Goal: Task Accomplishment & Management: Manage account settings

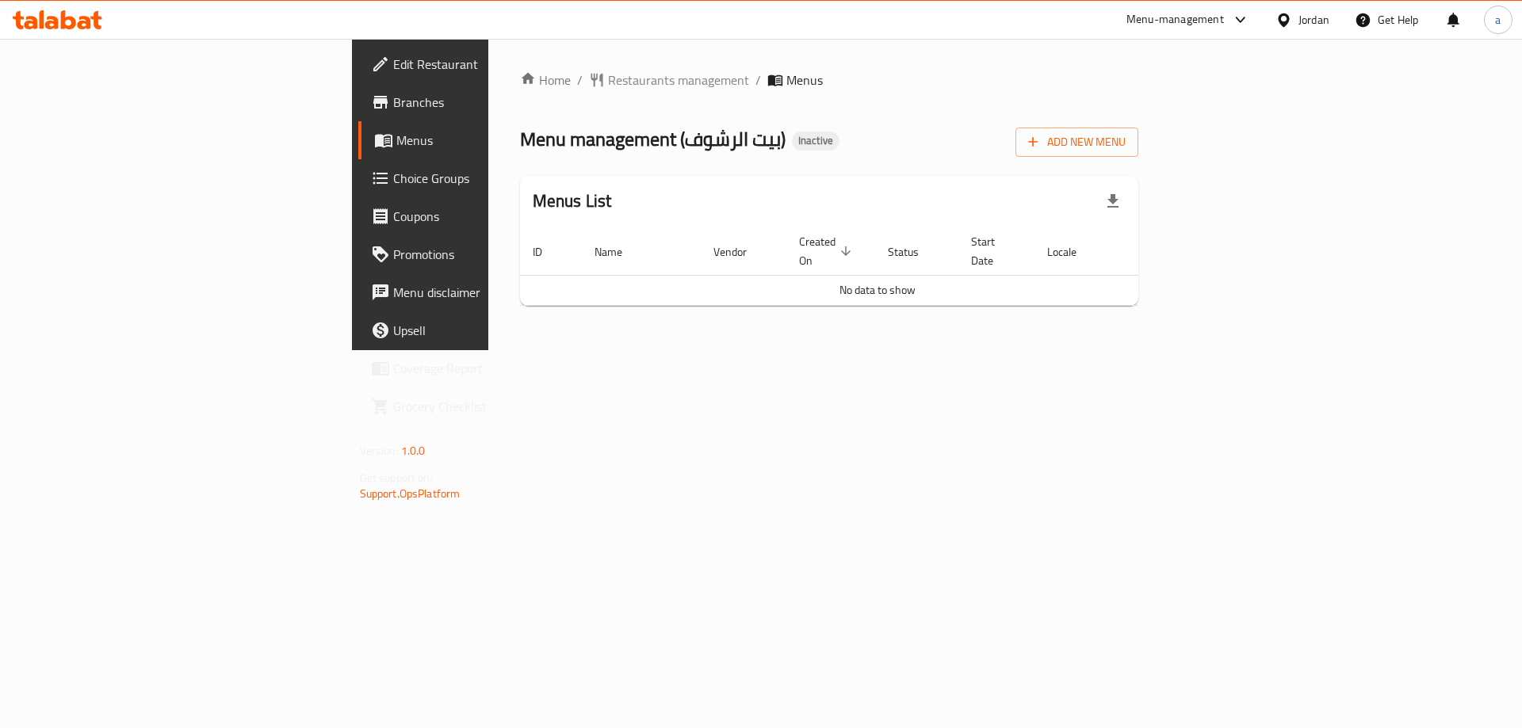
click at [1122, 208] on icon "button" at bounding box center [1112, 201] width 19 height 19
click at [1125, 136] on span "Add New Menu" at bounding box center [1076, 142] width 97 height 20
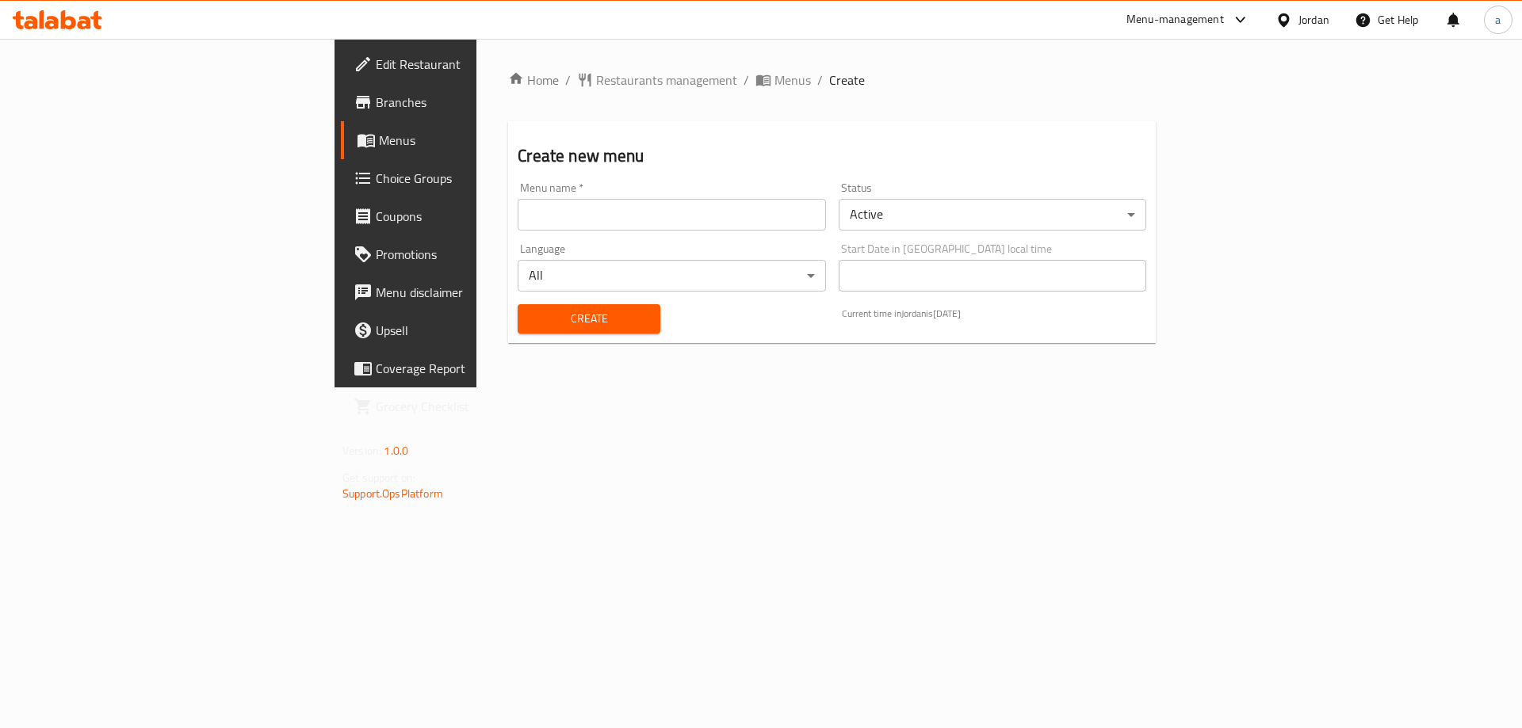
click at [637, 201] on input "text" at bounding box center [672, 215] width 308 height 32
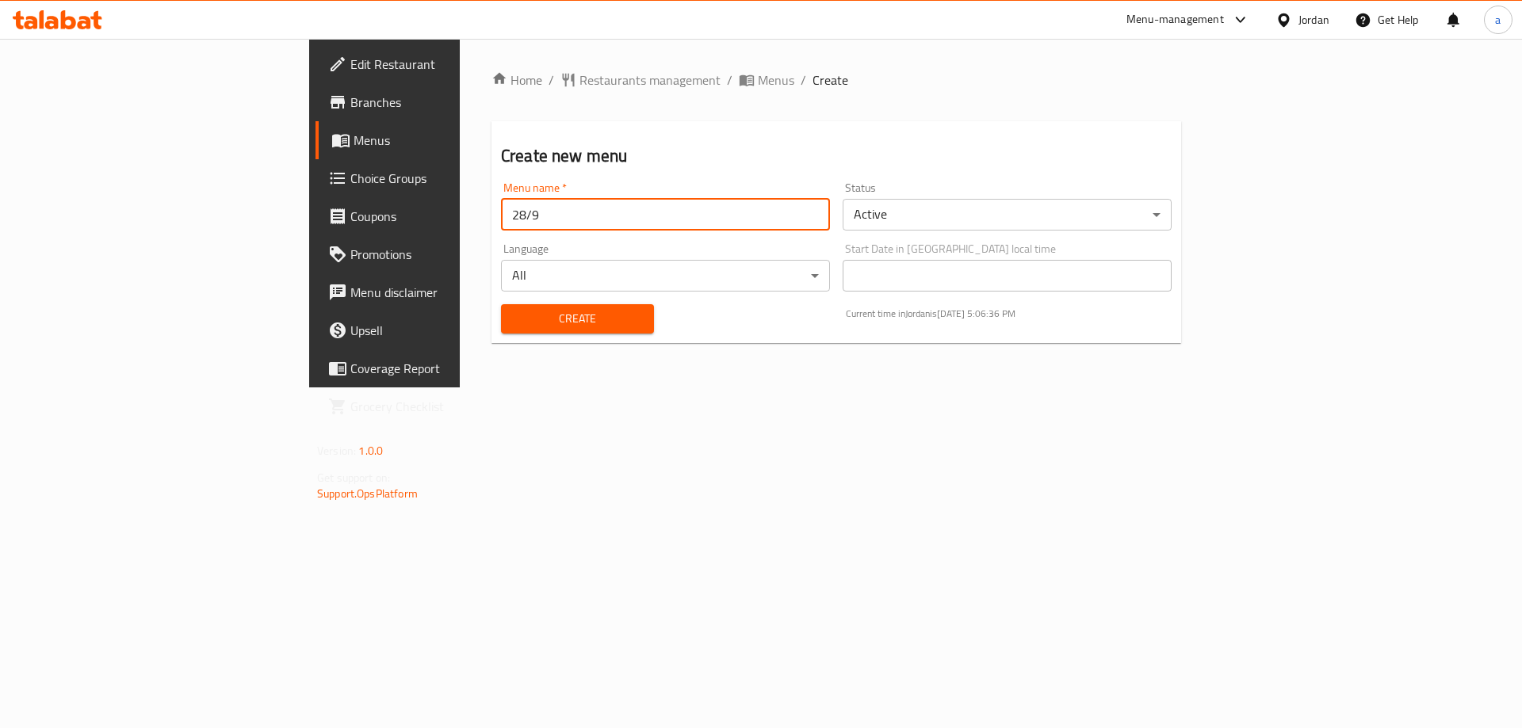
type input "28/9"
click at [501, 304] on button "Create" at bounding box center [577, 318] width 153 height 29
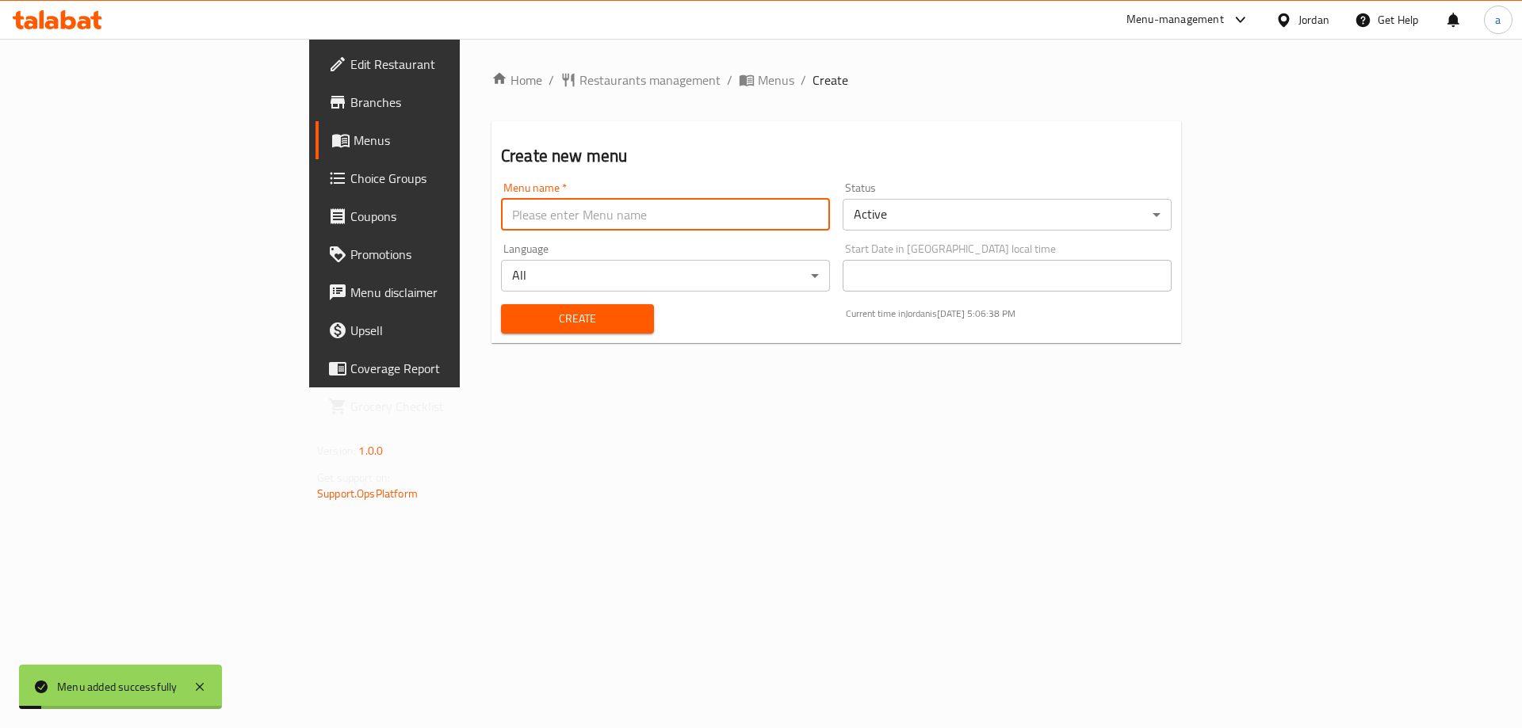
click at [315, 152] on link "Menus" at bounding box center [439, 140] width 248 height 38
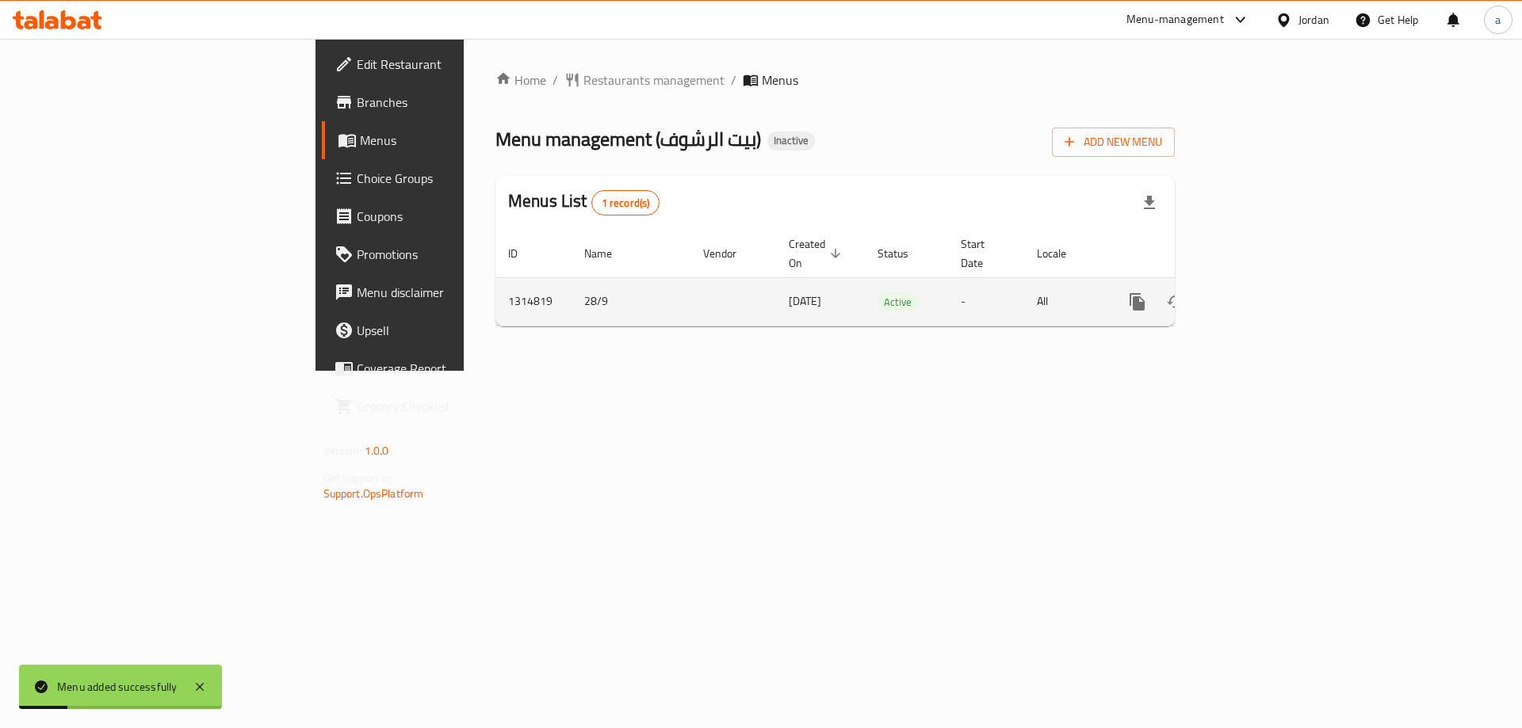
click at [1261, 292] on icon "enhanced table" at bounding box center [1251, 301] width 19 height 19
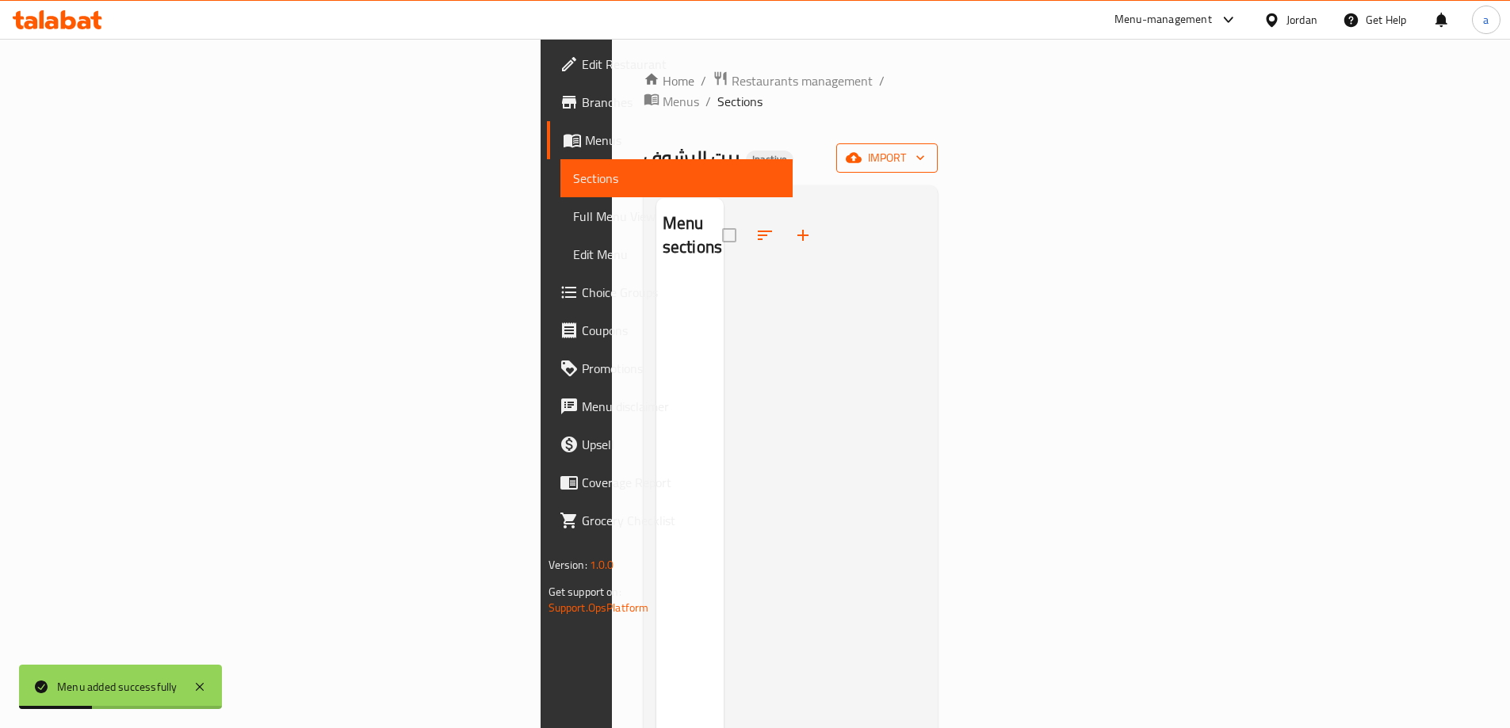
click at [925, 148] on span "import" at bounding box center [887, 158] width 76 height 20
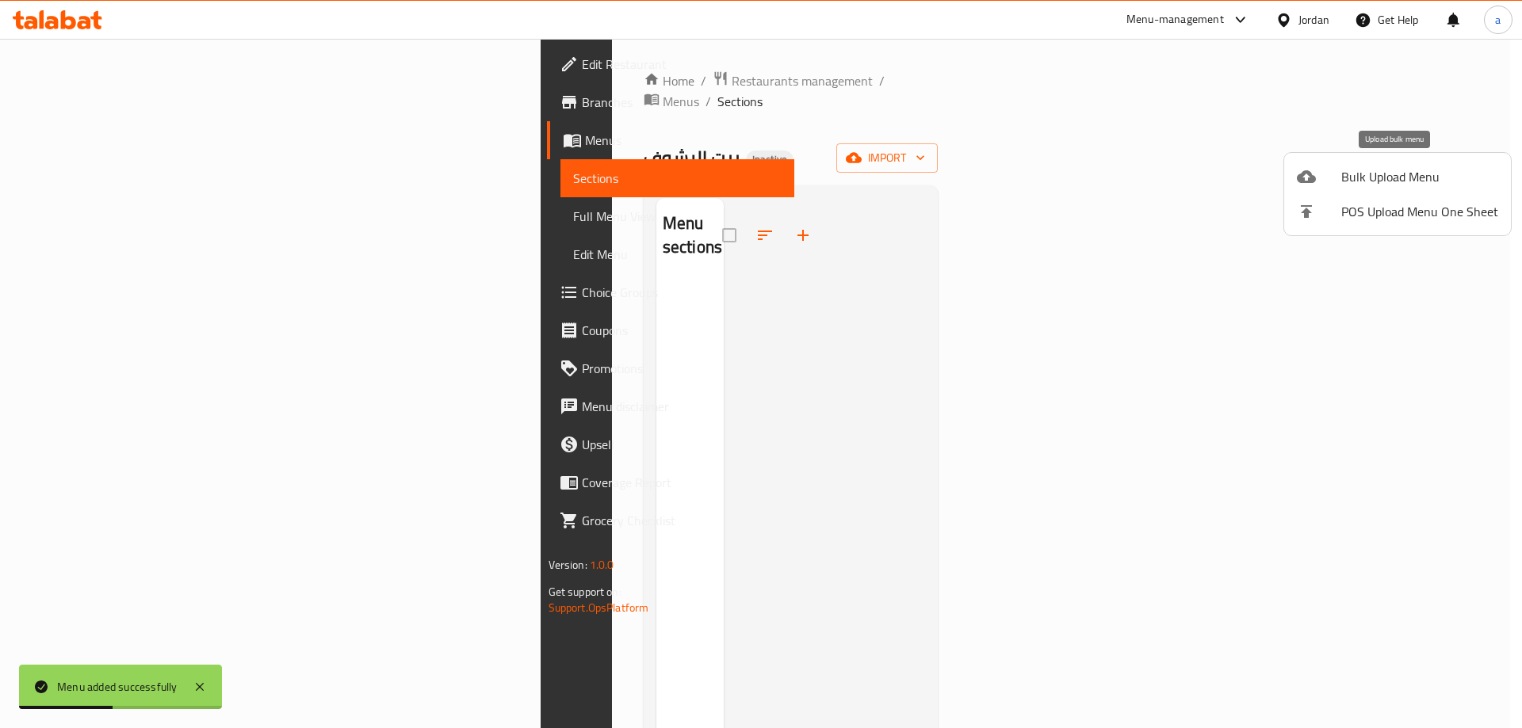
click at [1383, 173] on span "Bulk Upload Menu" at bounding box center [1419, 176] width 157 height 19
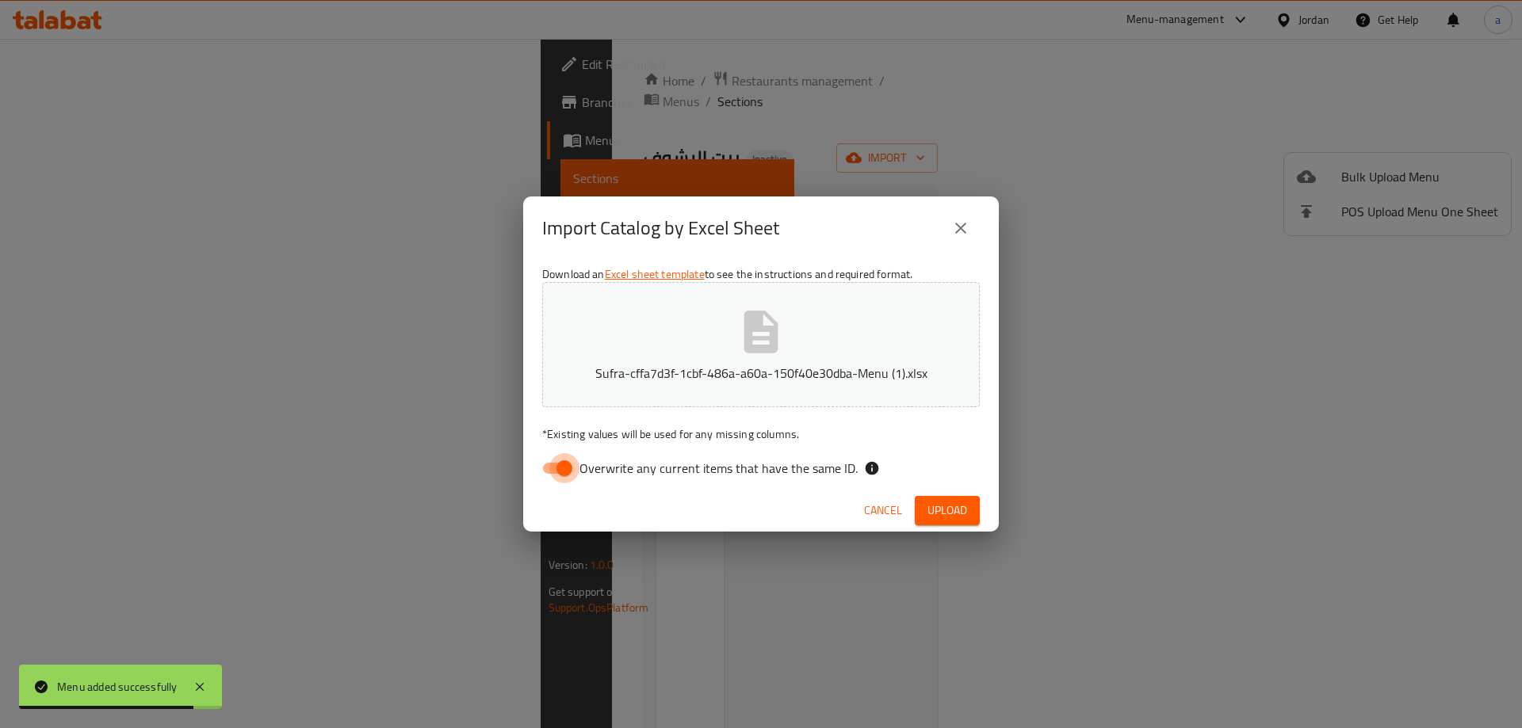
click at [566, 469] on input "Overwrite any current items that have the same ID." at bounding box center [564, 468] width 90 height 30
checkbox input "false"
click at [976, 521] on button "Upload" at bounding box center [947, 510] width 65 height 29
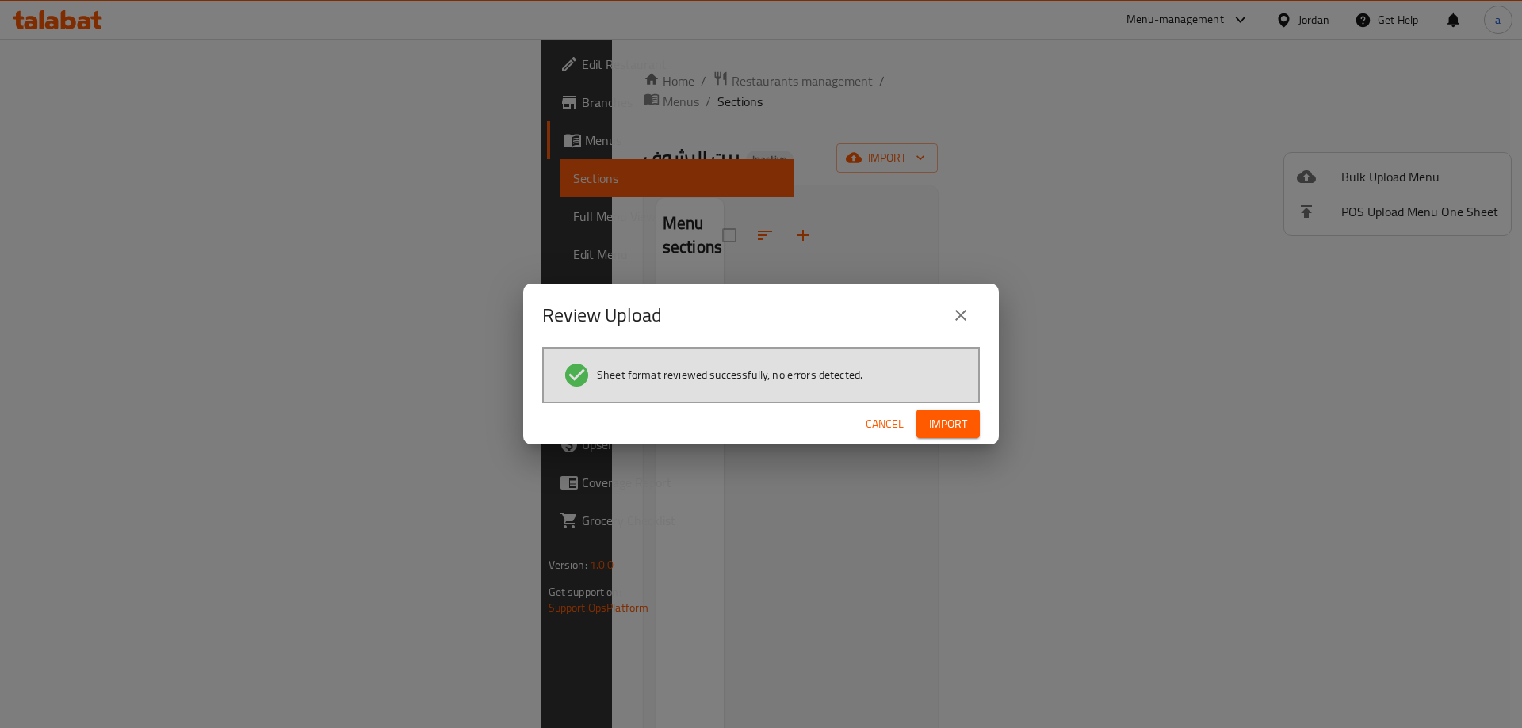
click at [948, 432] on span "Import" at bounding box center [948, 425] width 38 height 20
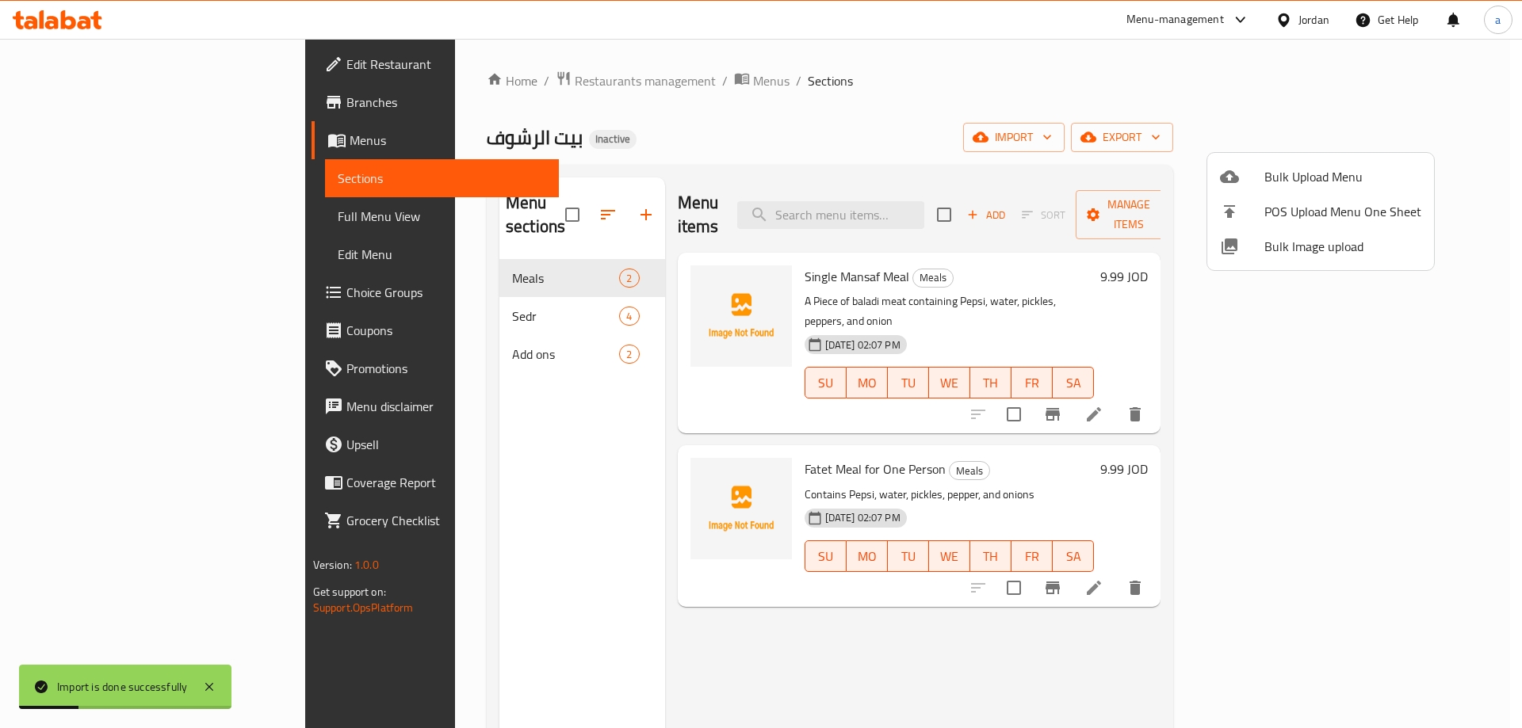
click at [659, 107] on div at bounding box center [761, 364] width 1522 height 728
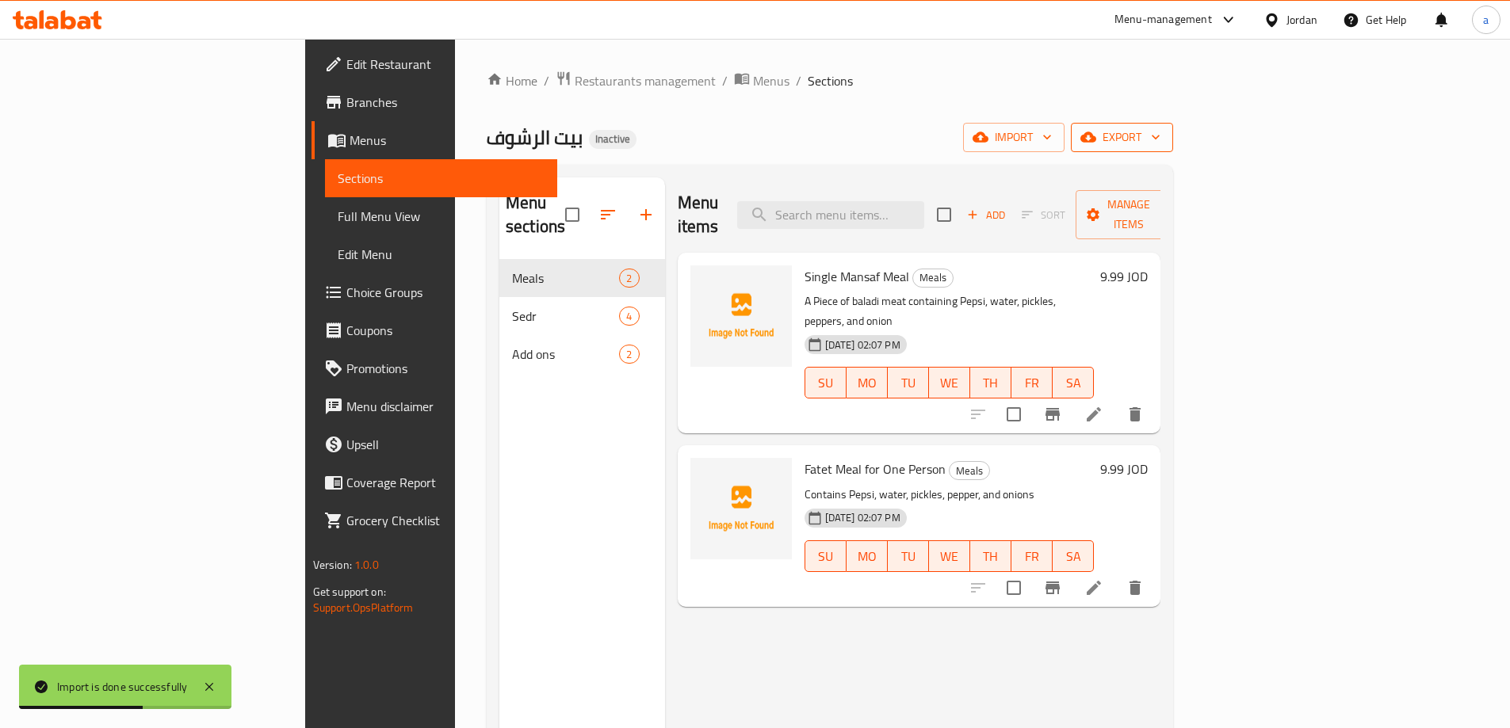
click at [1160, 128] on span "export" at bounding box center [1121, 138] width 77 height 20
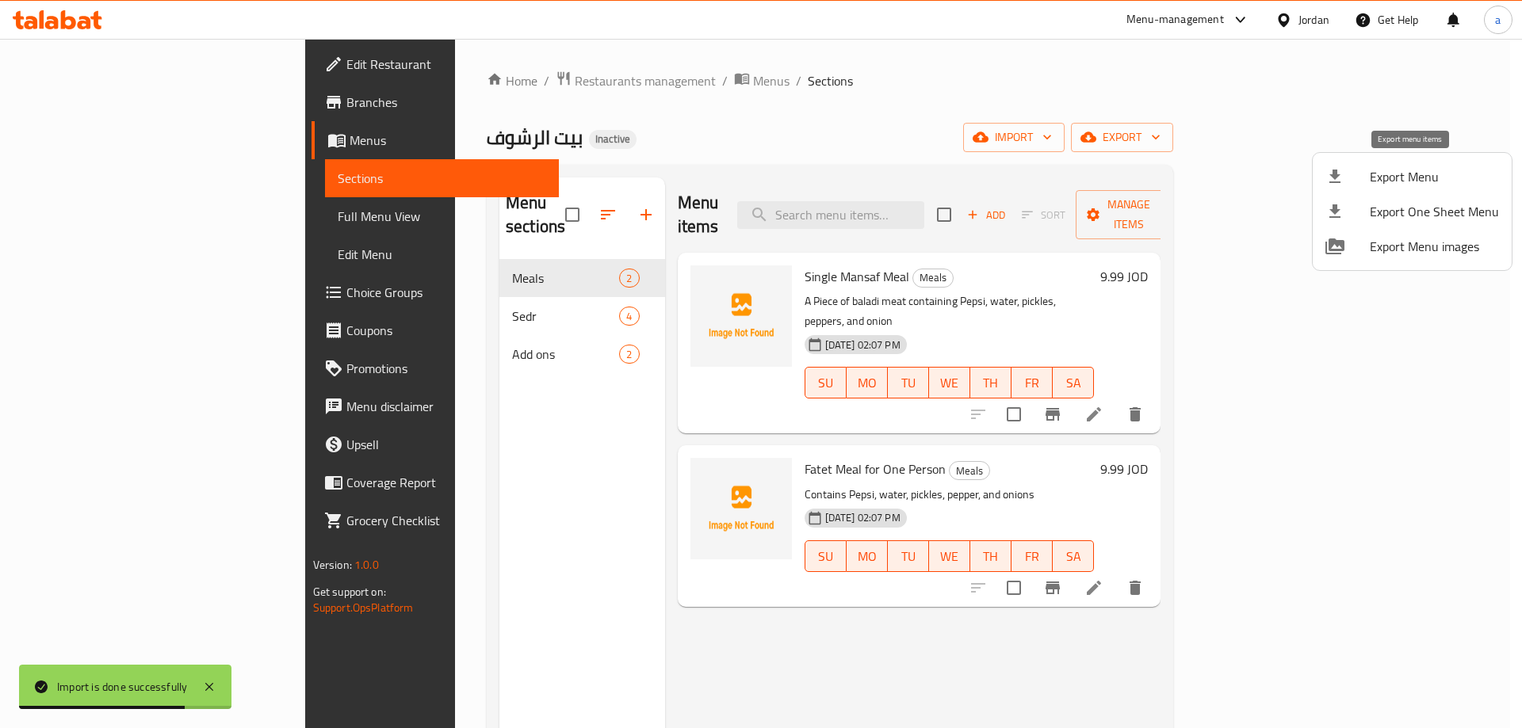
click at [1350, 178] on div at bounding box center [1347, 176] width 44 height 19
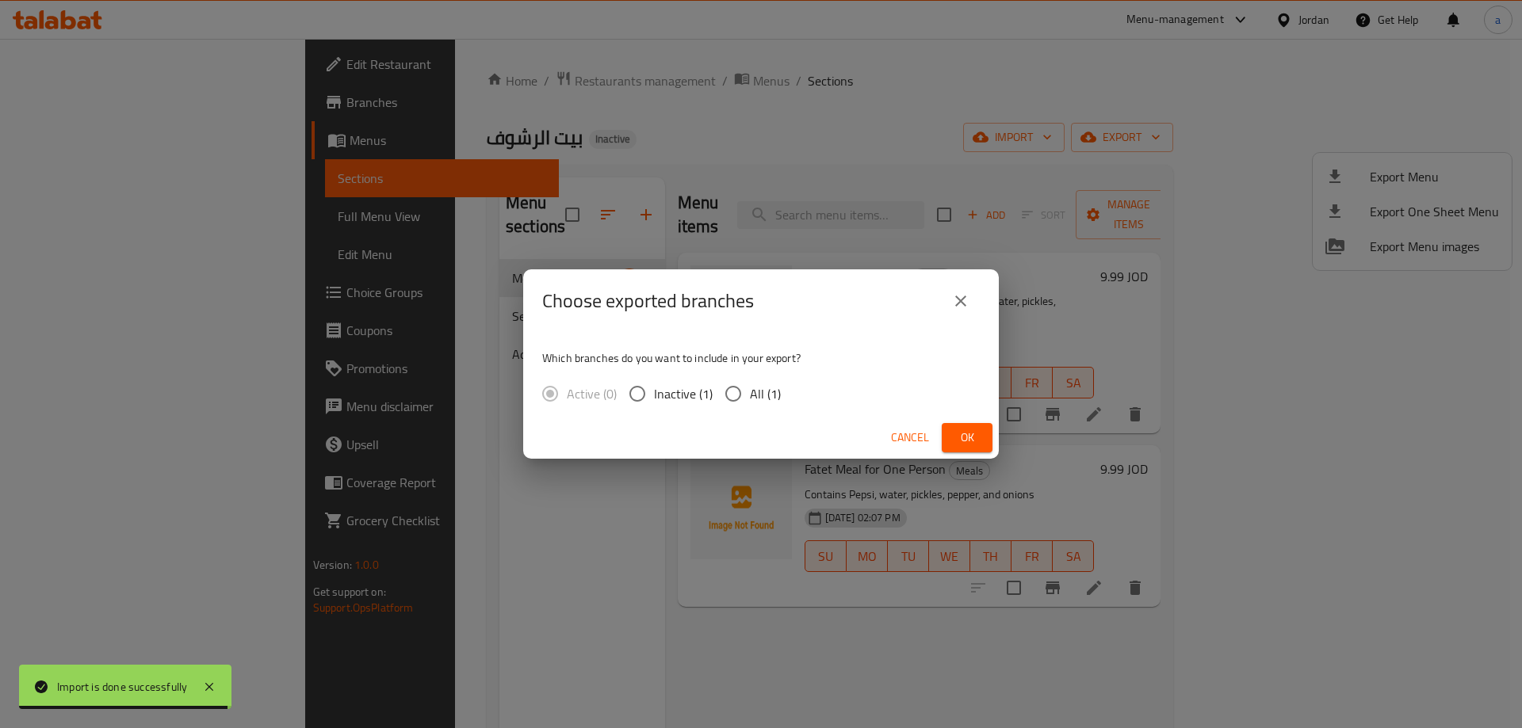
click at [716, 385] on input "All (1)" at bounding box center [732, 393] width 33 height 33
radio input "true"
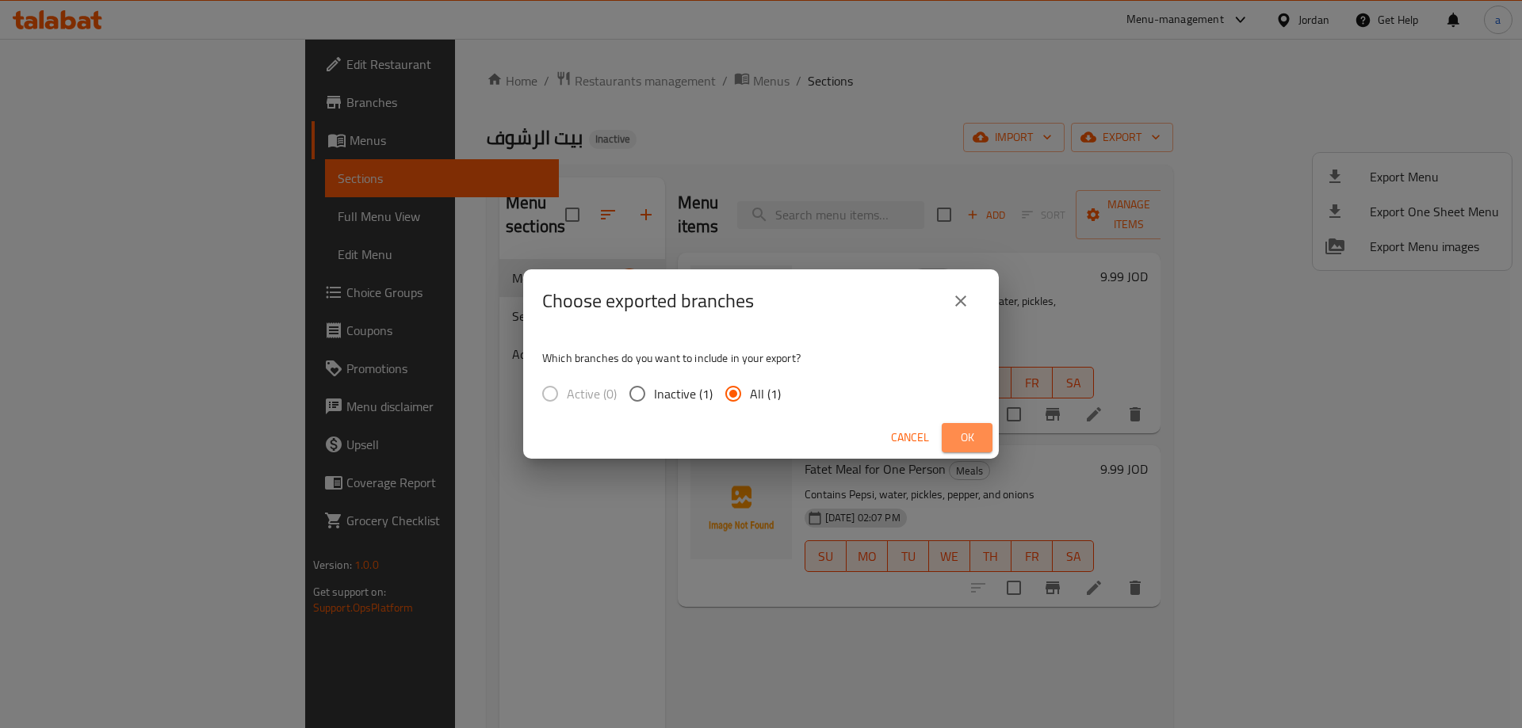
click at [976, 436] on span "Ok" at bounding box center [966, 438] width 25 height 20
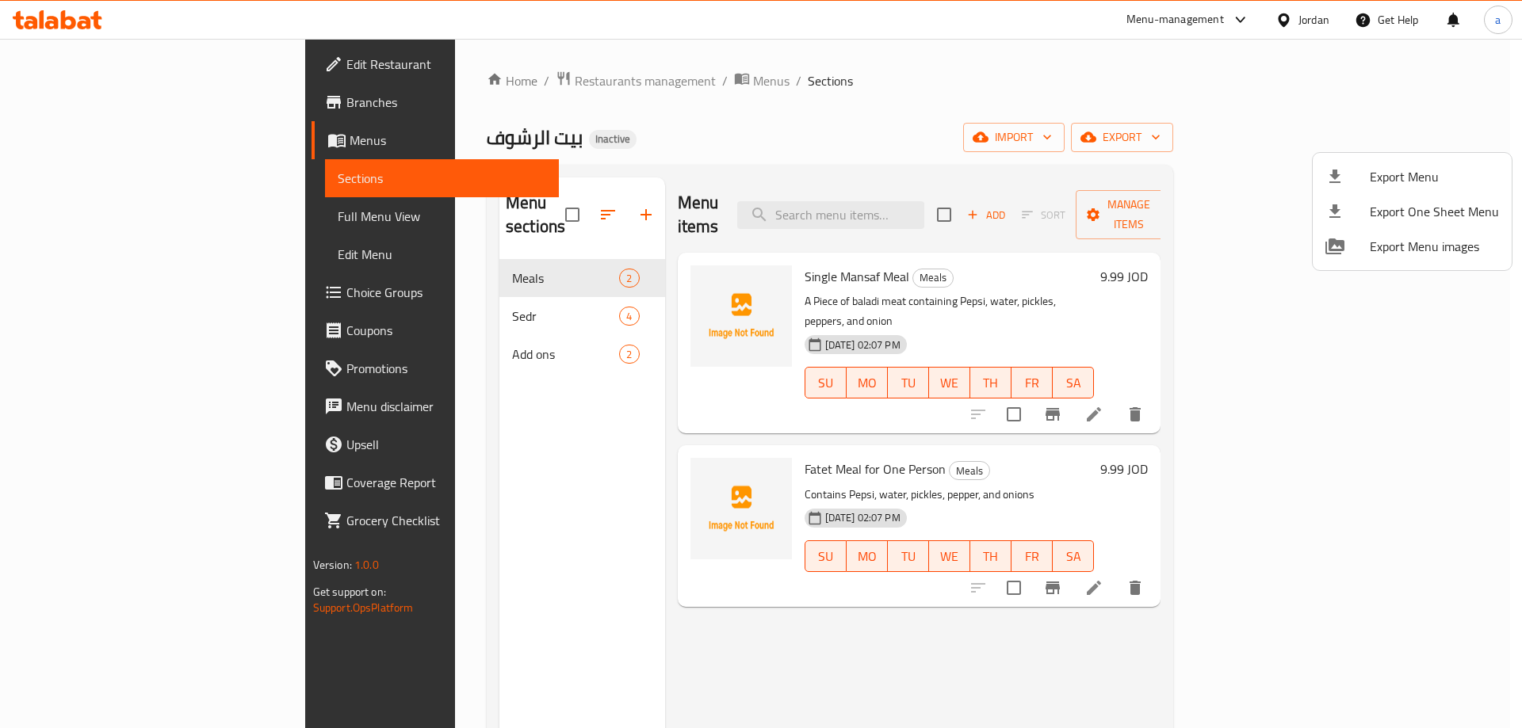
click at [499, 332] on div at bounding box center [761, 364] width 1522 height 728
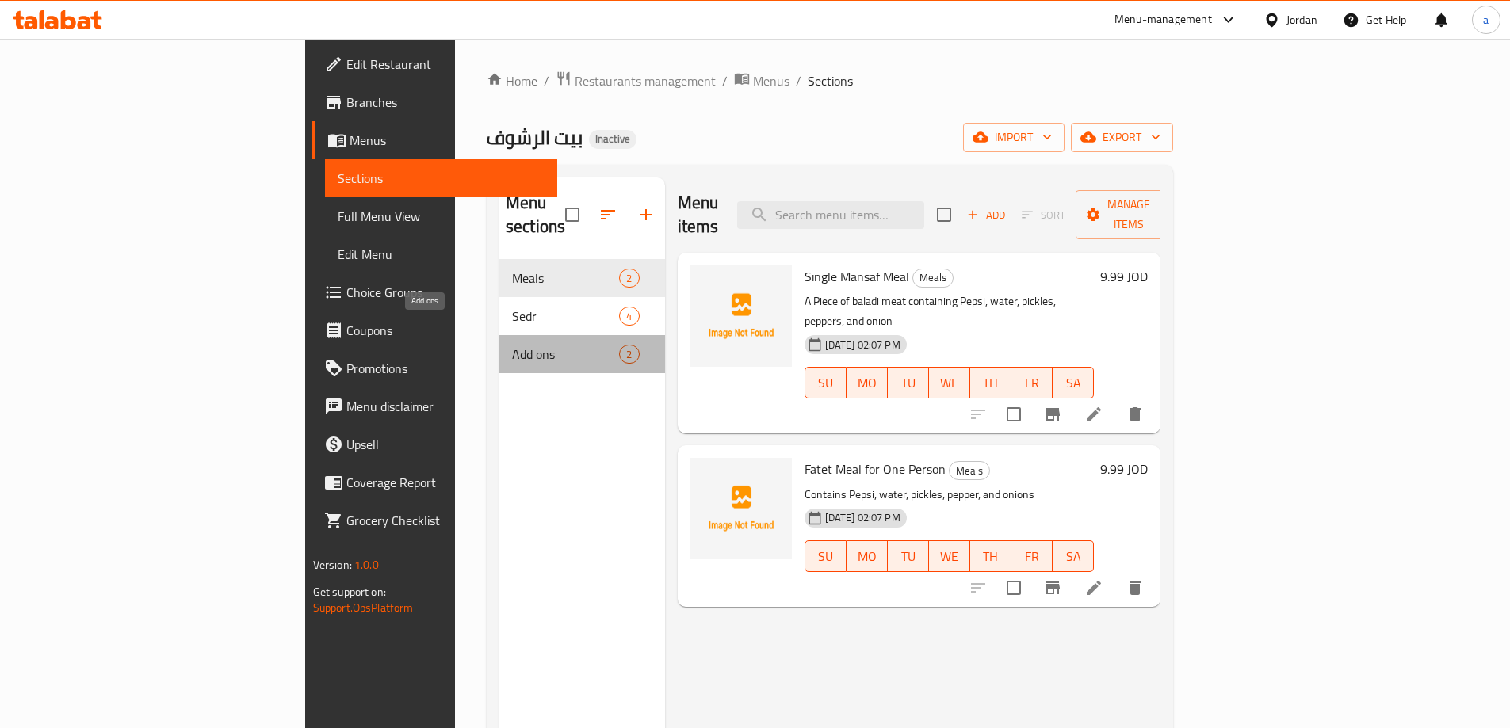
click at [512, 345] on span "Add ons" at bounding box center [565, 354] width 107 height 19
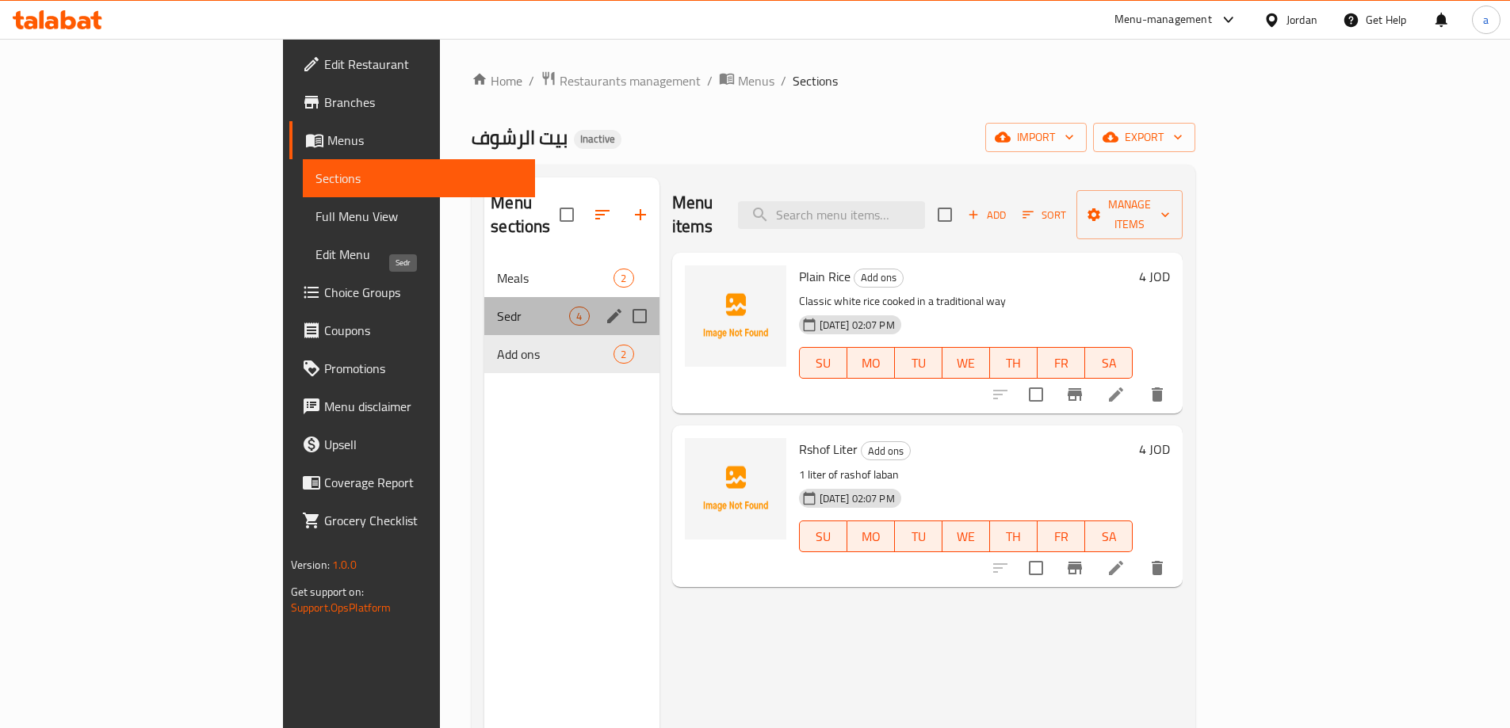
click at [497, 307] on span "Sedr" at bounding box center [533, 316] width 72 height 19
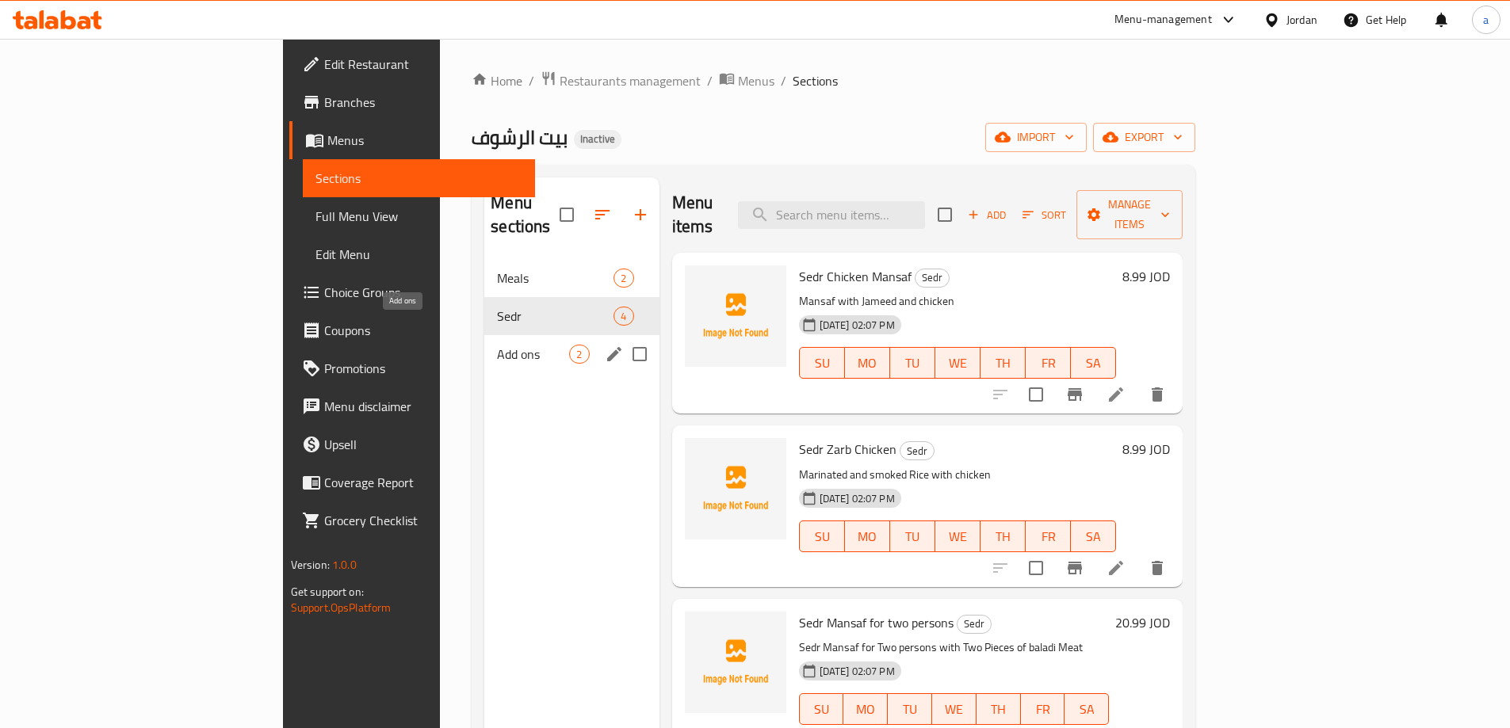
click at [497, 345] on span "Add ons" at bounding box center [533, 354] width 72 height 19
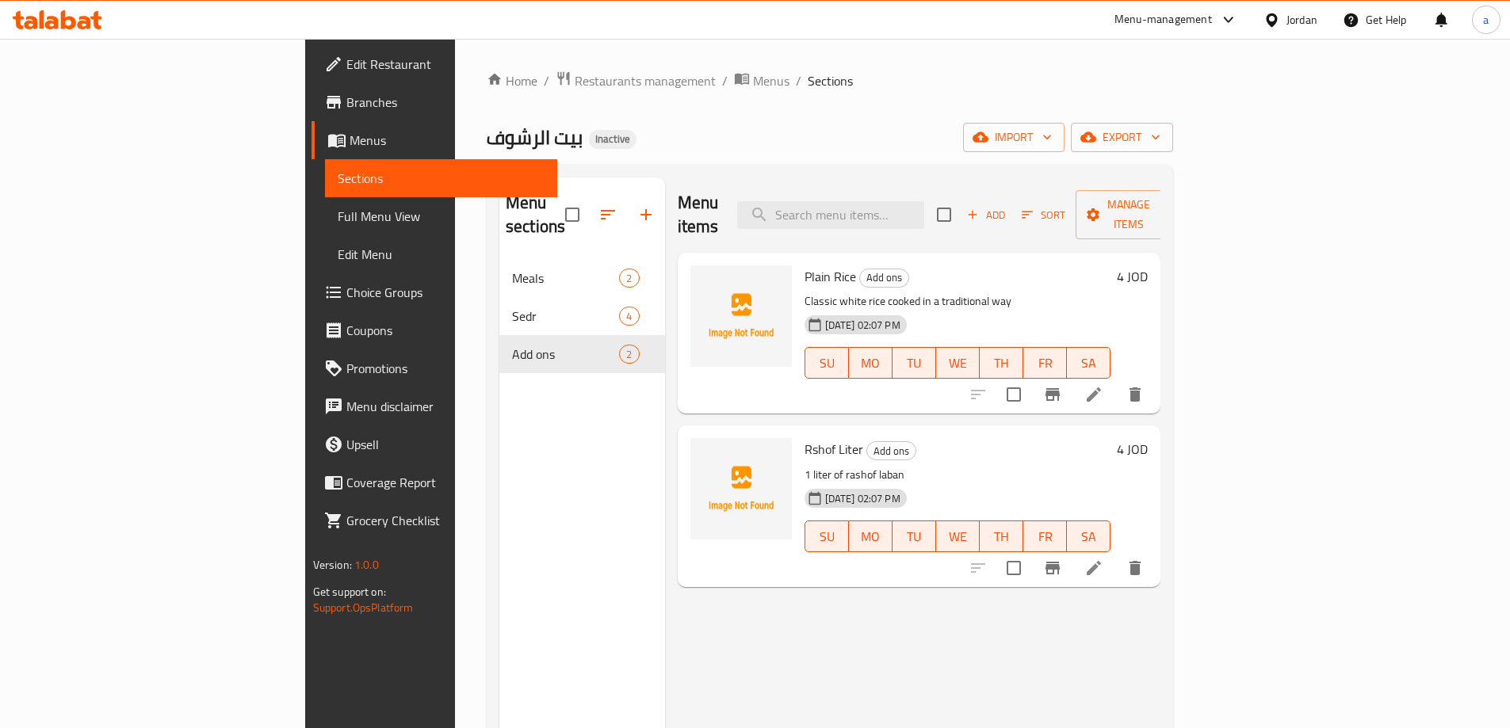
click at [1007, 206] on span "Add" at bounding box center [986, 215] width 43 height 18
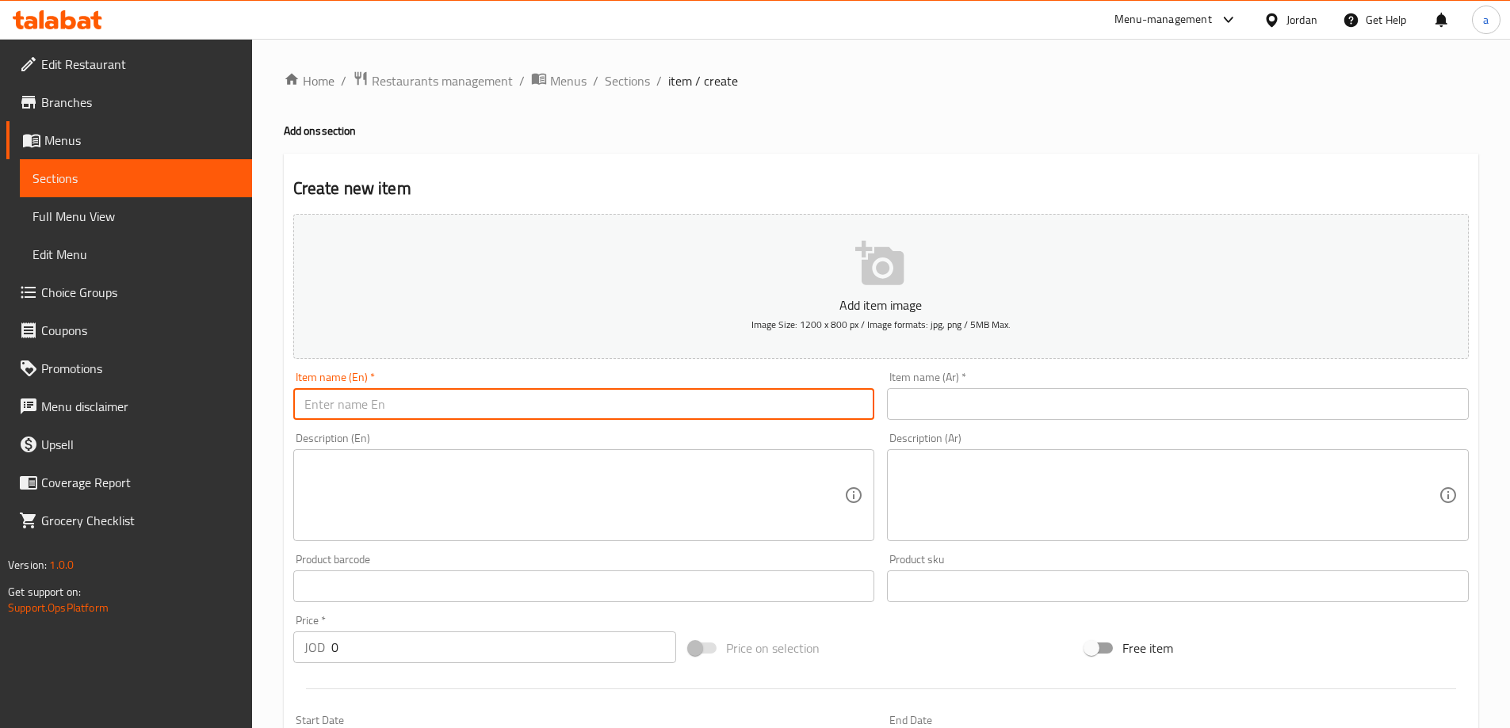
click at [381, 392] on input "text" at bounding box center [584, 404] width 582 height 32
paste input "Jameed"
type input "Jameed"
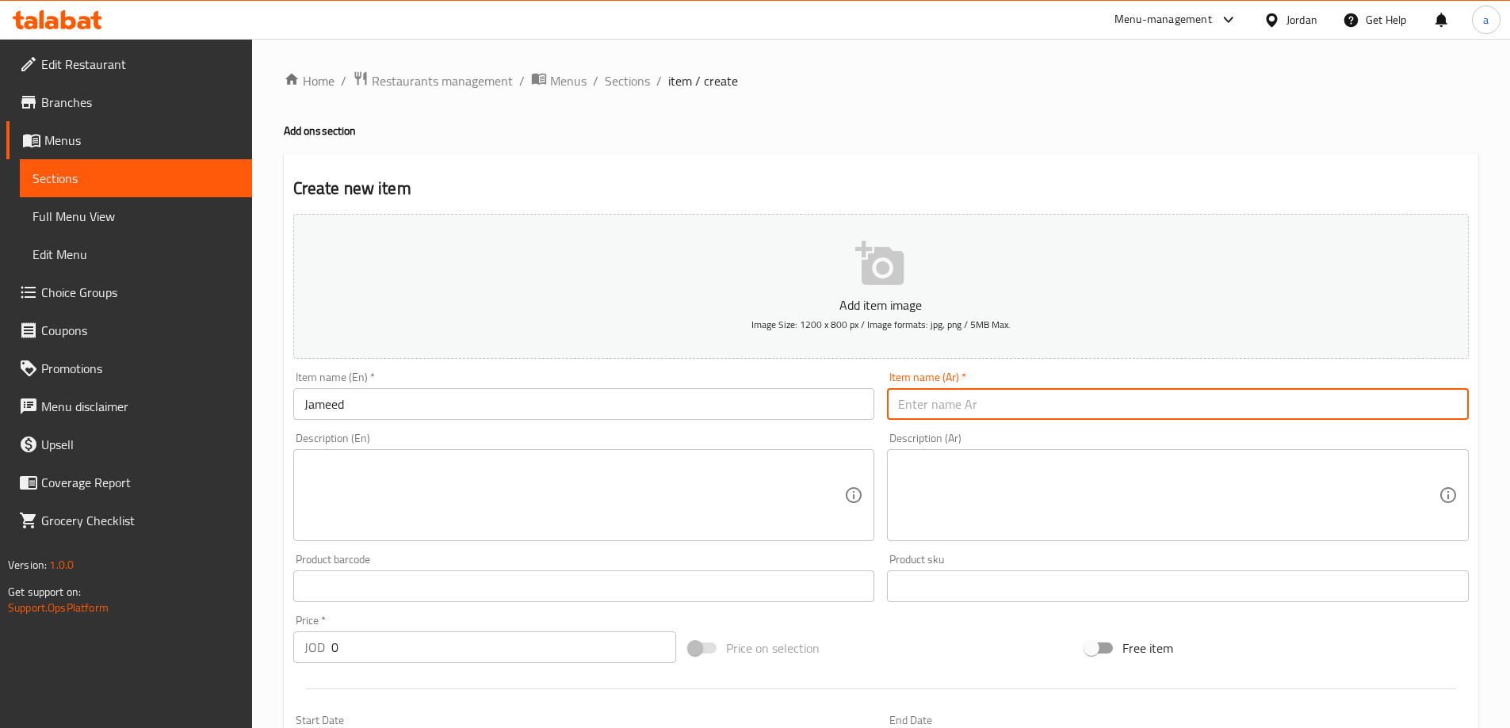
click at [980, 398] on input "text" at bounding box center [1178, 404] width 582 height 32
paste input "جميد"
type input "جميد"
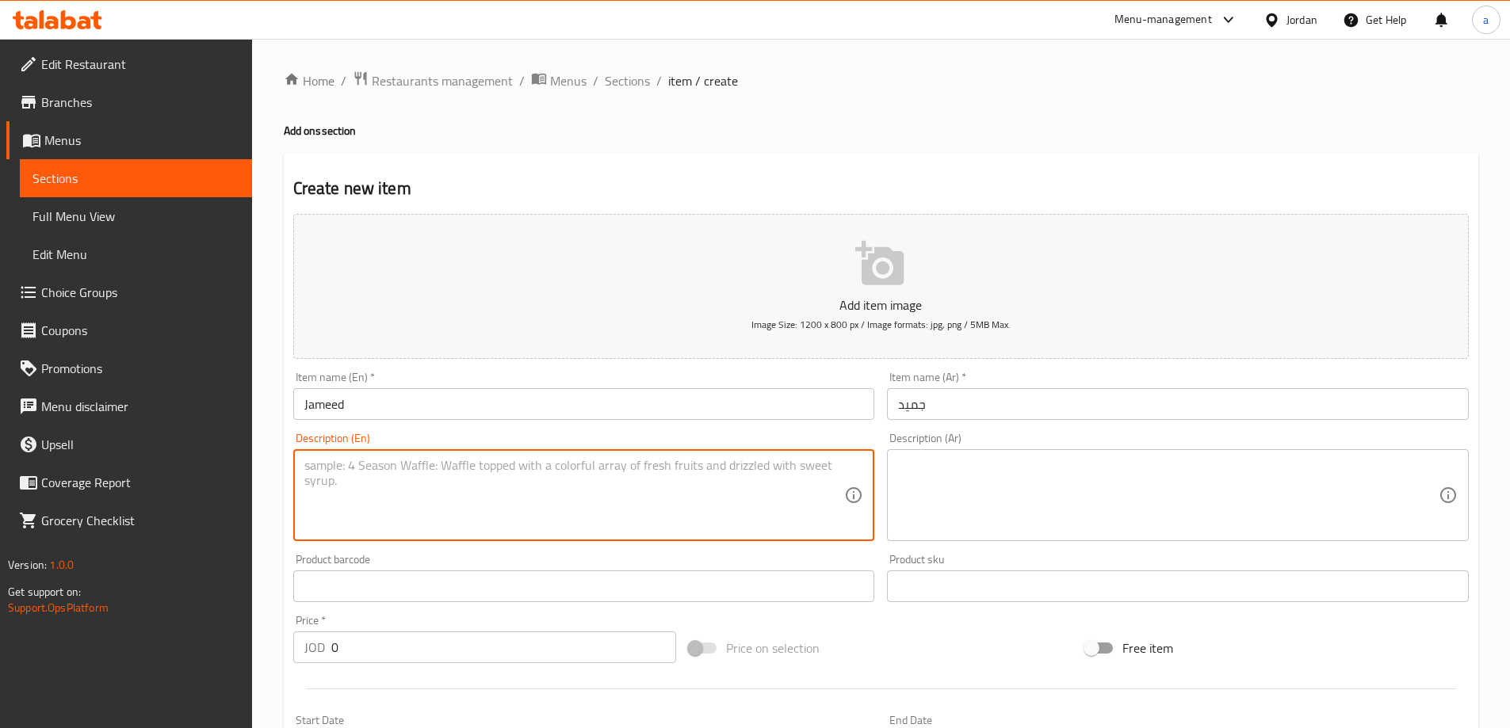
click at [449, 473] on textarea at bounding box center [574, 495] width 541 height 75
paste textarea "Jammed Sour laban"
type textarea "Jammed Sour laban"
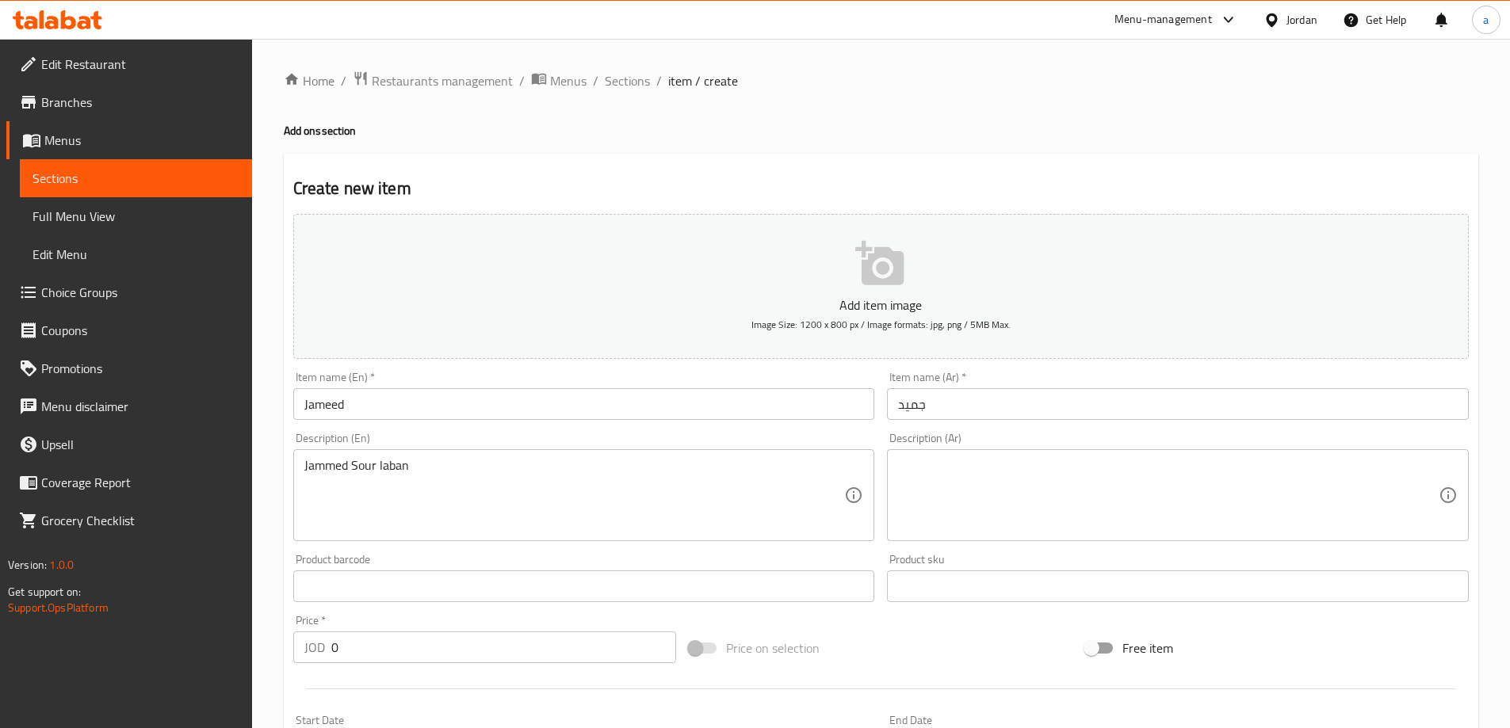
click at [1050, 479] on textarea at bounding box center [1168, 495] width 541 height 75
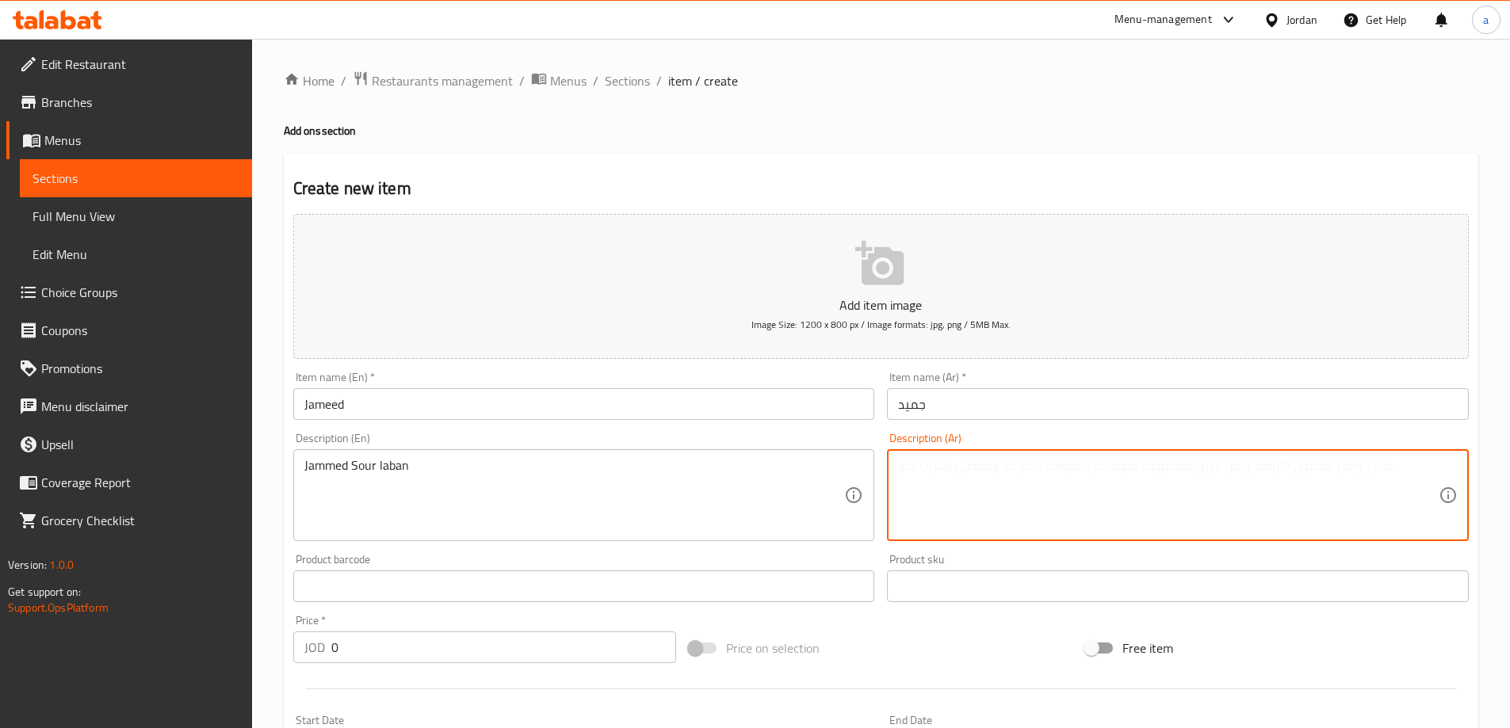
paste textarea "لبن جميد حامض"
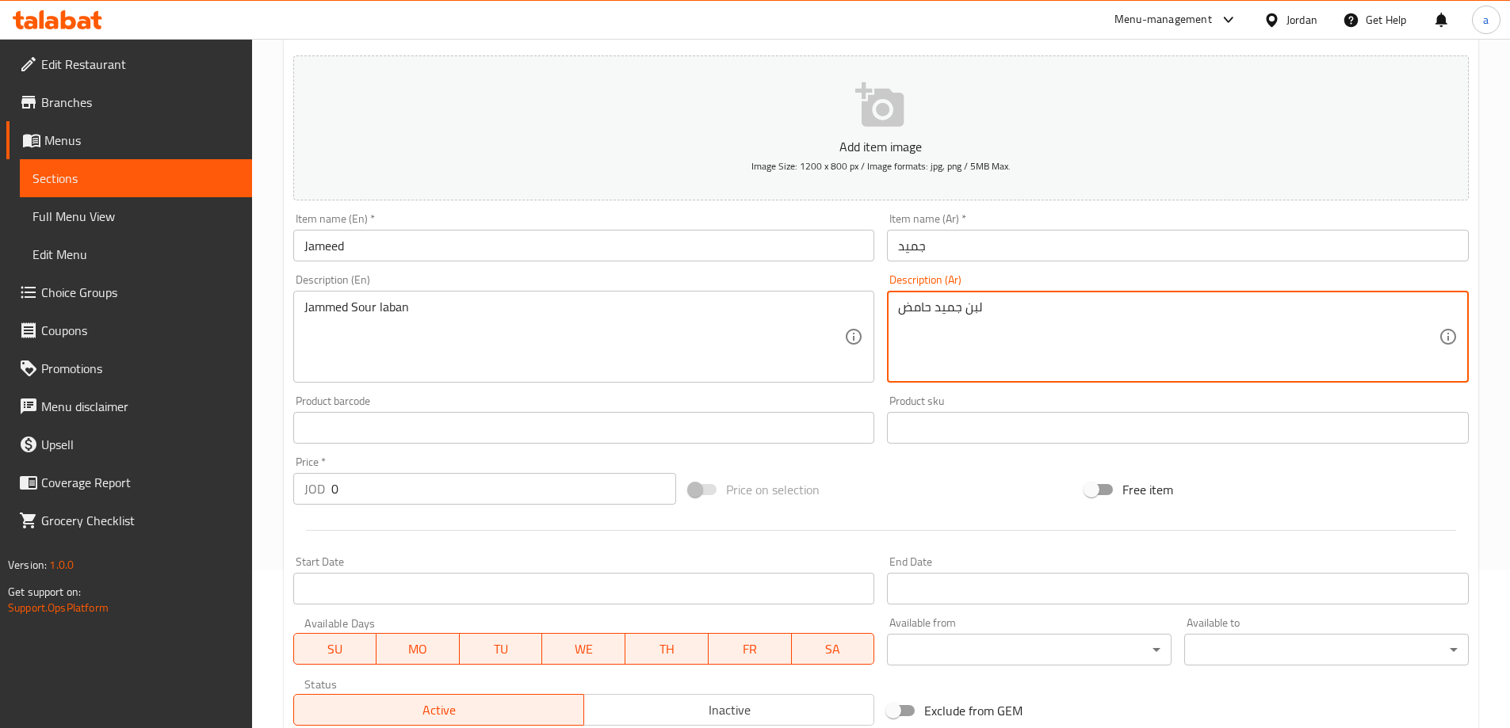
type textarea "لبن جميد حامض"
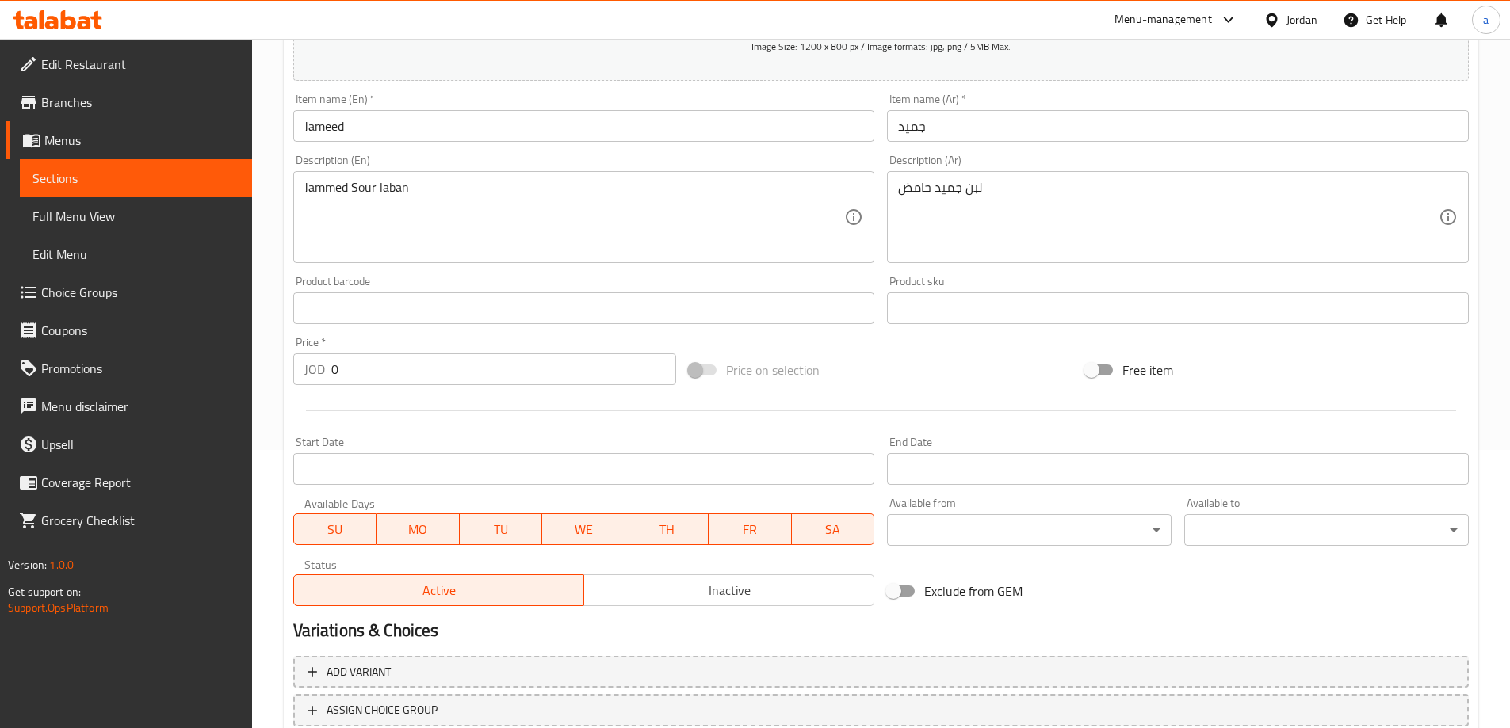
scroll to position [392, 0]
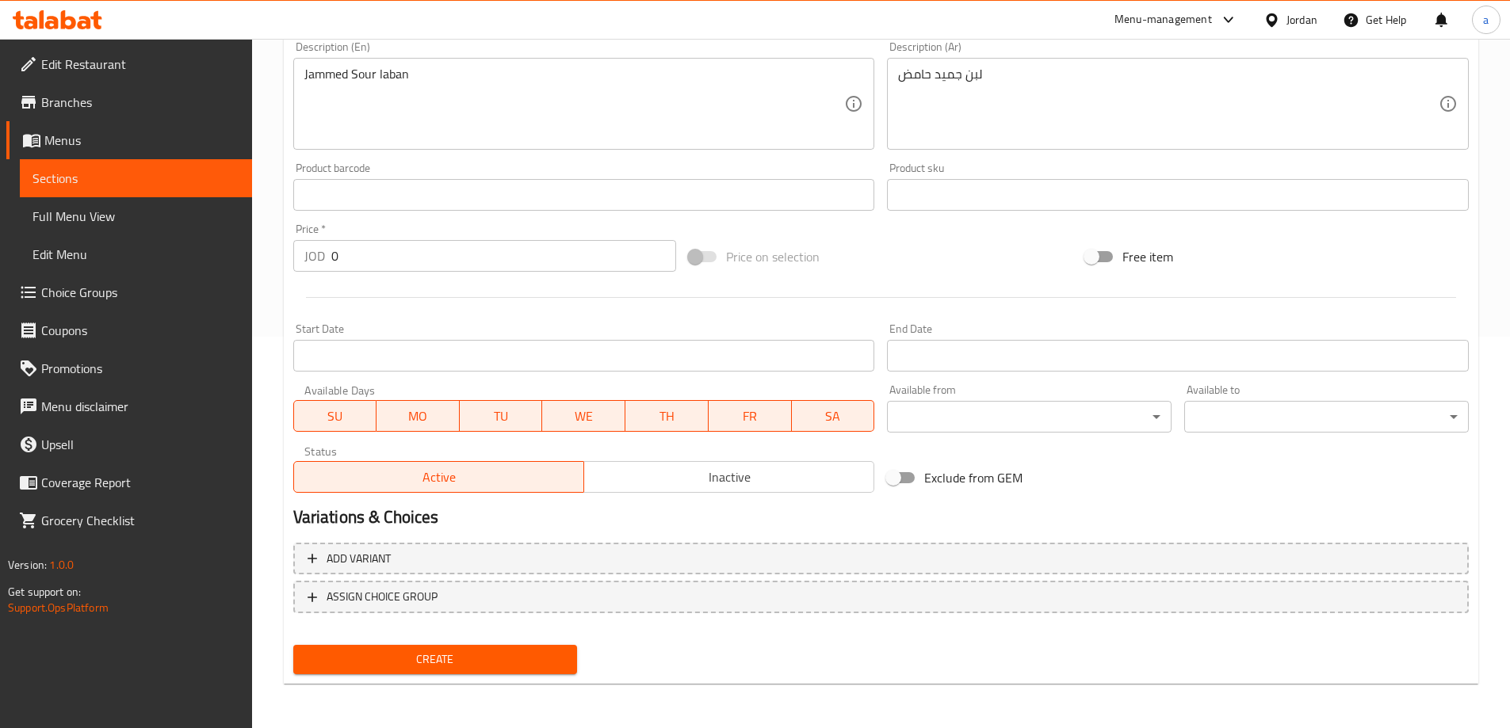
click at [464, 648] on button "Create" at bounding box center [435, 659] width 285 height 29
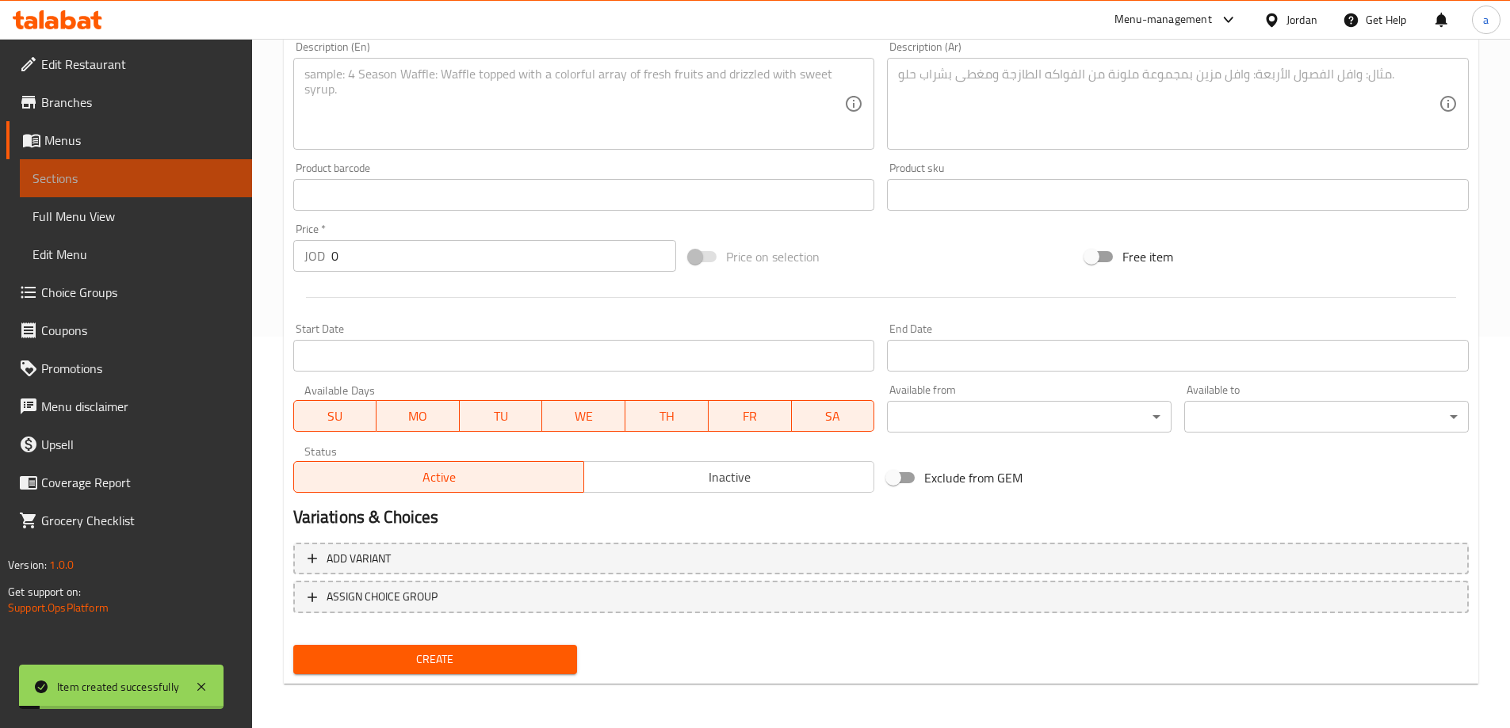
click at [111, 185] on span "Sections" at bounding box center [135, 178] width 207 height 19
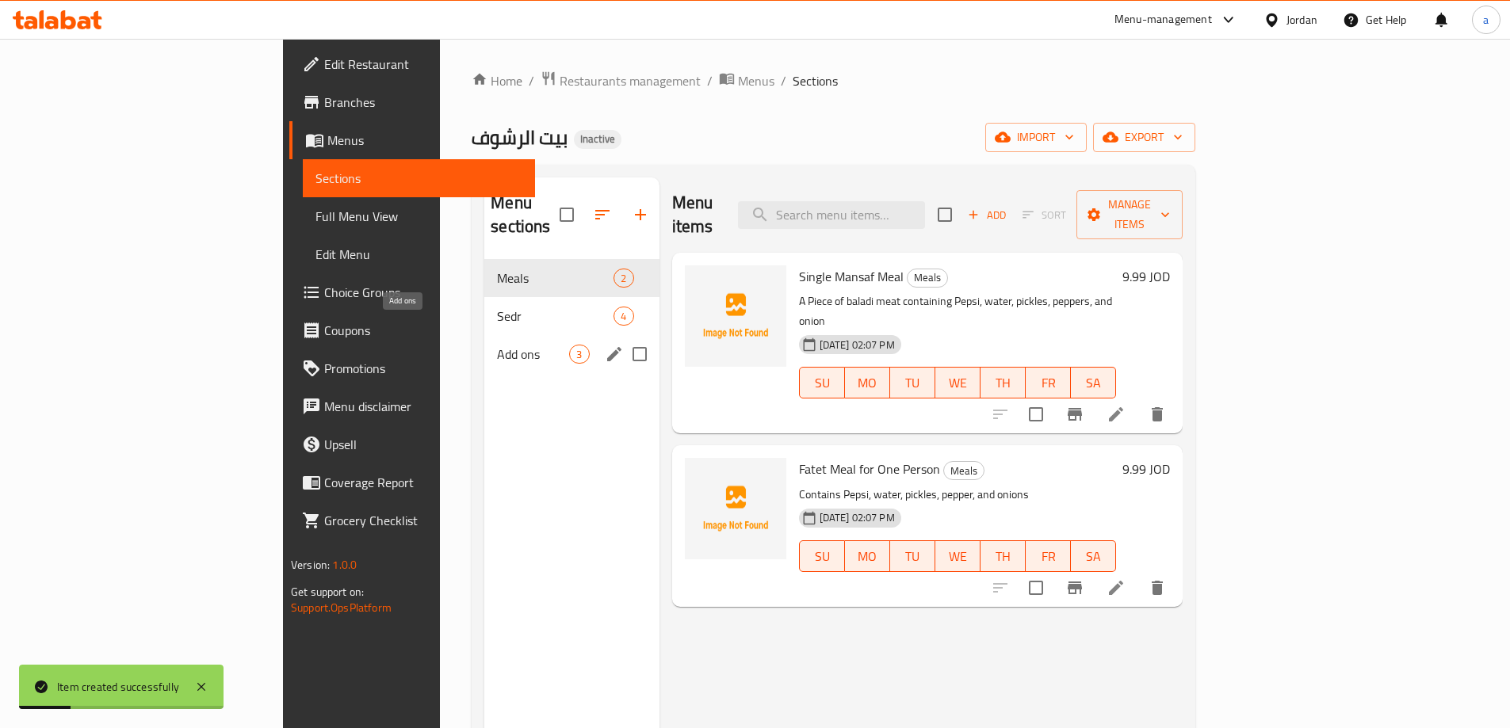
click at [497, 345] on span "Add ons" at bounding box center [533, 354] width 72 height 19
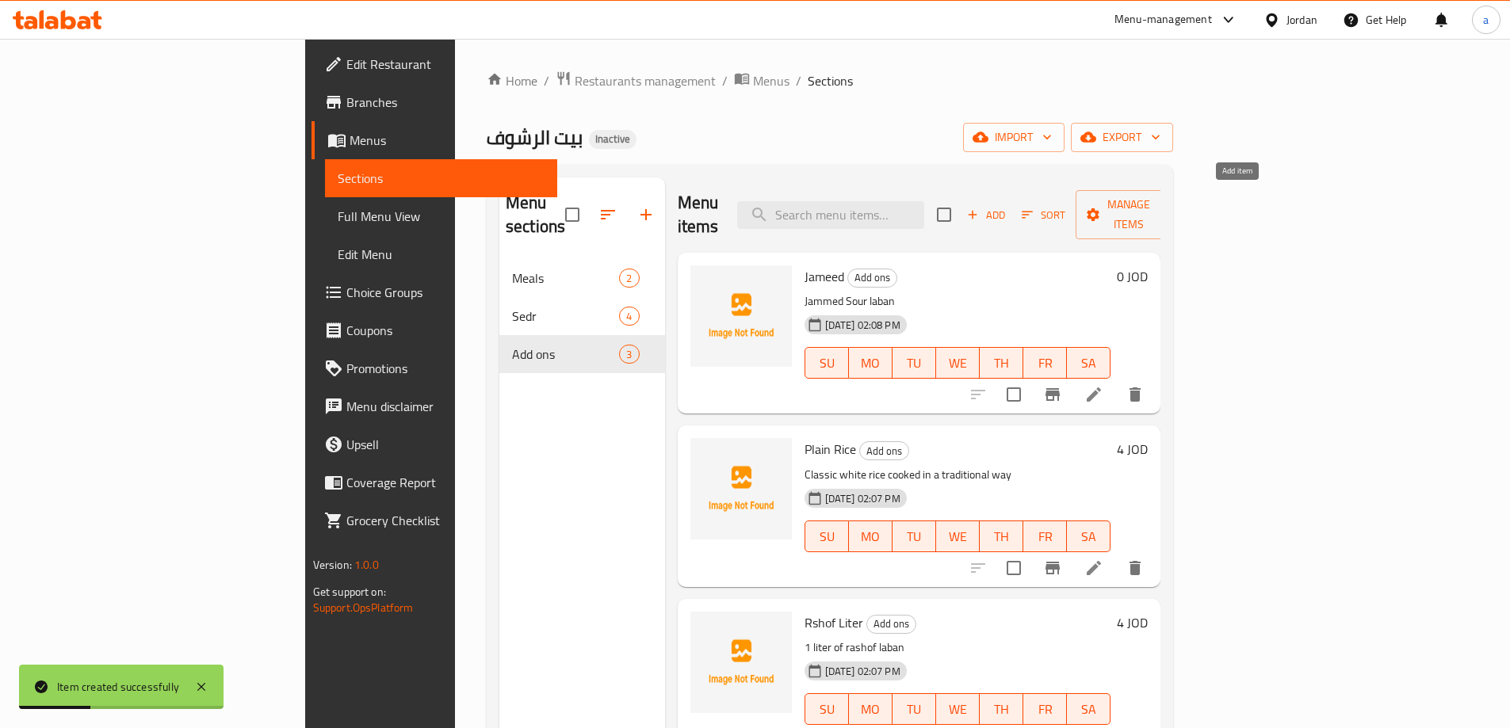
click at [1007, 206] on span "Add" at bounding box center [986, 215] width 43 height 18
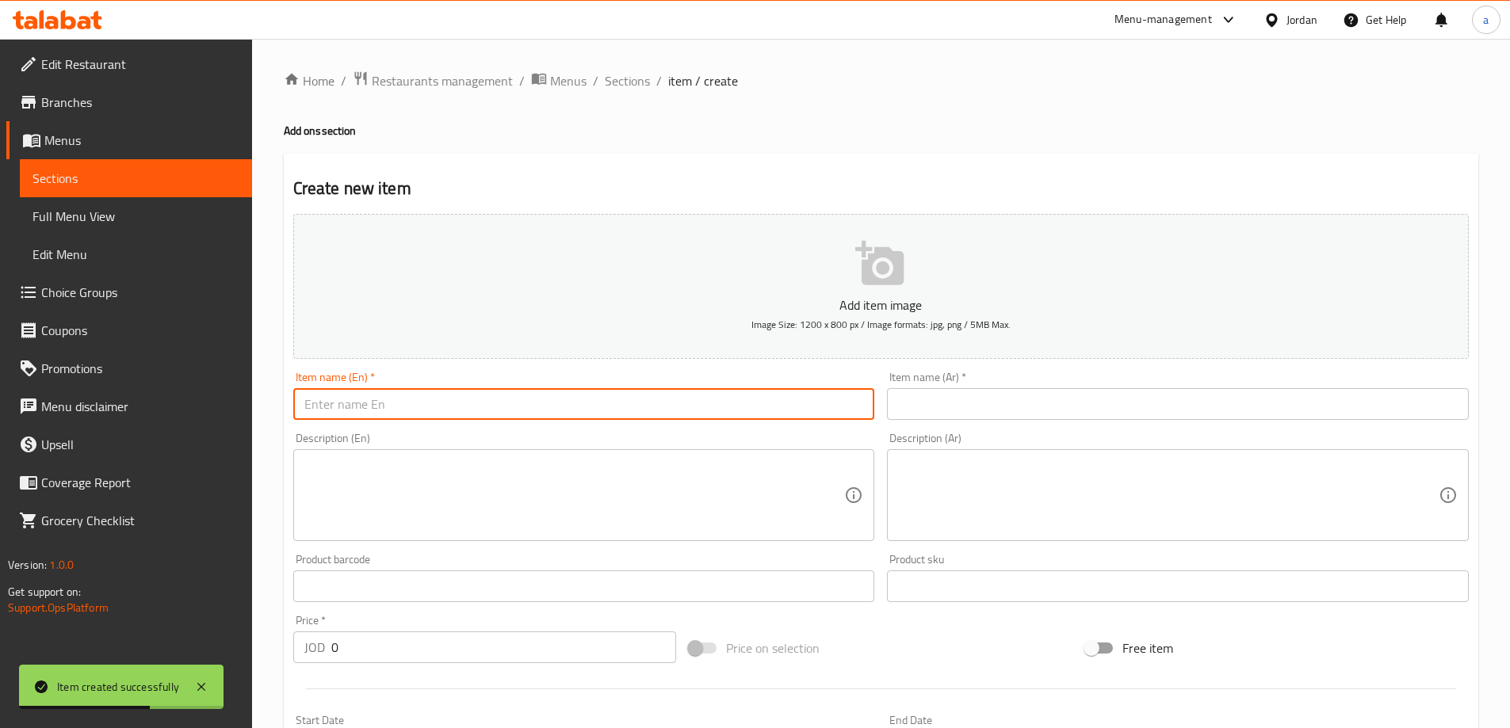
click at [509, 407] on input "text" at bounding box center [584, 404] width 582 height 32
paste input "Soft Drink"
type input "Soft Drink"
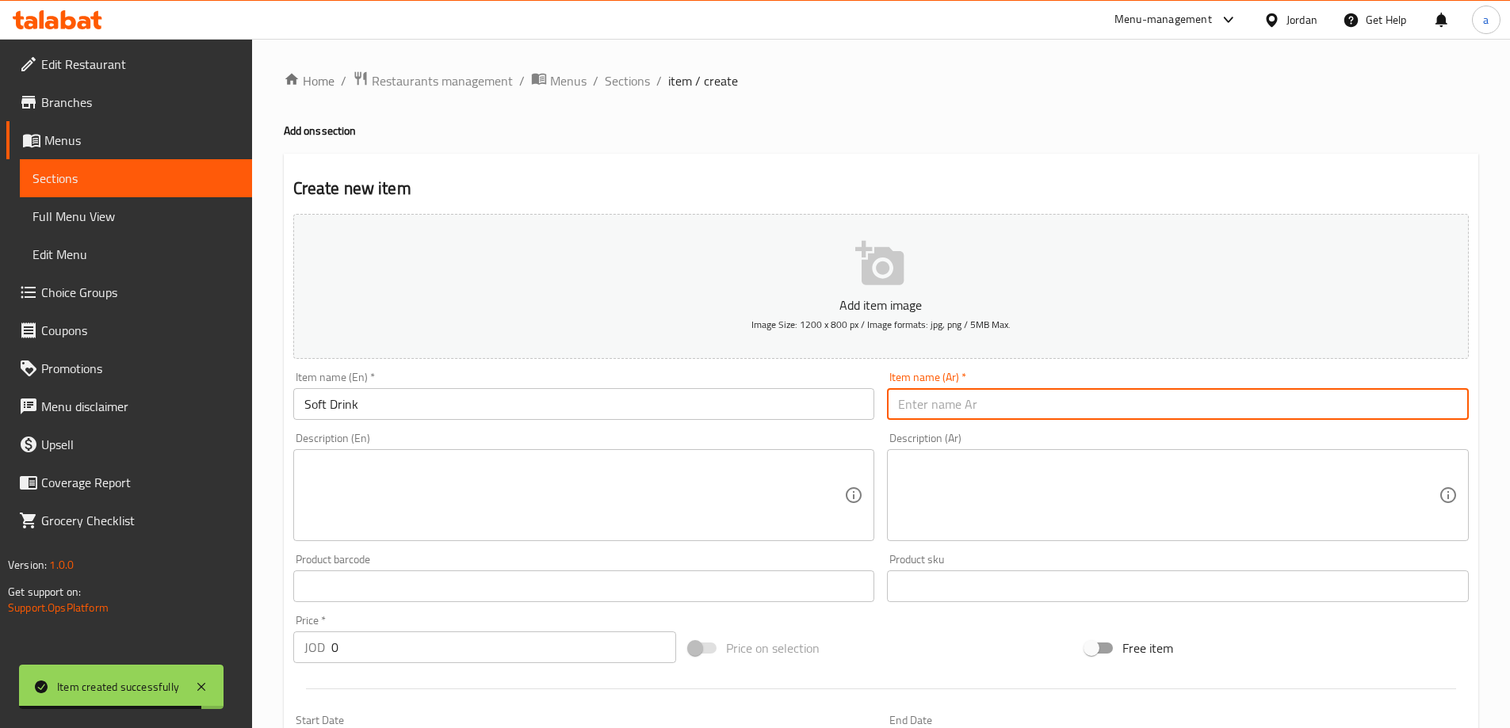
click at [1137, 415] on input "text" at bounding box center [1178, 404] width 582 height 32
paste input "مشروب غازي"
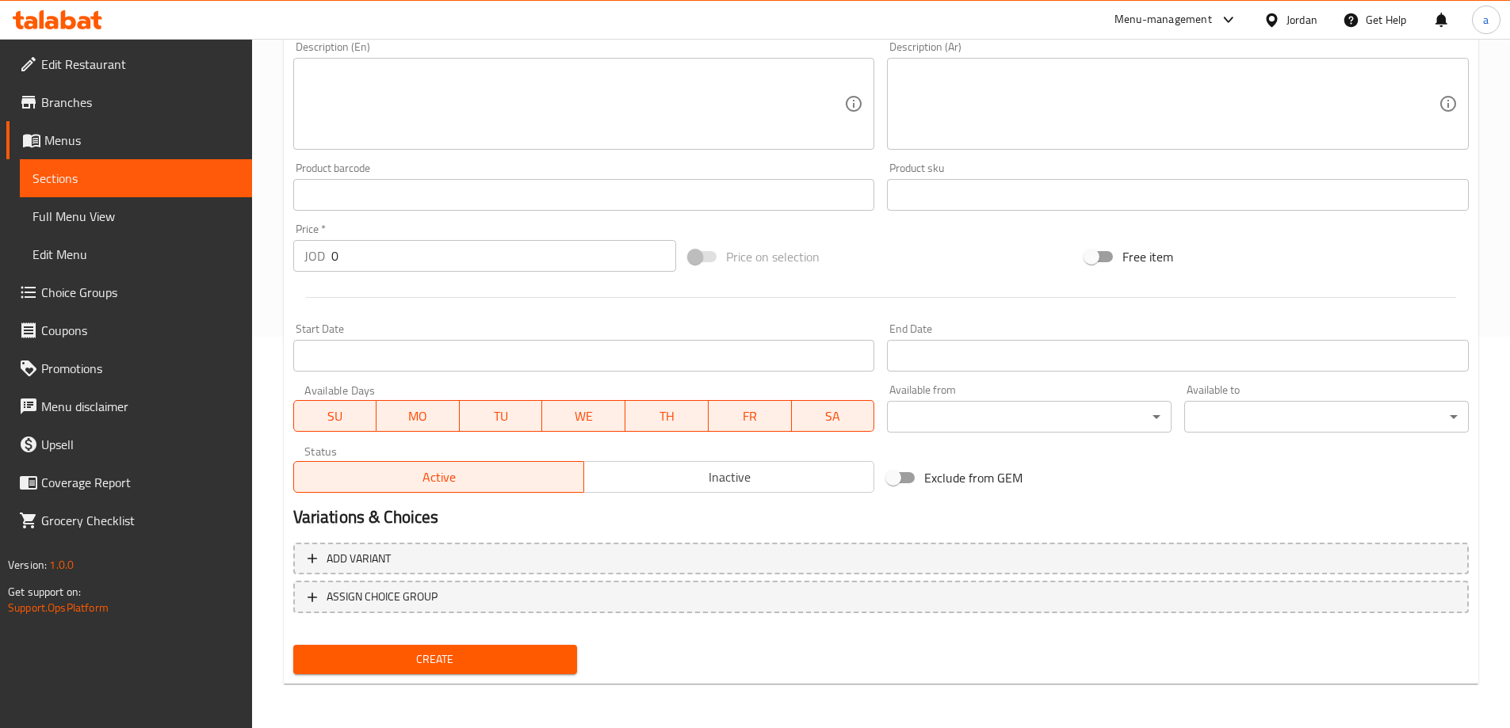
type input "مشروب غازي"
click at [509, 654] on span "Create" at bounding box center [435, 660] width 259 height 20
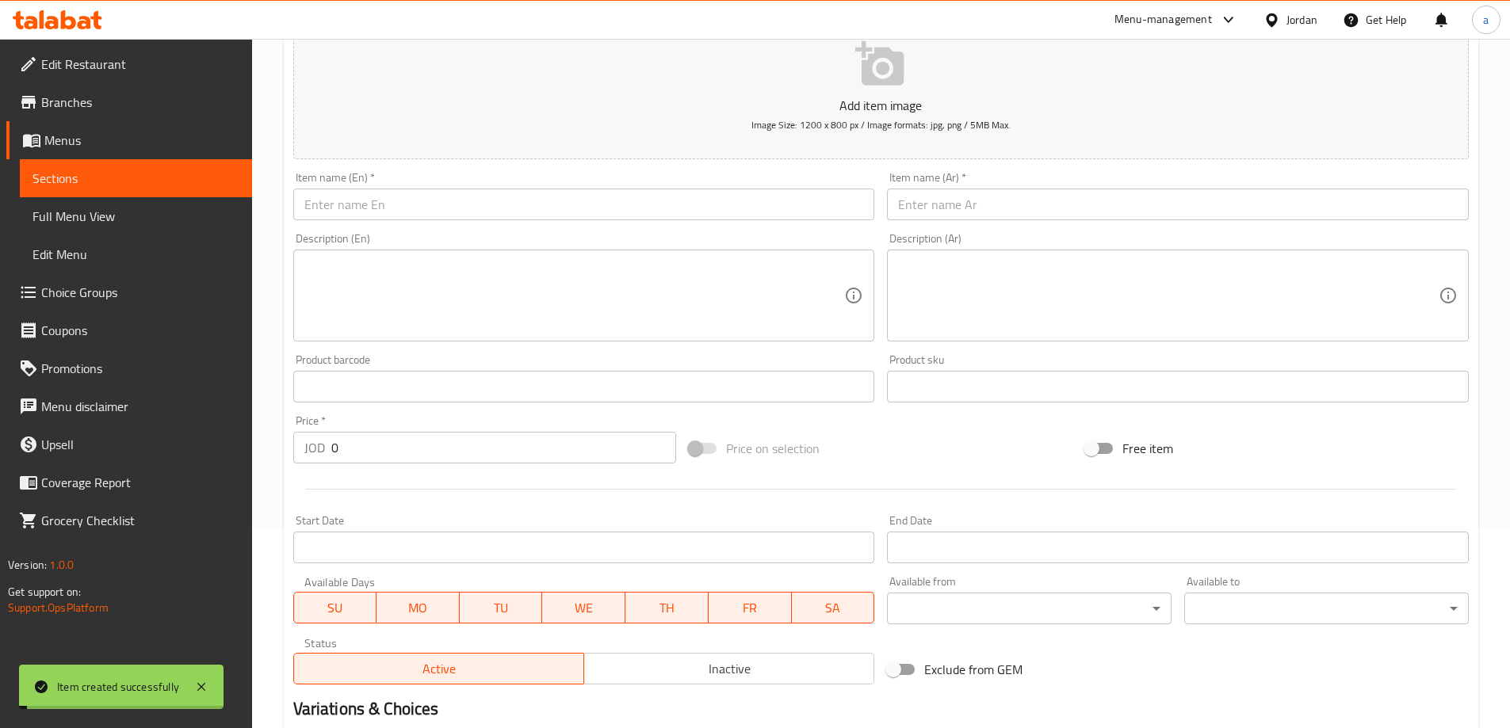
scroll to position [0, 0]
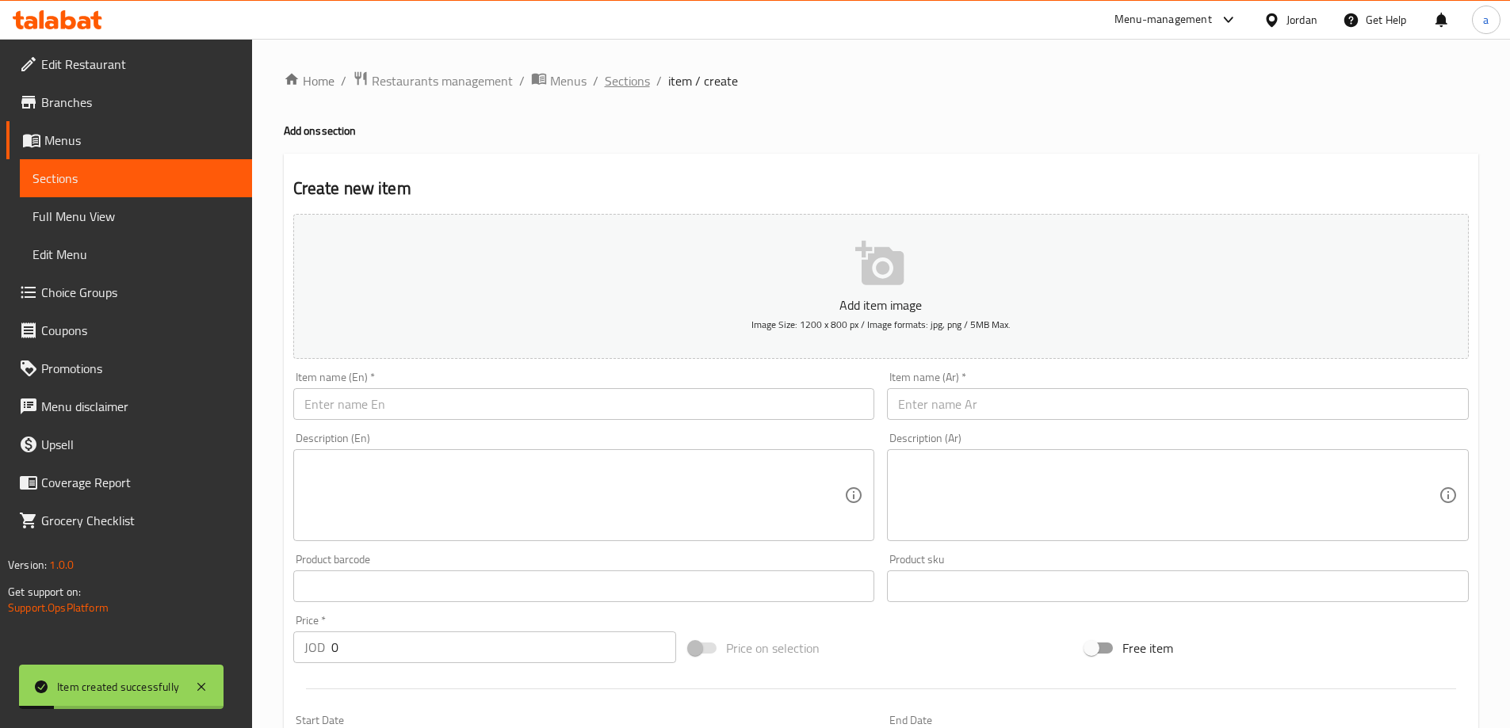
click at [625, 83] on span "Sections" at bounding box center [627, 80] width 45 height 19
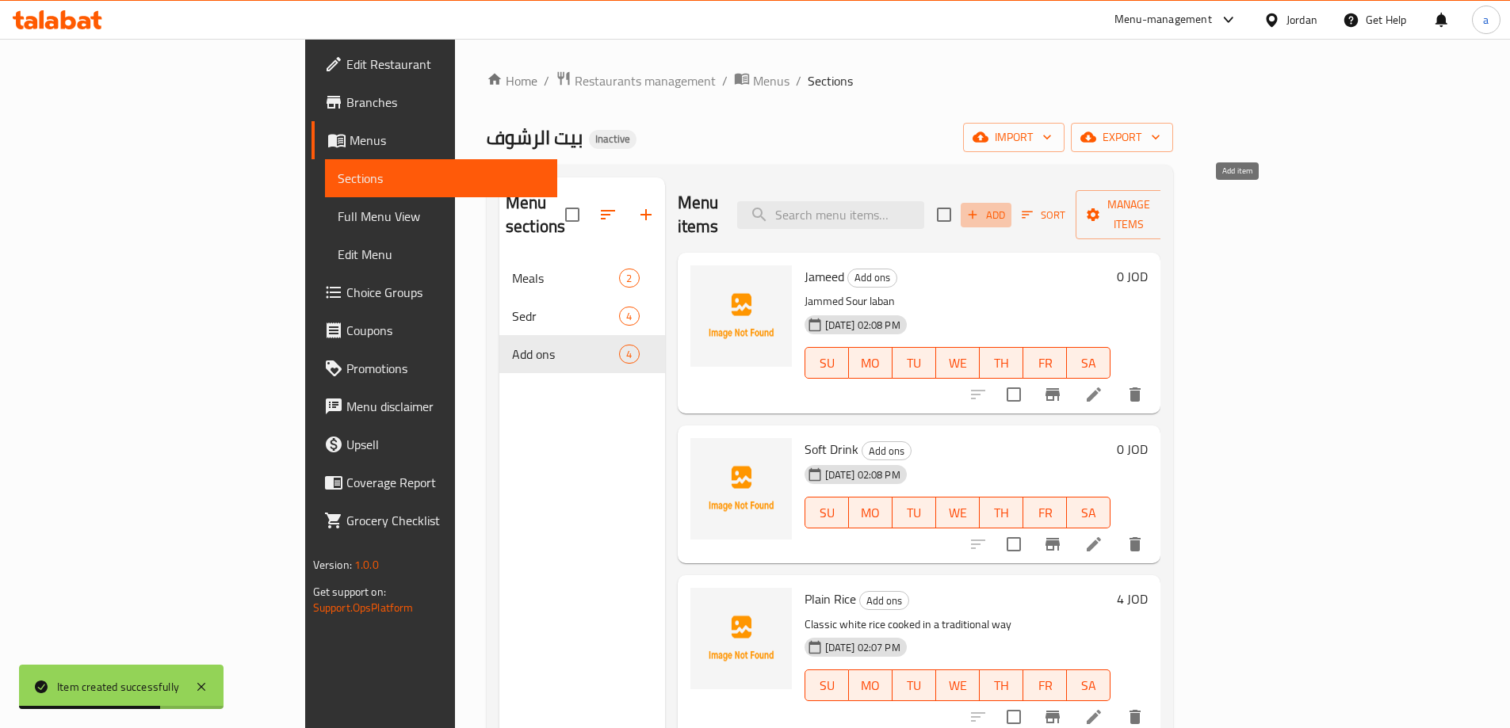
click at [980, 208] on icon "button" at bounding box center [972, 215] width 14 height 14
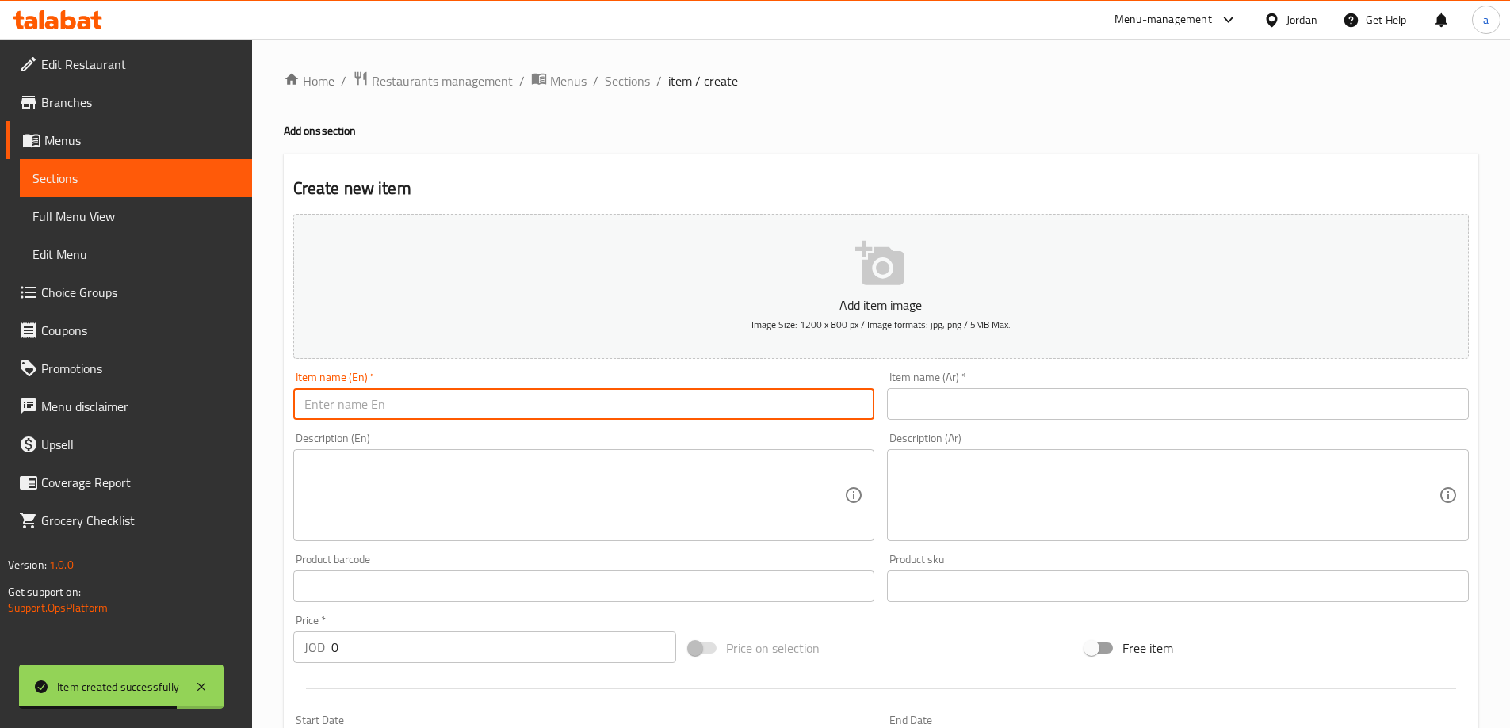
click at [515, 409] on input "text" at bounding box center [584, 404] width 582 height 32
paste input "Water"
type input "Water"
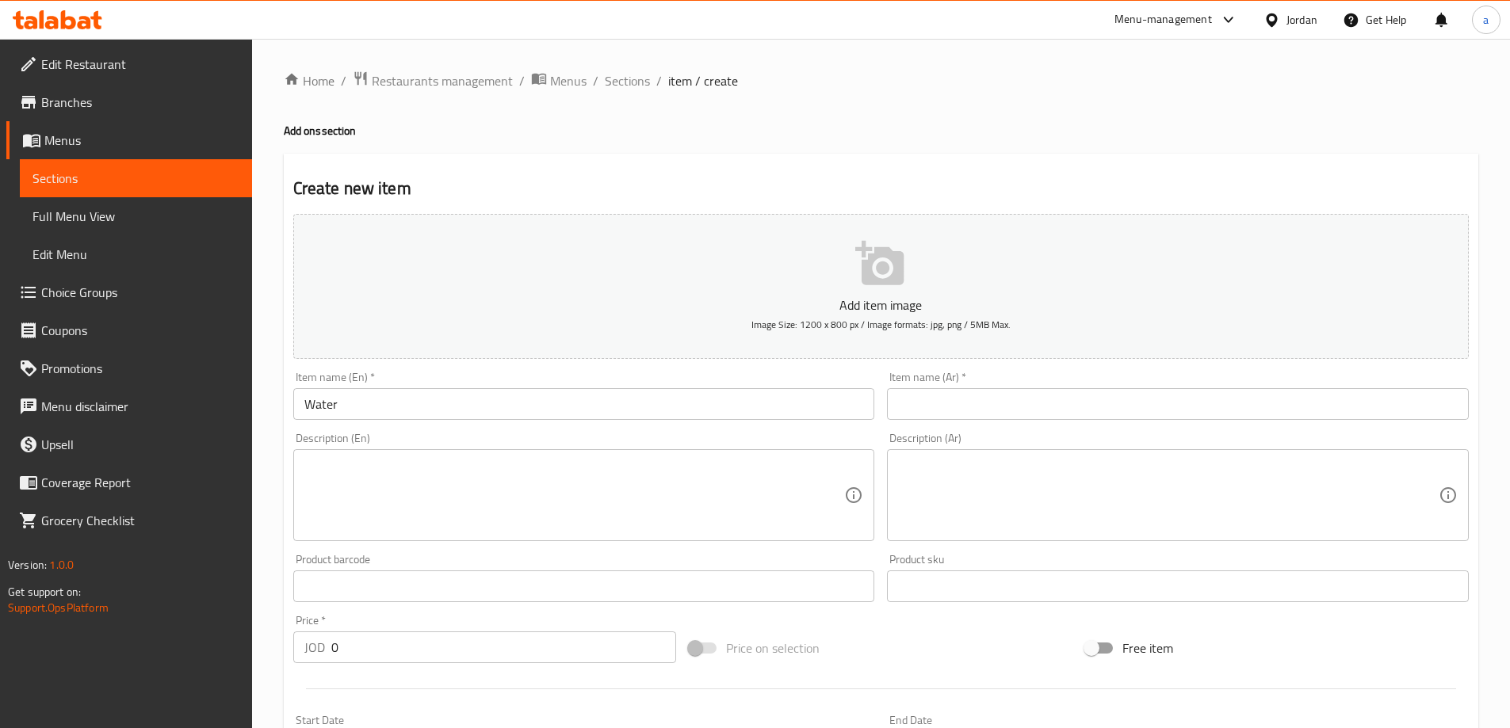
click at [997, 415] on input "text" at bounding box center [1178, 404] width 582 height 32
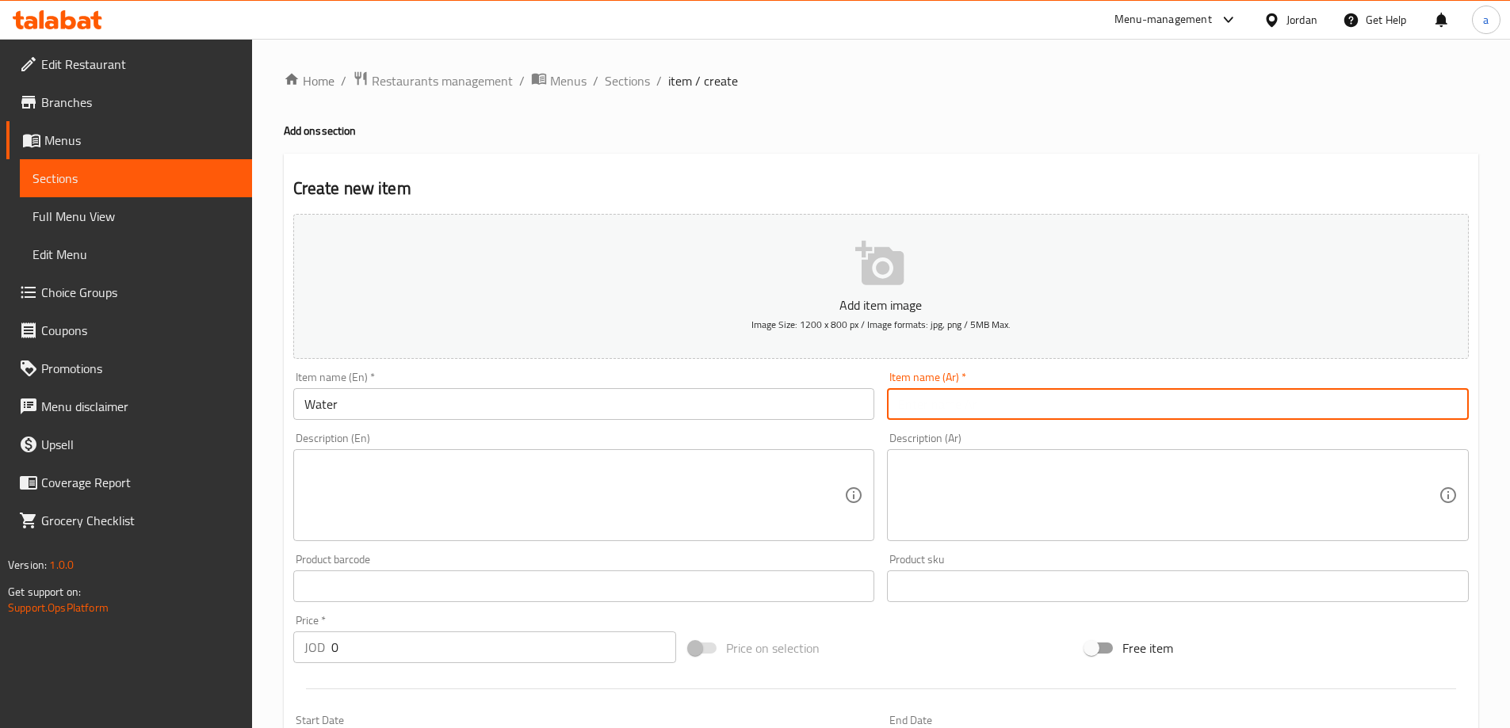
paste input "ماء"
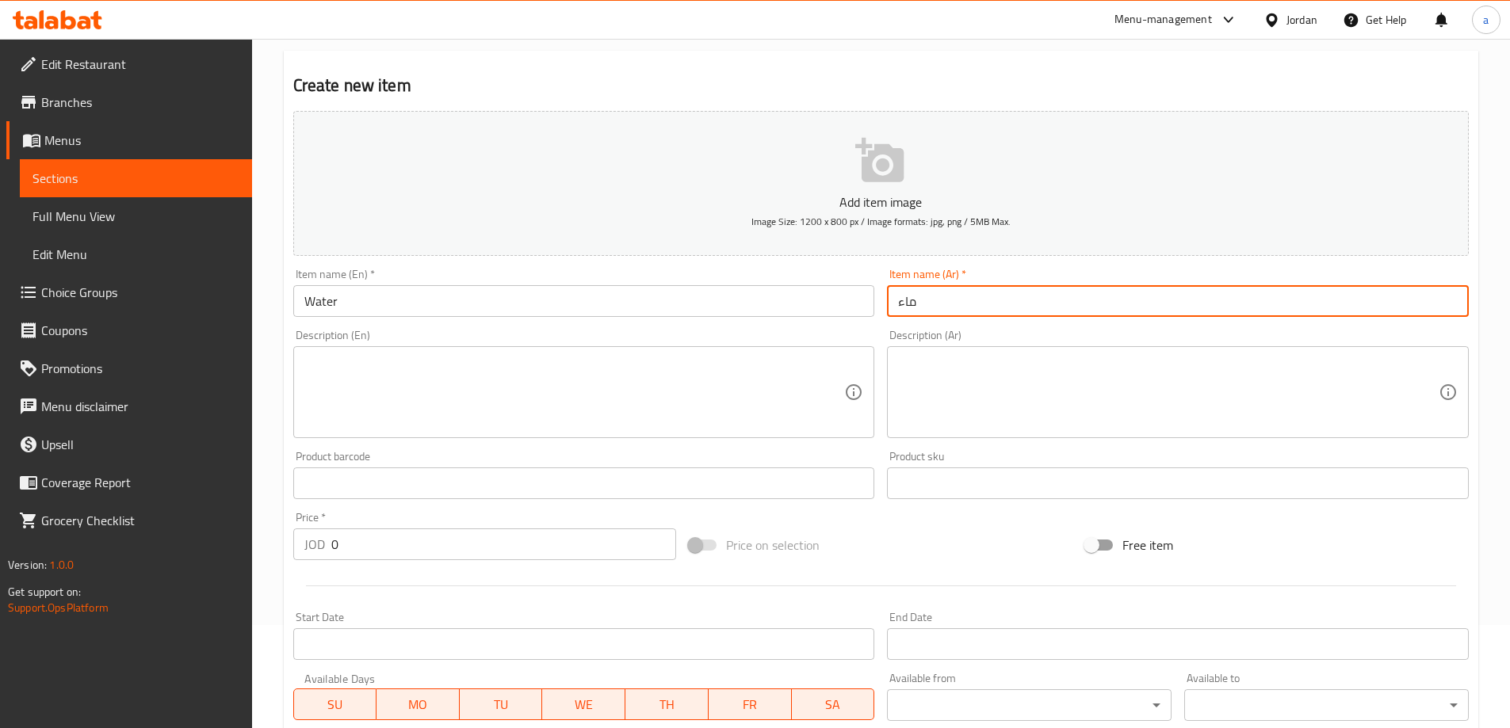
scroll to position [317, 0]
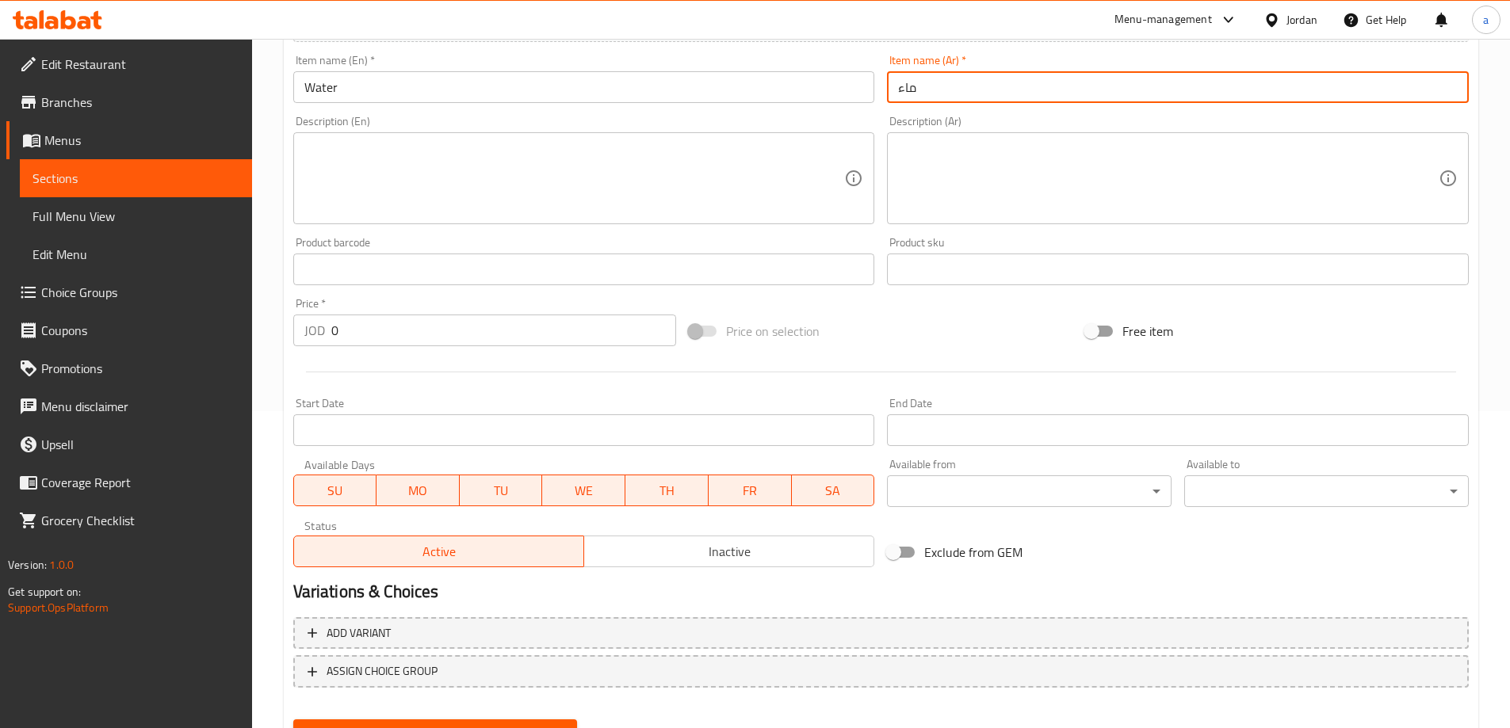
type input "ماء"
click at [414, 325] on input "0" at bounding box center [504, 331] width 346 height 32
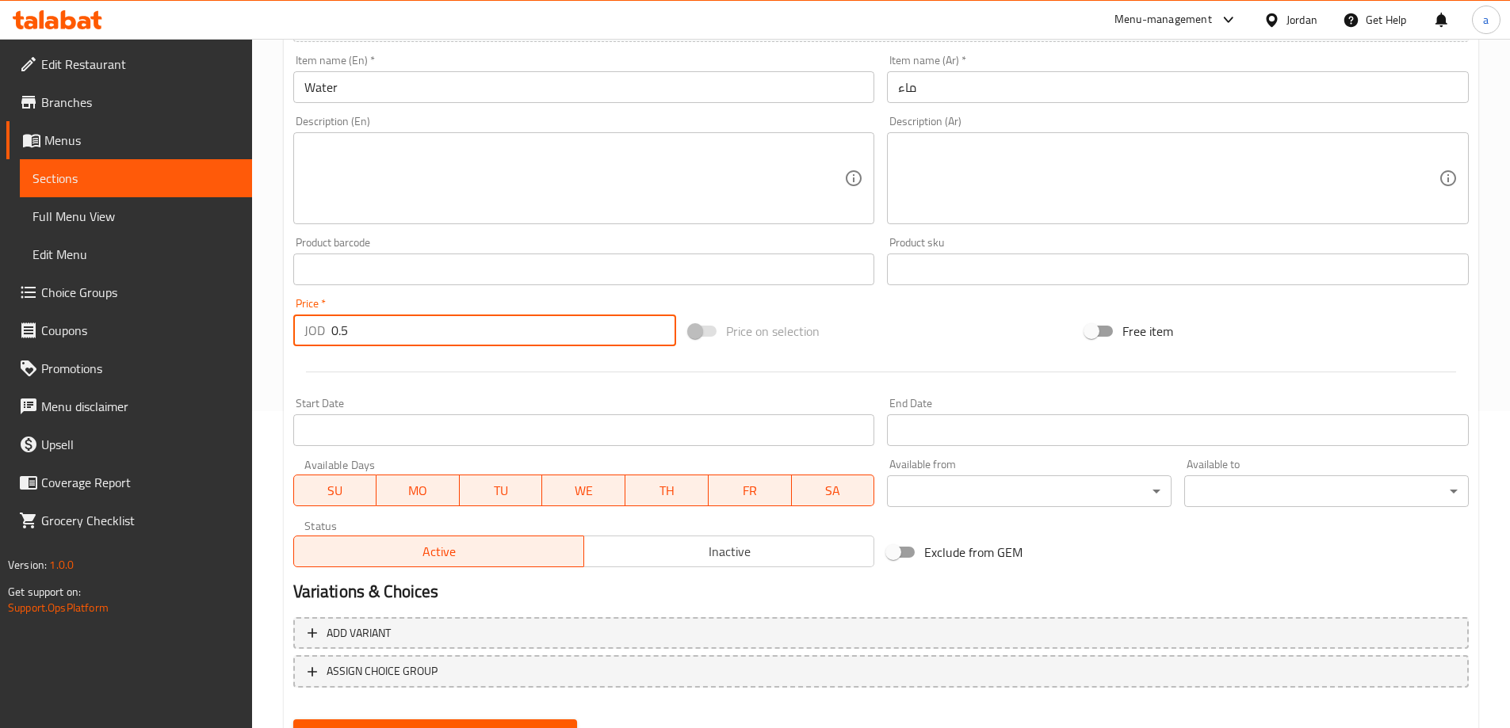
type input "0.5"
click at [293, 720] on button "Create" at bounding box center [435, 734] width 285 height 29
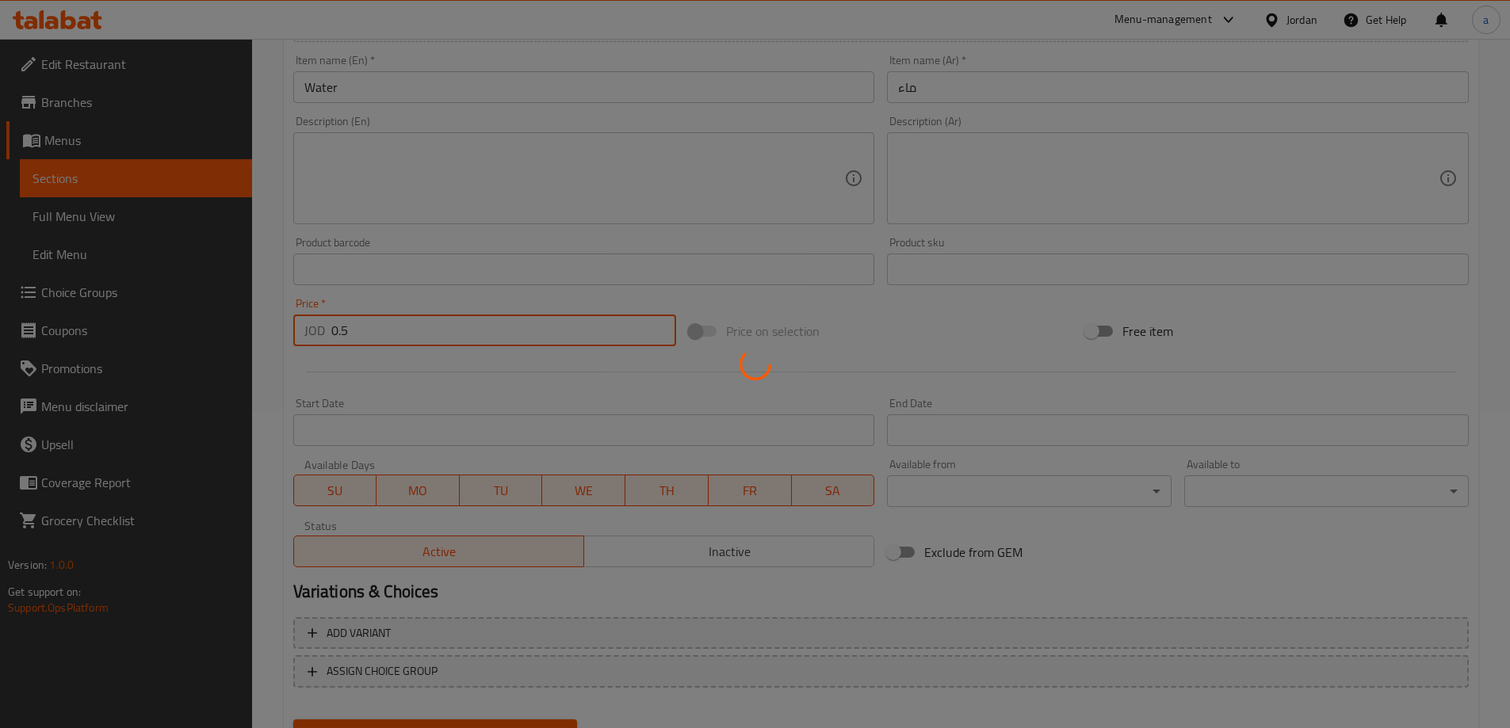
type input "0"
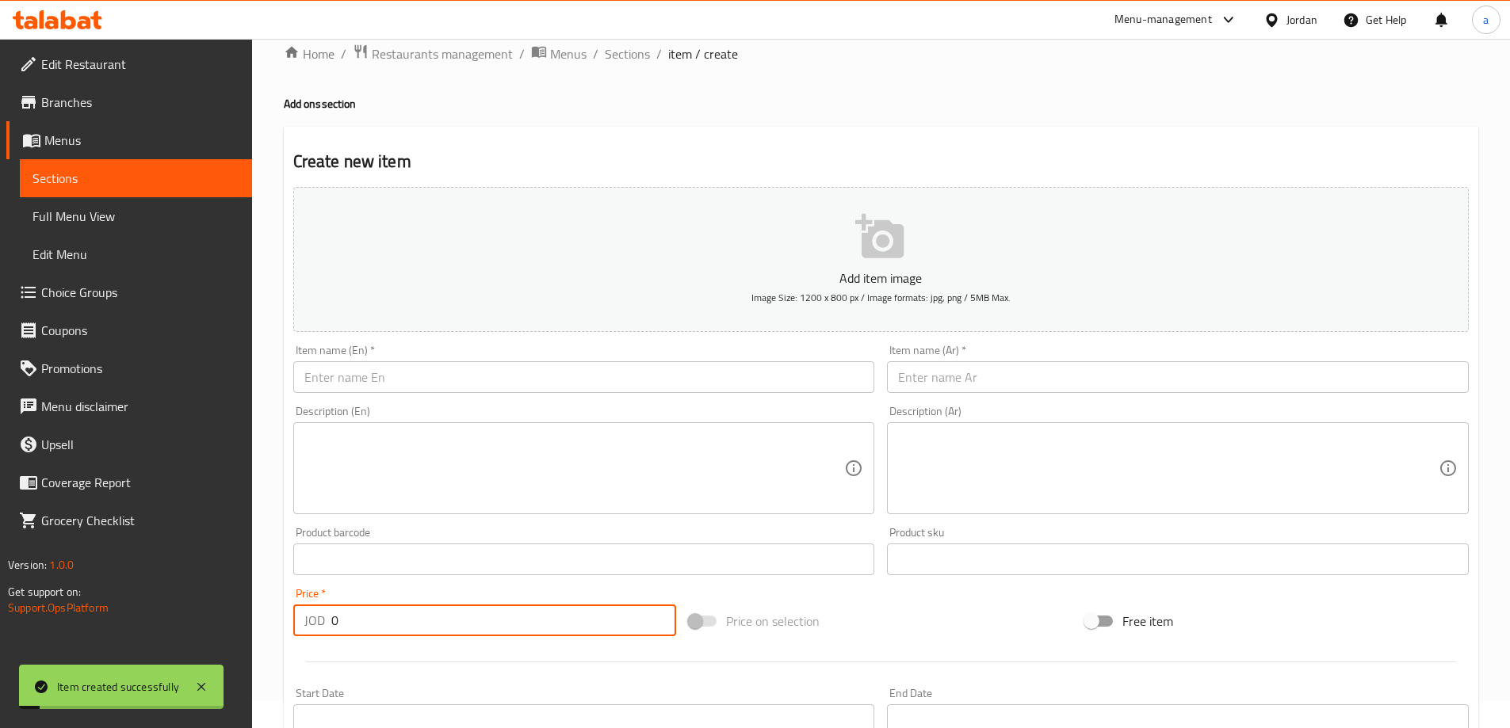
scroll to position [0, 0]
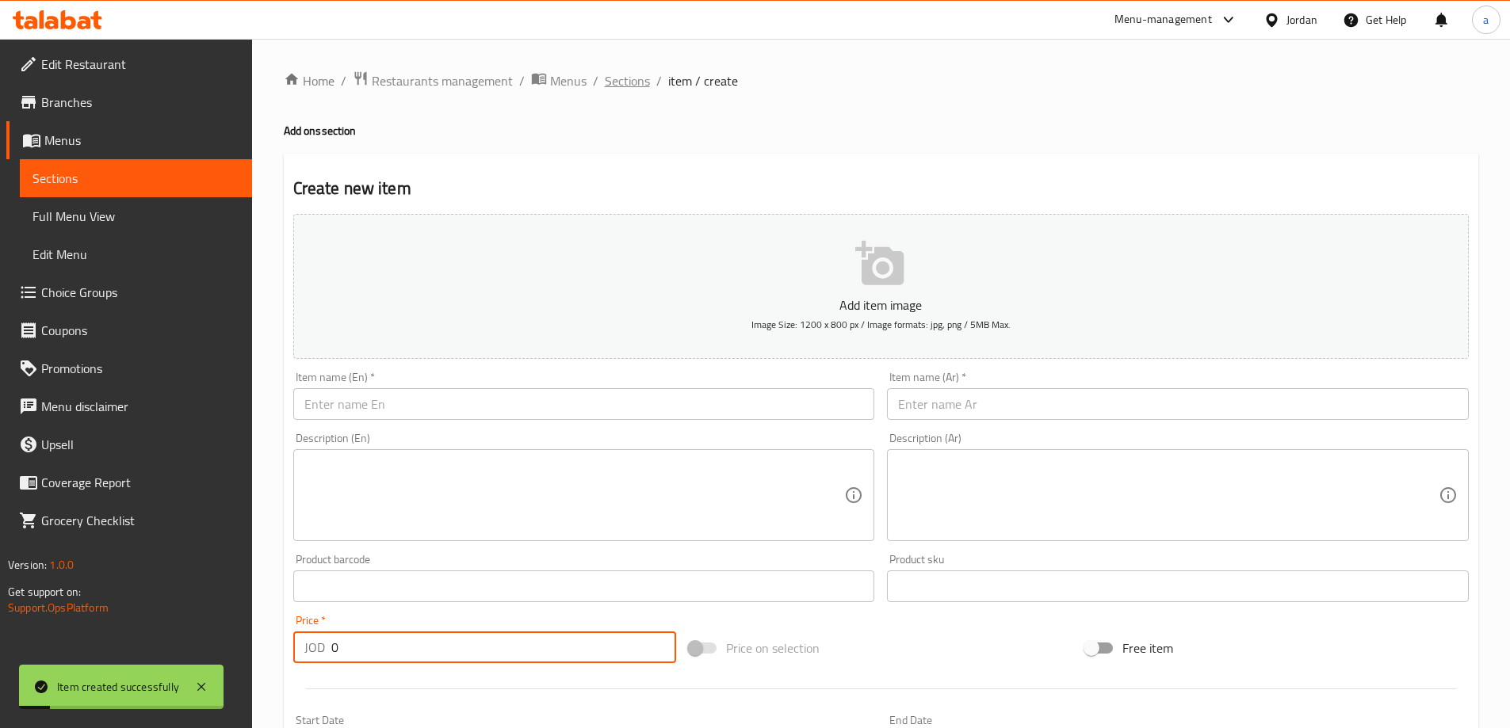
click at [618, 76] on span "Sections" at bounding box center [627, 80] width 45 height 19
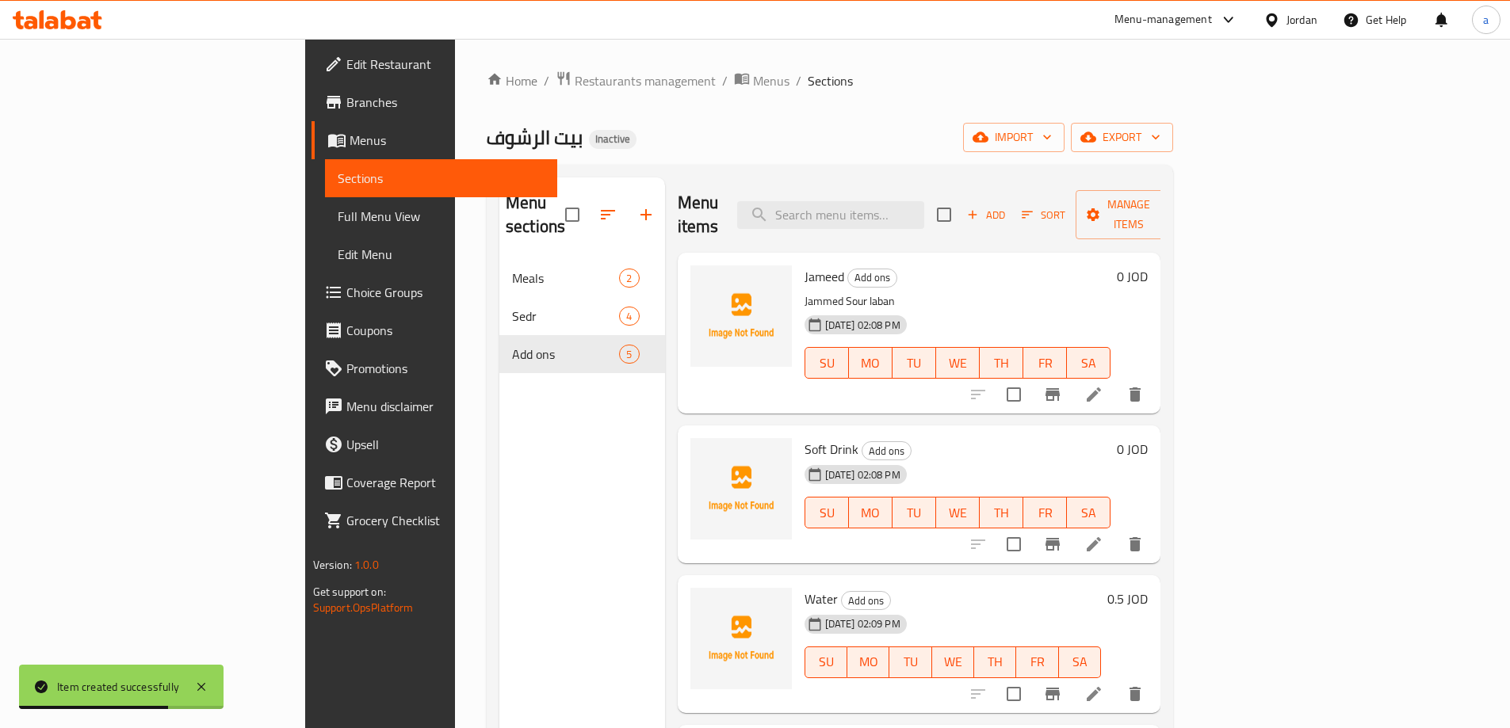
click at [346, 292] on span "Choice Groups" at bounding box center [445, 292] width 198 height 19
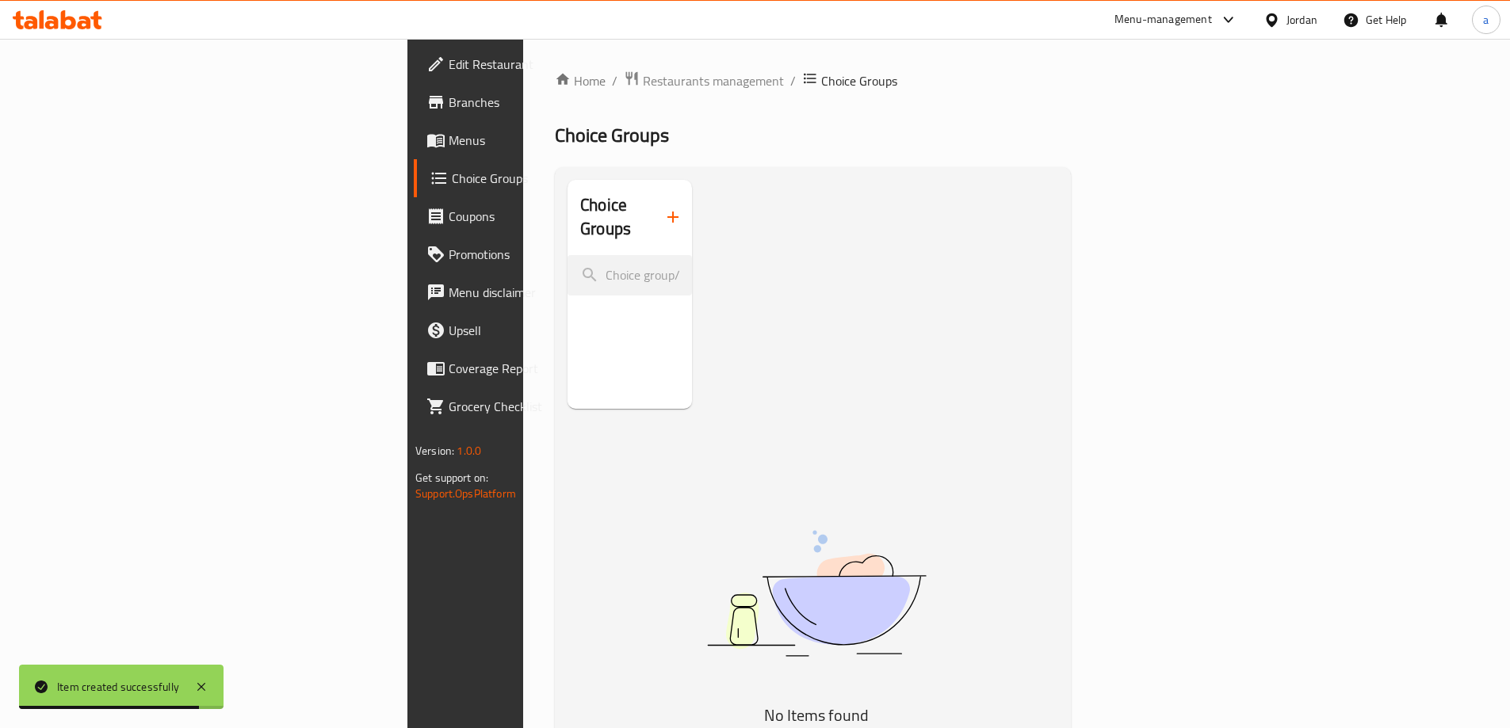
click at [663, 208] on icon "button" at bounding box center [672, 217] width 19 height 19
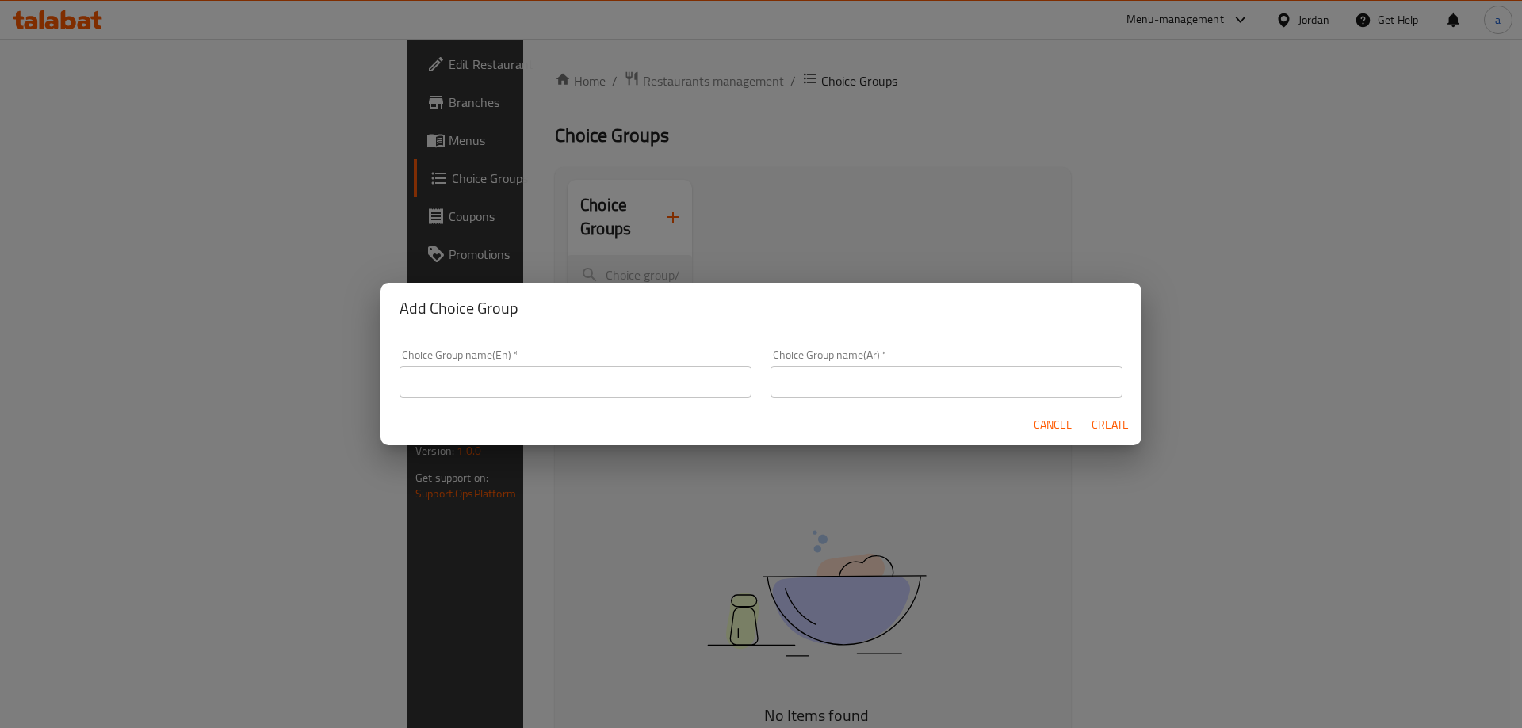
click at [523, 364] on div "Choice Group name(En)   * Choice Group name(En) *" at bounding box center [575, 374] width 352 height 48
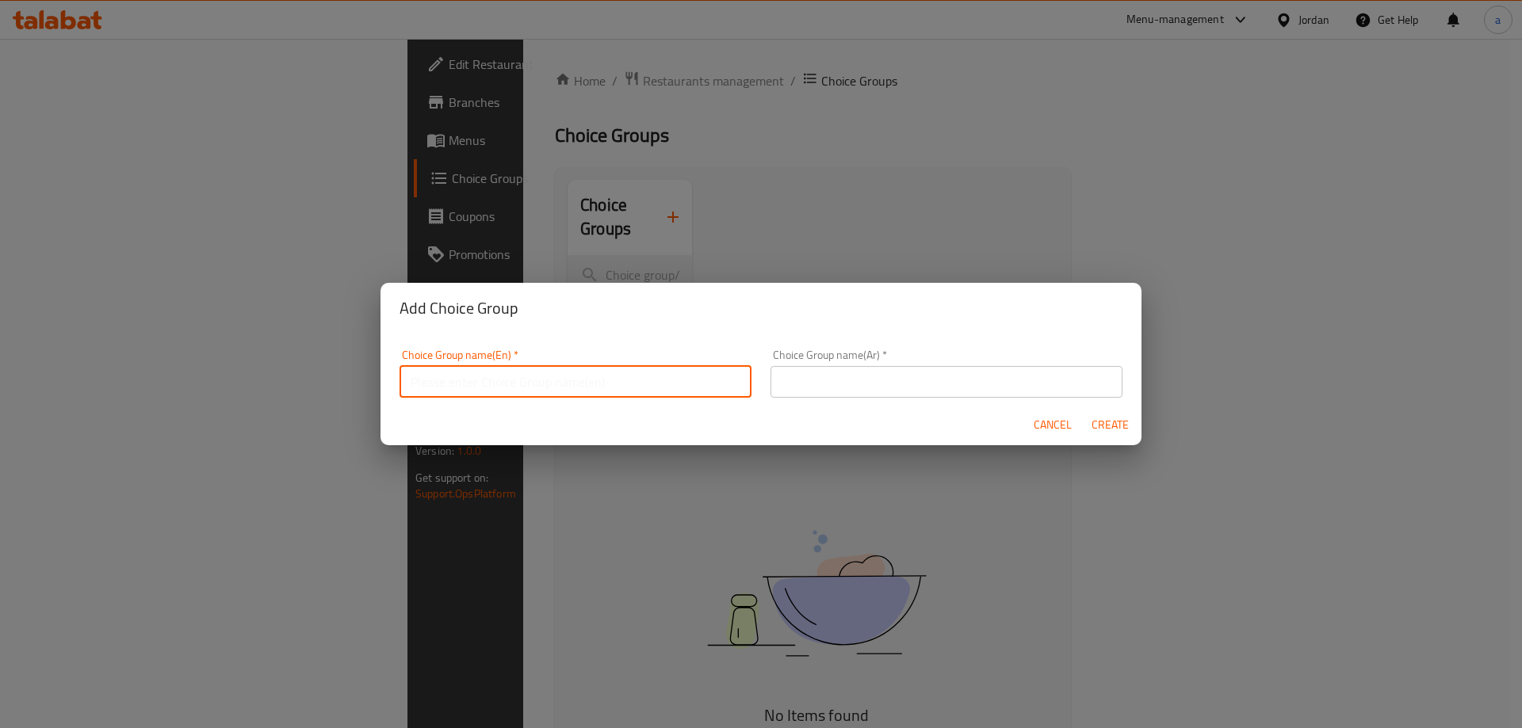
click at [521, 383] on input "text" at bounding box center [575, 382] width 352 height 32
paste input "Choose size"
click at [415, 382] on input "Choose size" at bounding box center [575, 382] width 352 height 32
click at [413, 382] on input "Choose size" at bounding box center [575, 382] width 352 height 32
type input "your Choice of size"
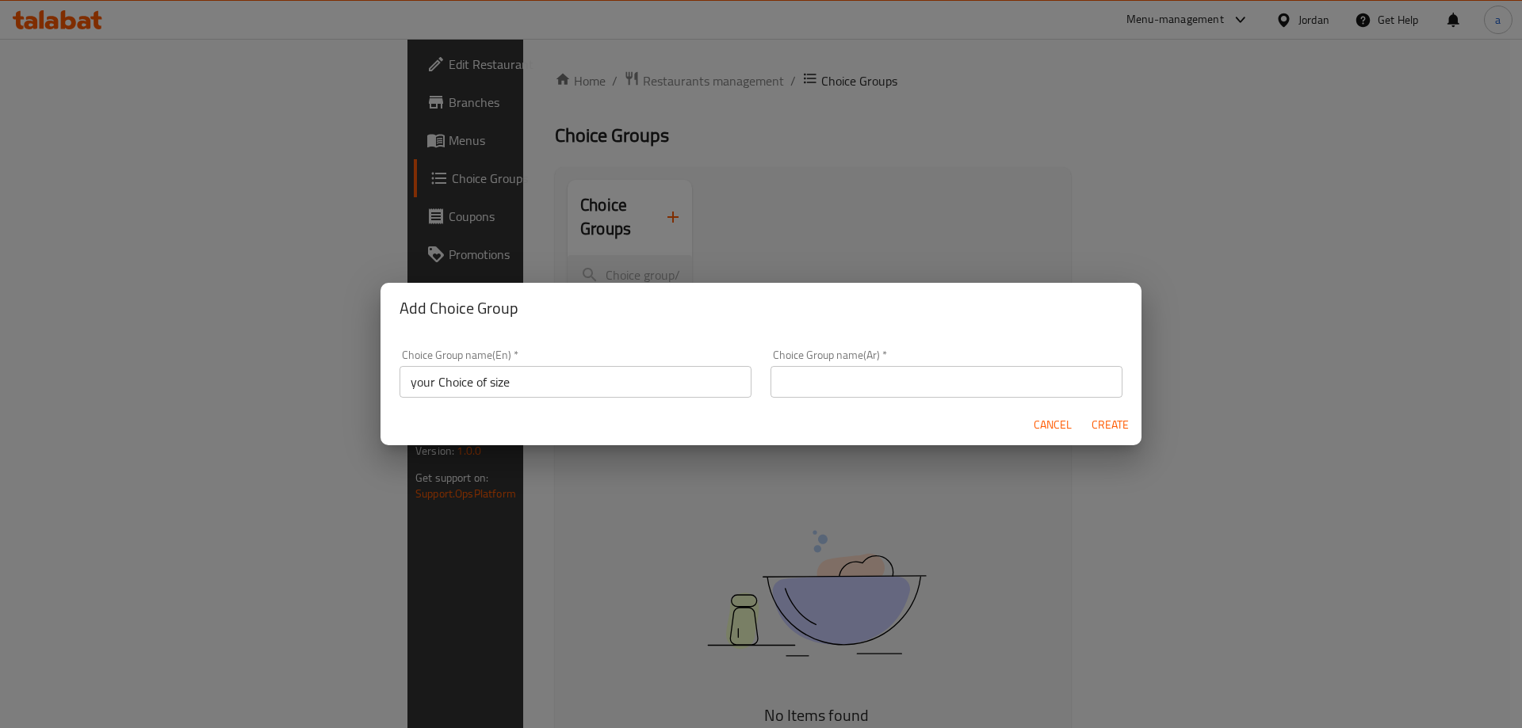
click at [981, 370] on input "text" at bounding box center [946, 382] width 352 height 32
paste input "اختر الحجم"
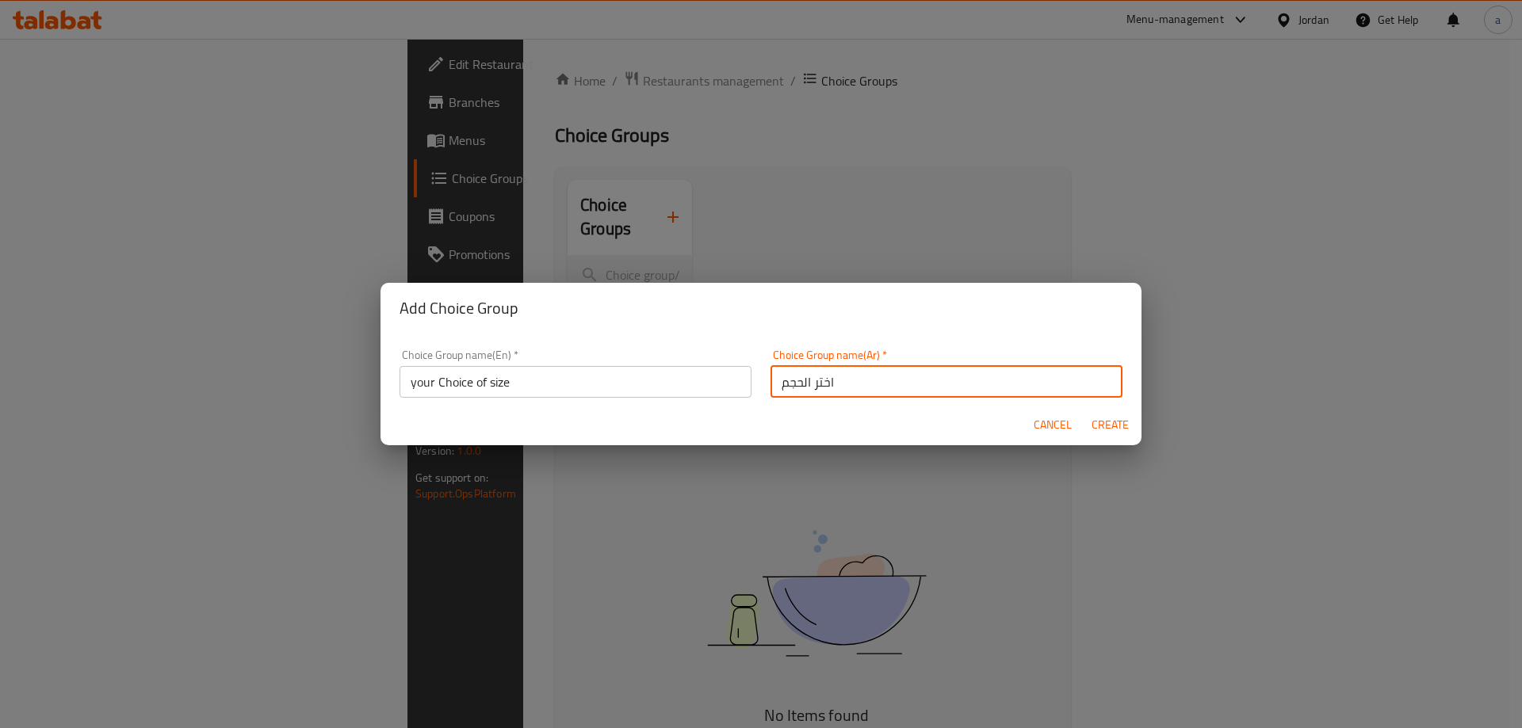
click at [815, 384] on input "اختر الحجم" at bounding box center [946, 382] width 352 height 32
type input "اختيارك من الحجم"
click at [1114, 426] on span "Create" at bounding box center [1110, 425] width 38 height 20
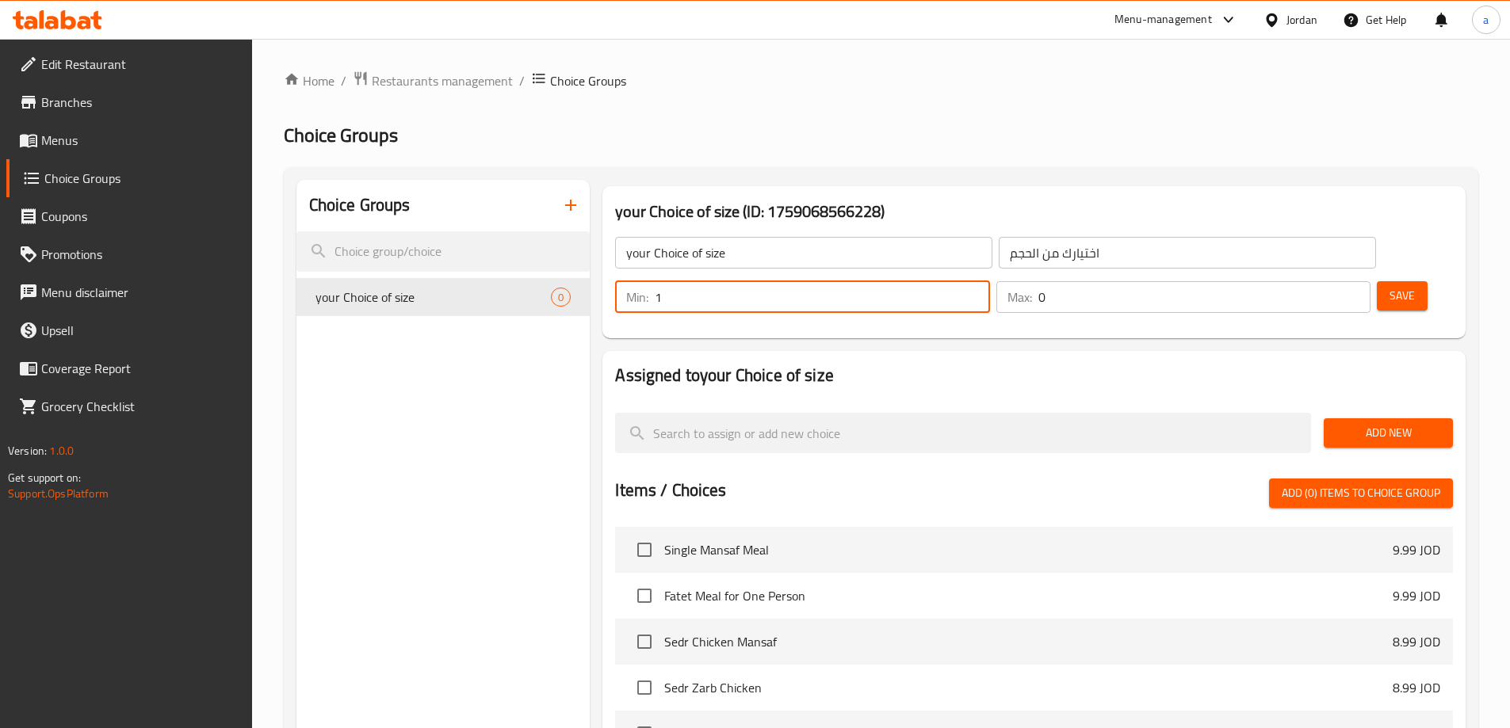
type input "1"
click at [989, 281] on input "1" at bounding box center [822, 297] width 334 height 32
type input "1"
click at [1325, 281] on input "1" at bounding box center [1204, 297] width 332 height 32
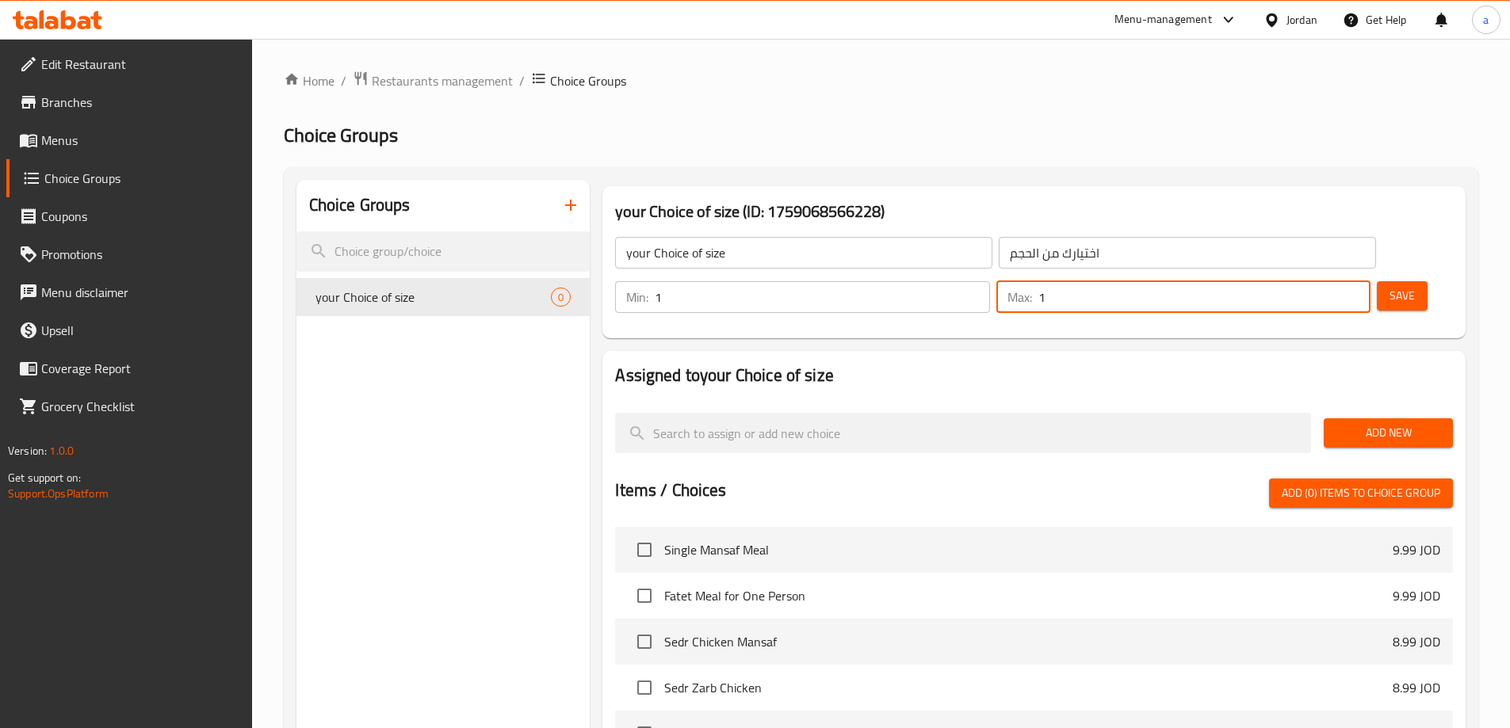
click at [1379, 418] on button "Add New" at bounding box center [1388, 432] width 129 height 29
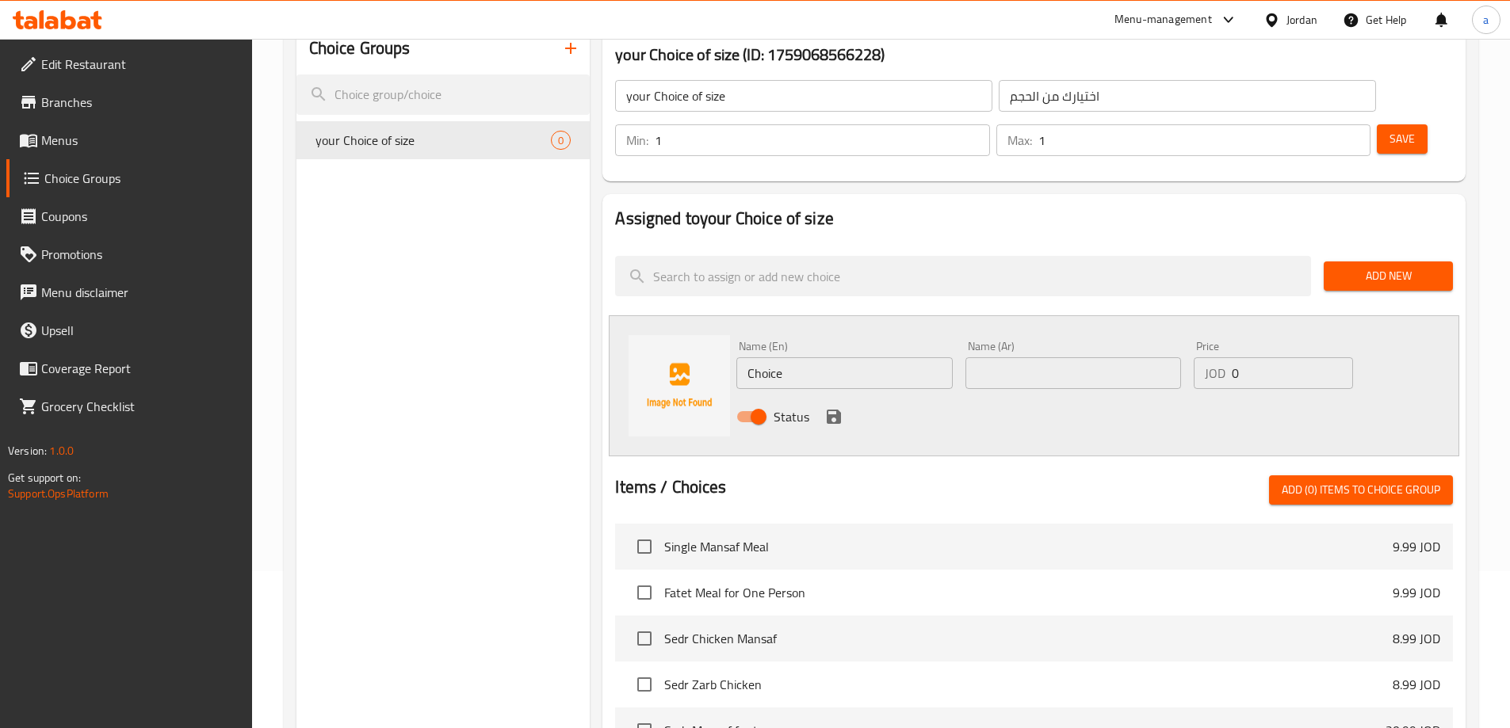
scroll to position [159, 0]
click at [840, 356] on input "Choice" at bounding box center [844, 372] width 216 height 32
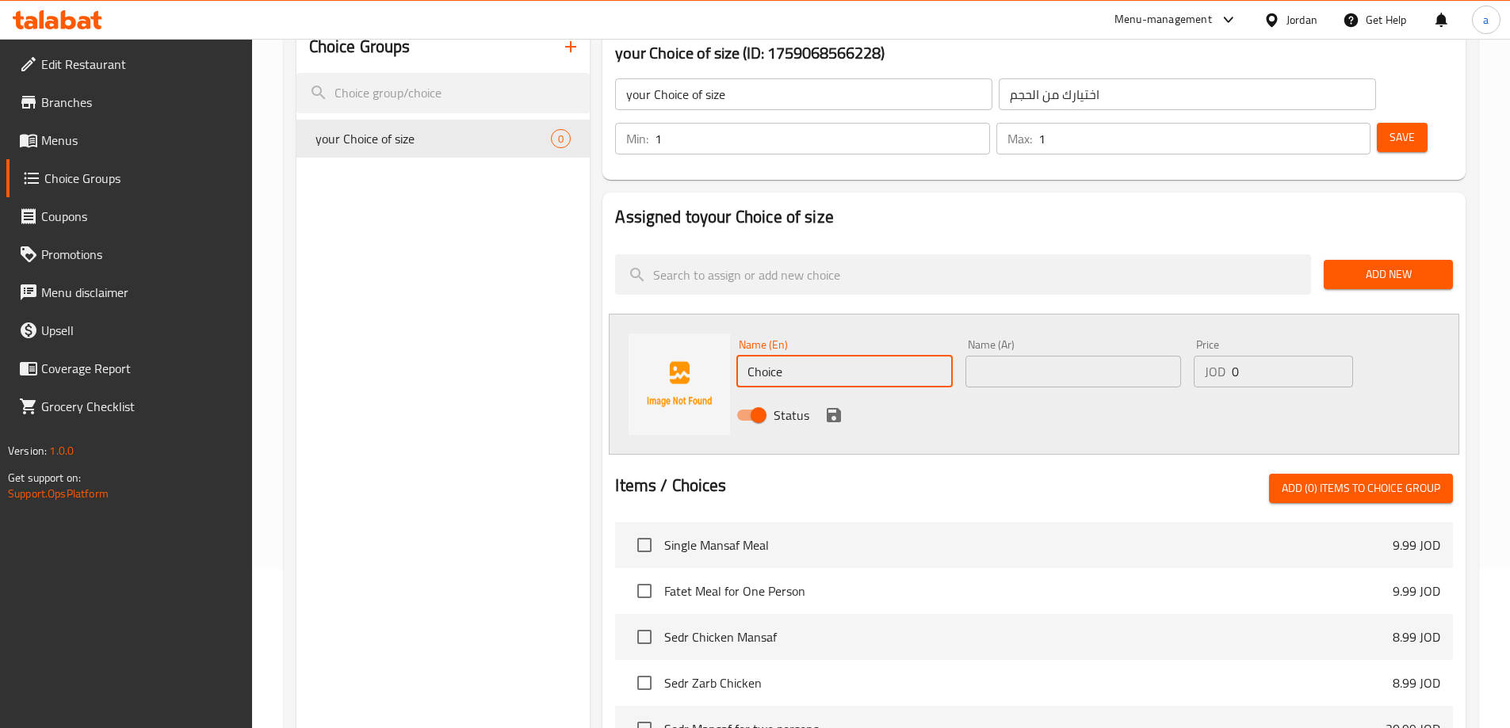
click at [840, 356] on input "Choice" at bounding box center [844, 372] width 216 height 32
paste input "Half a liter"
type input "Half a liter"
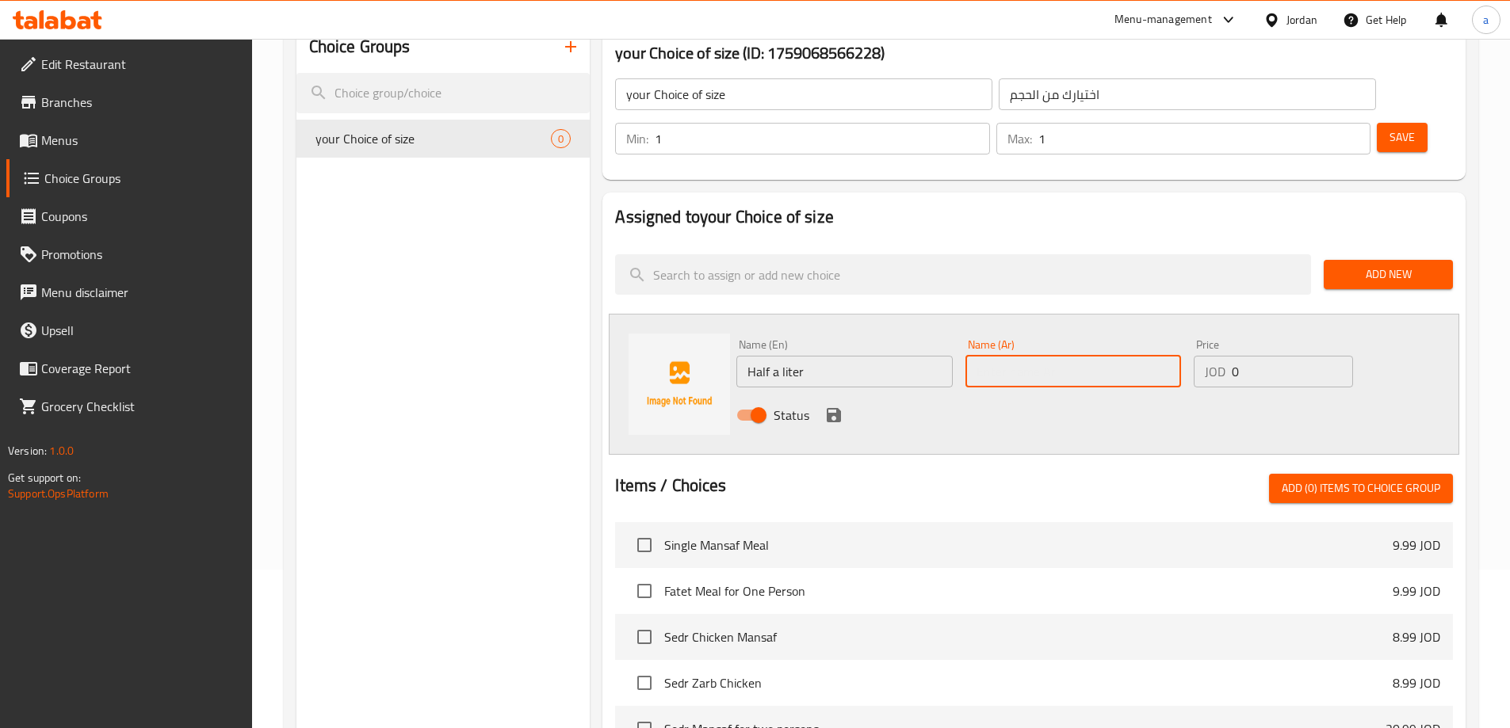
click at [1005, 356] on input "text" at bounding box center [1073, 372] width 216 height 32
paste input "نص لتر"
type input "نص لتر"
drag, startPoint x: 1257, startPoint y: 332, endPoint x: 1199, endPoint y: 344, distance: 59.1
click at [1199, 344] on div "Price JOD 0 Price" at bounding box center [1272, 363] width 171 height 61
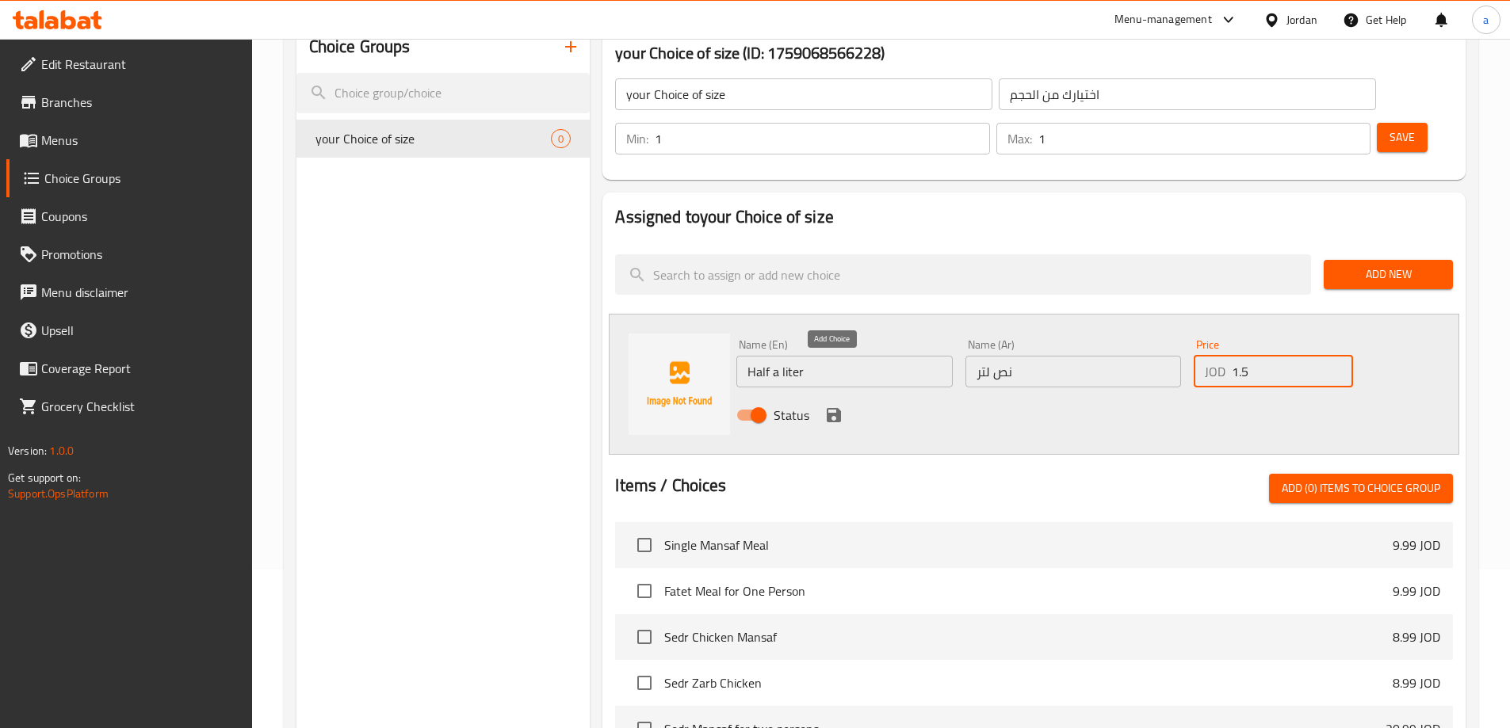
type input "1.5"
click at [823, 403] on button "save" at bounding box center [834, 415] width 24 height 24
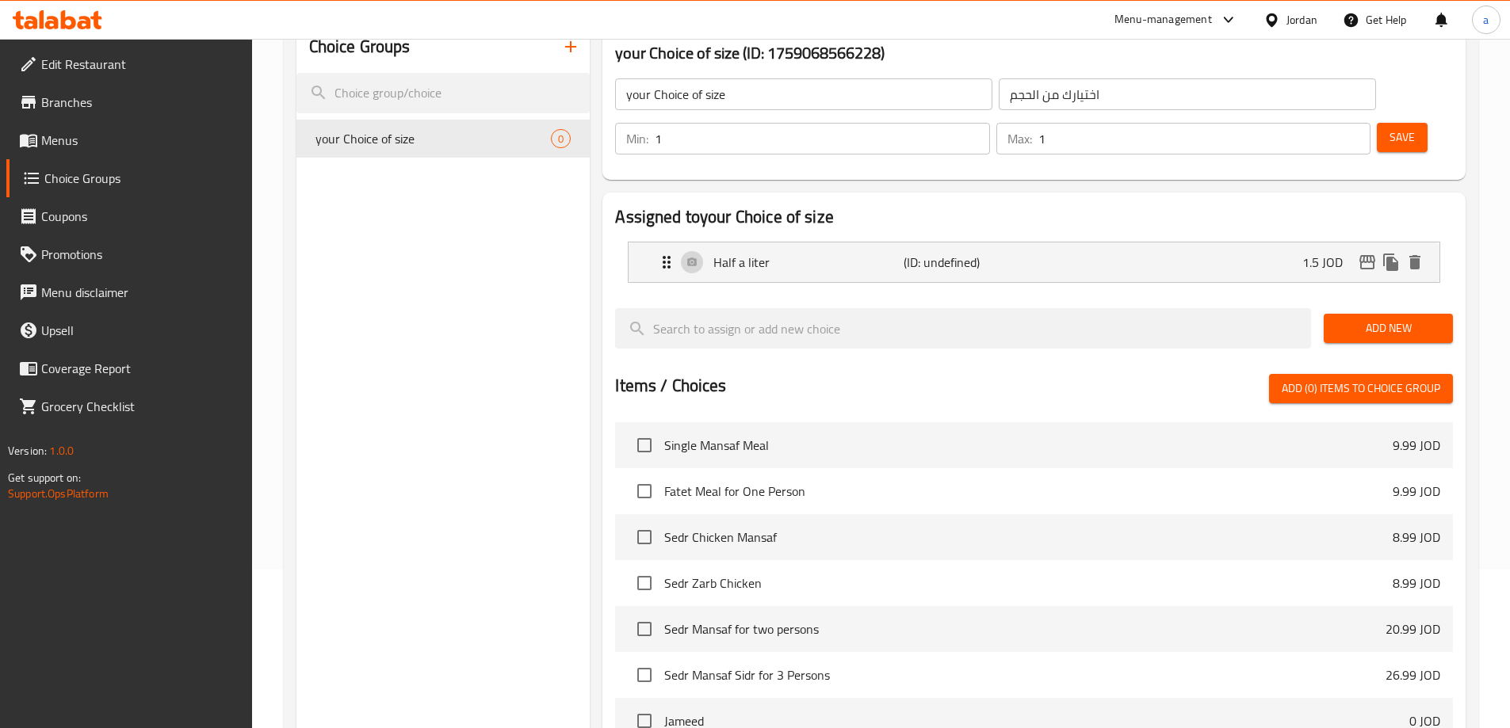
click at [1388, 314] on button "Add New" at bounding box center [1388, 328] width 129 height 29
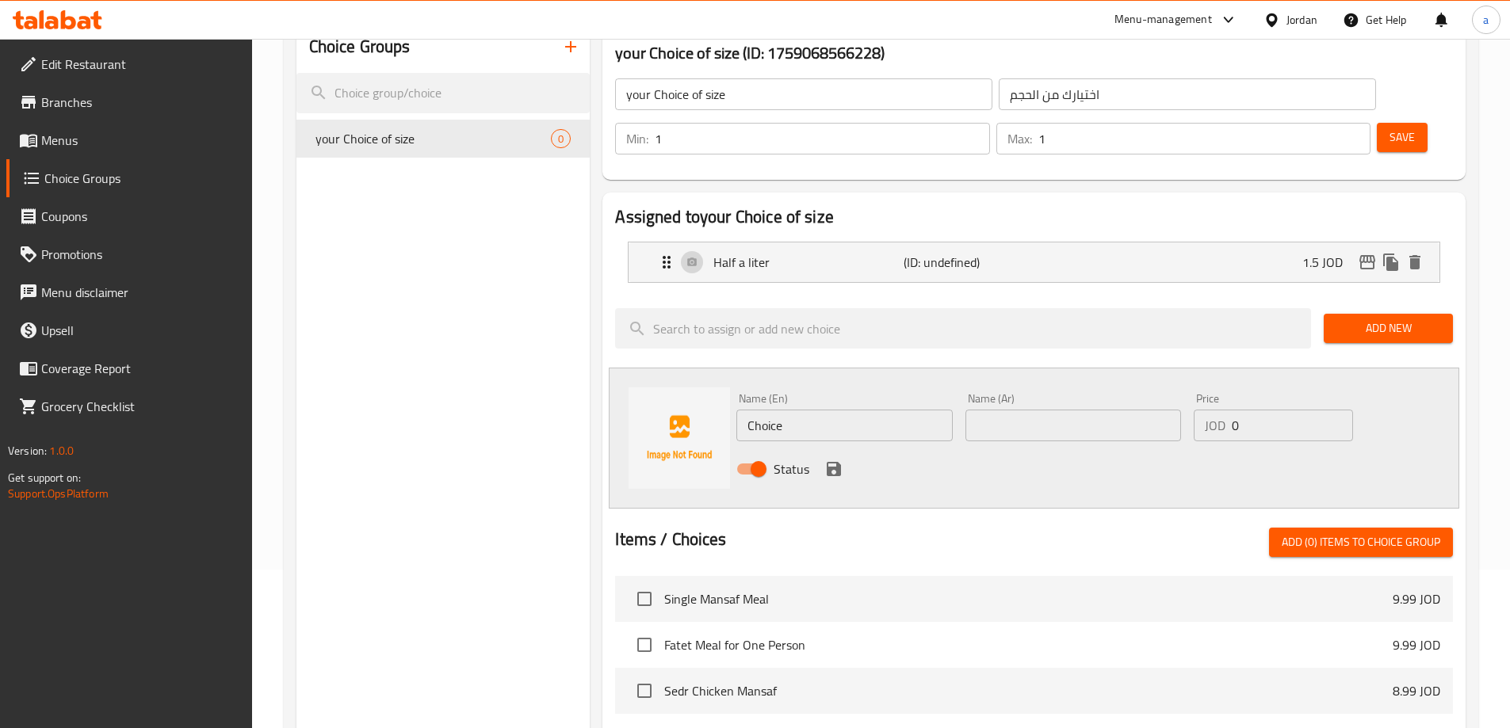
click at [912, 410] on input "Choice" at bounding box center [844, 426] width 216 height 32
paste input "liter"
type input "liter"
click at [1105, 410] on input "text" at bounding box center [1073, 426] width 216 height 32
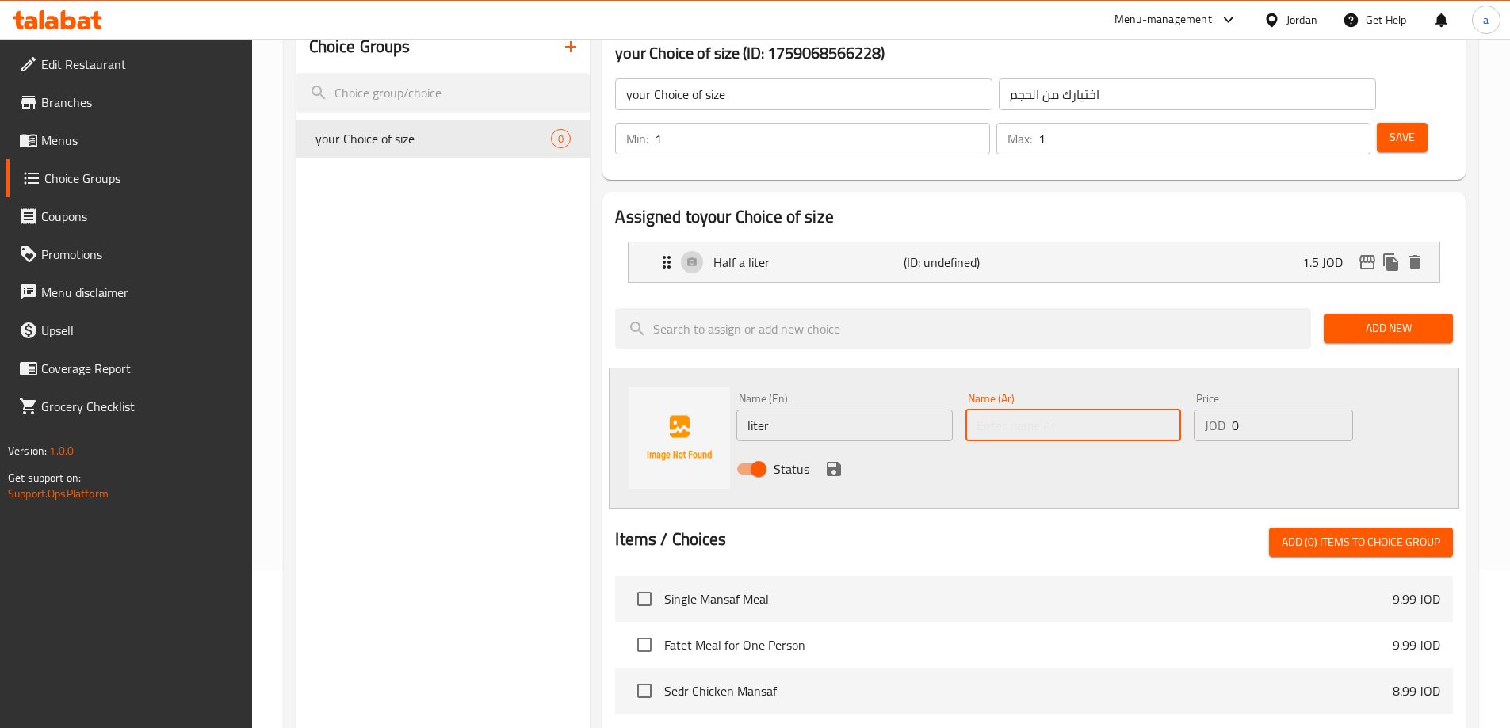
paste input "لتر"
type input "لتر"
click at [1255, 410] on input "0" at bounding box center [1292, 426] width 120 height 32
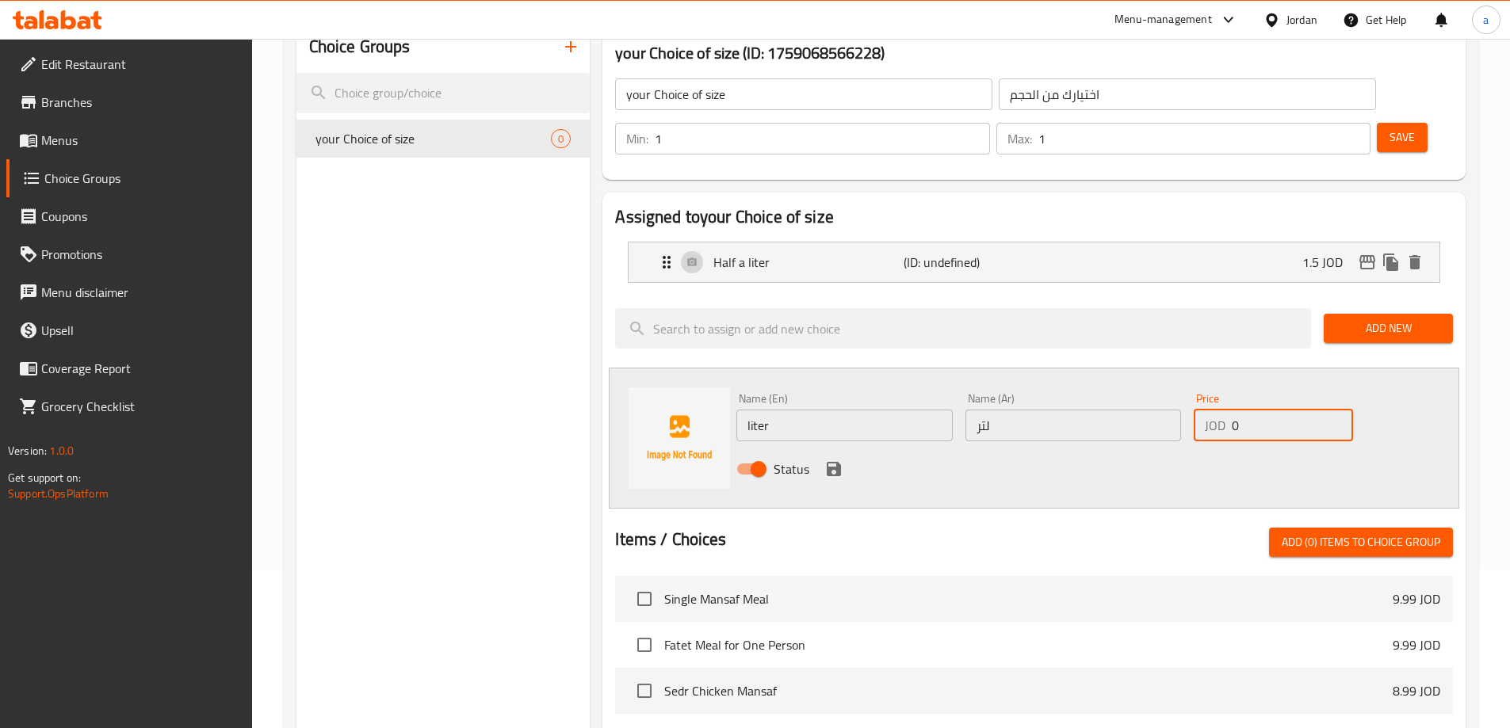
click at [1255, 410] on input "0" at bounding box center [1292, 426] width 120 height 32
type input "3"
click at [839, 462] on icon "save" at bounding box center [834, 469] width 14 height 14
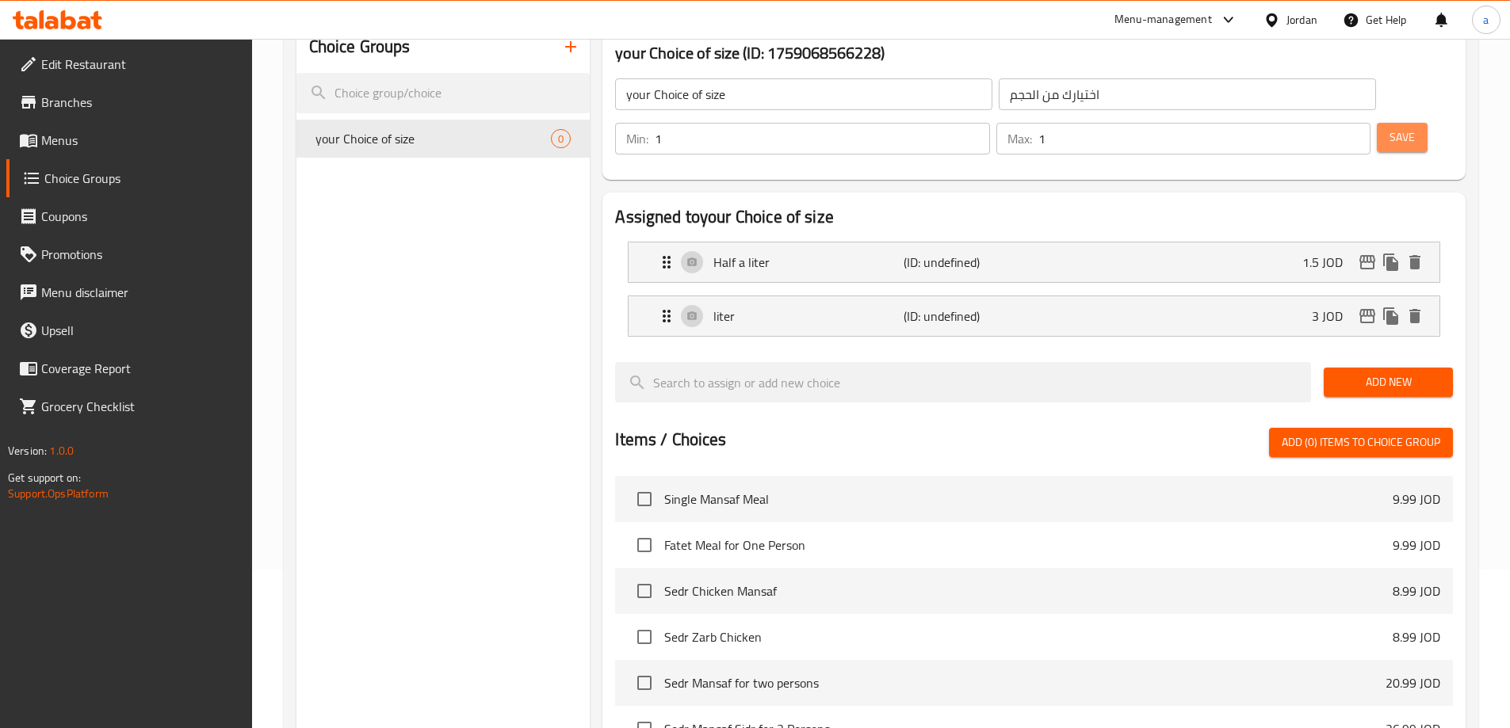
click at [1389, 128] on span "Save" at bounding box center [1401, 138] width 25 height 20
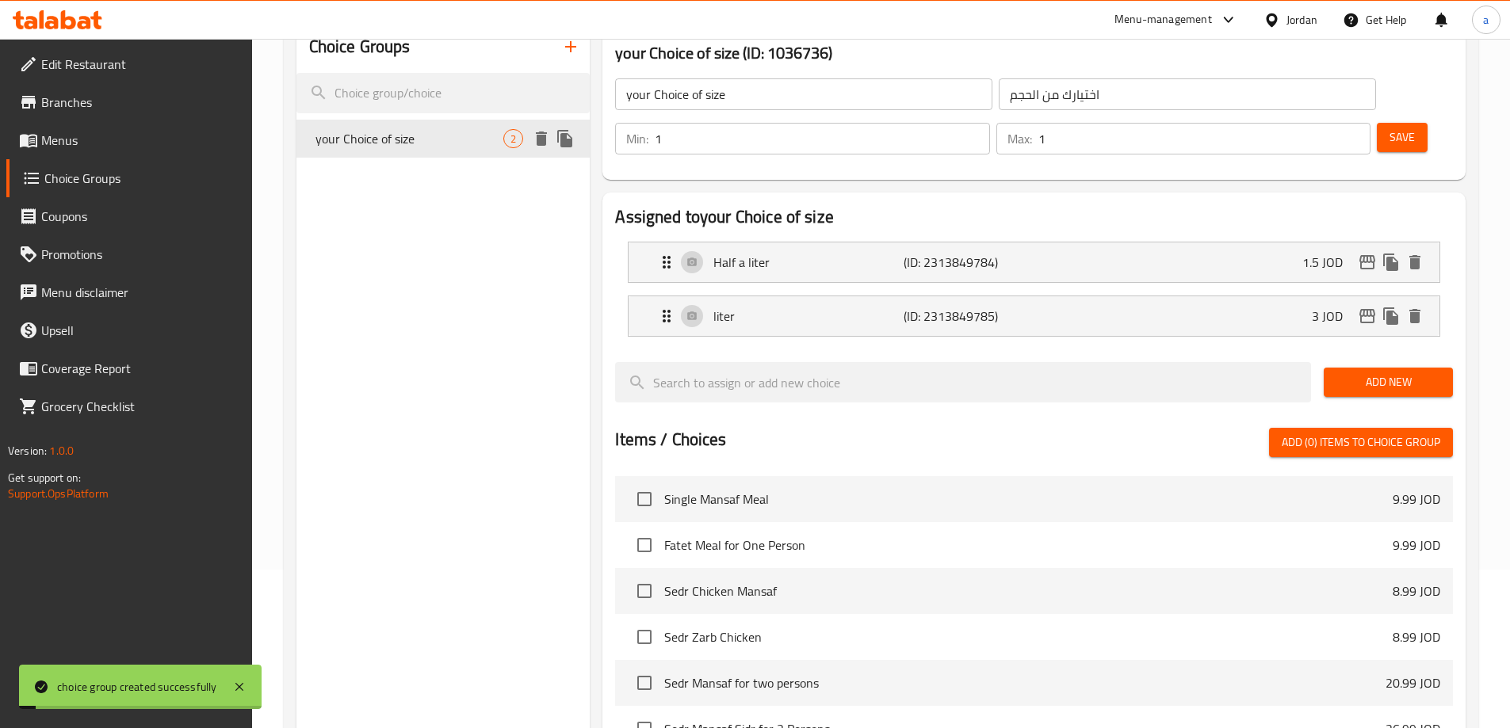
scroll to position [79, 0]
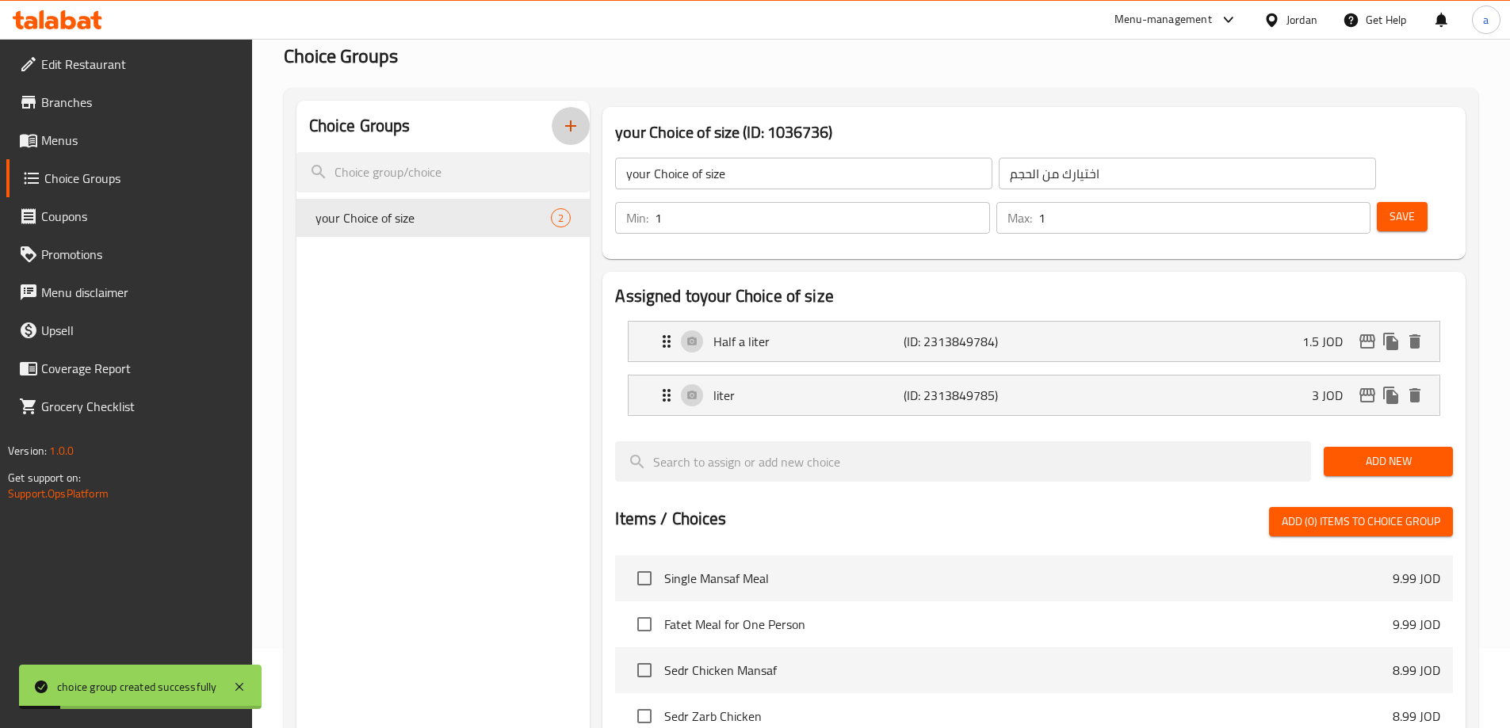
click at [571, 120] on icon "button" at bounding box center [570, 126] width 19 height 19
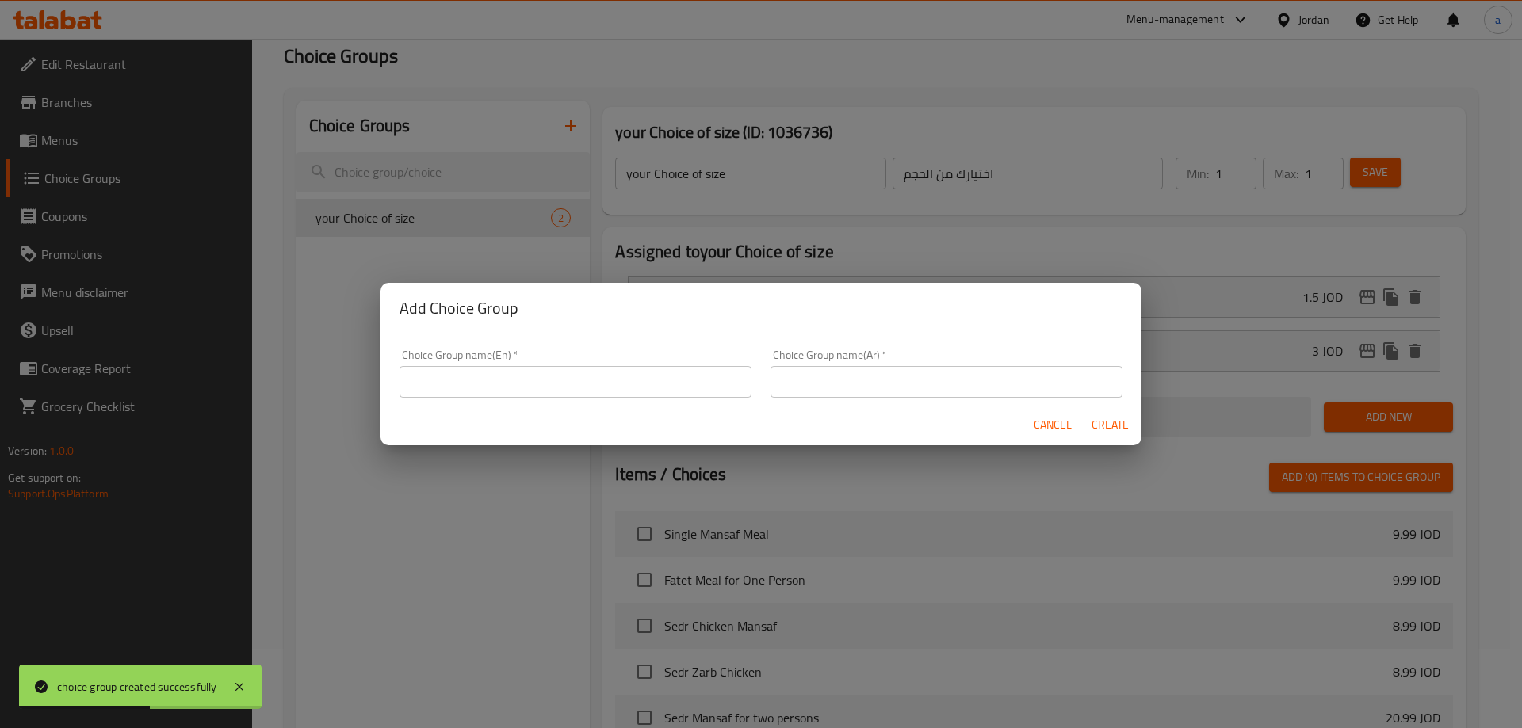
click at [533, 374] on input "text" at bounding box center [575, 382] width 352 height 32
paste input "Choose the flavor"
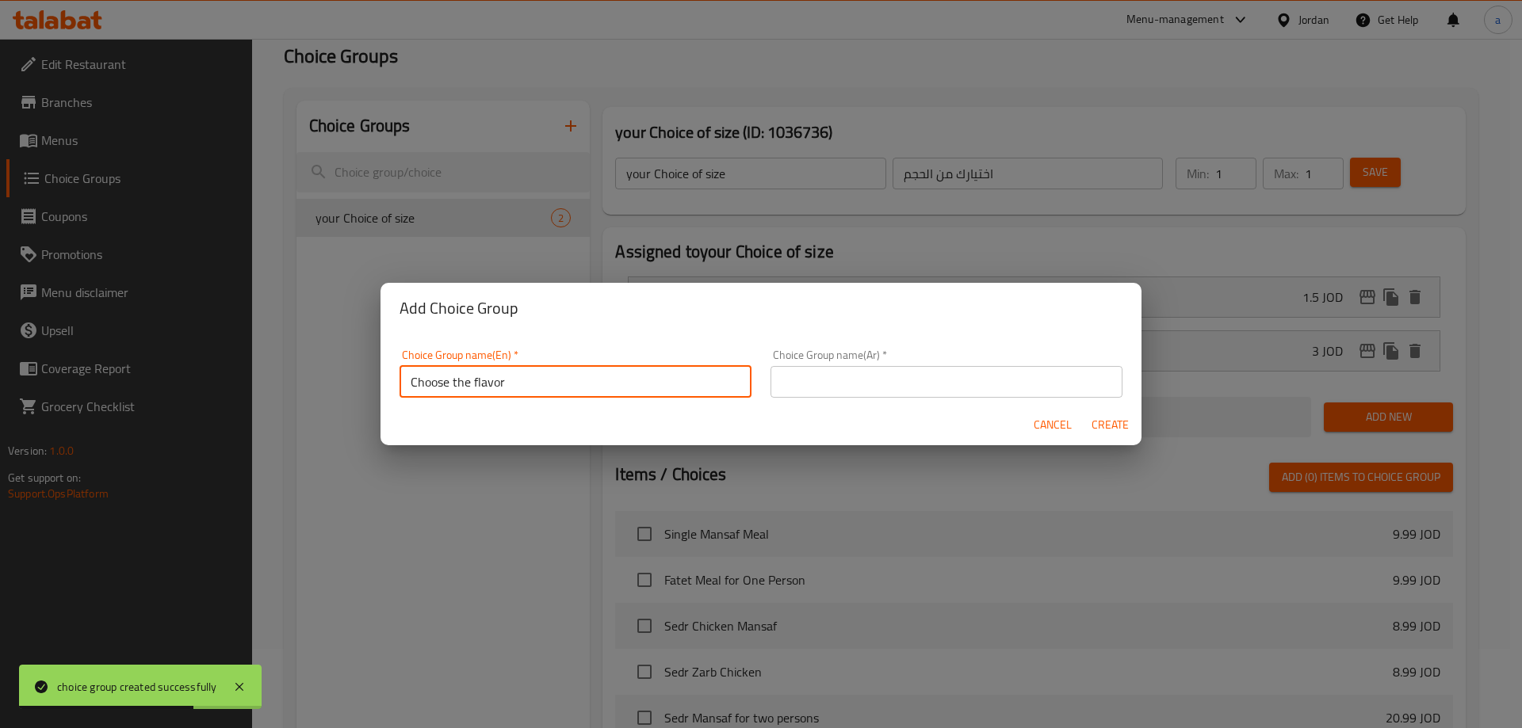
click at [411, 388] on input "Choose the flavor" at bounding box center [575, 382] width 352 height 32
type input "إخعق Choose the flavor"
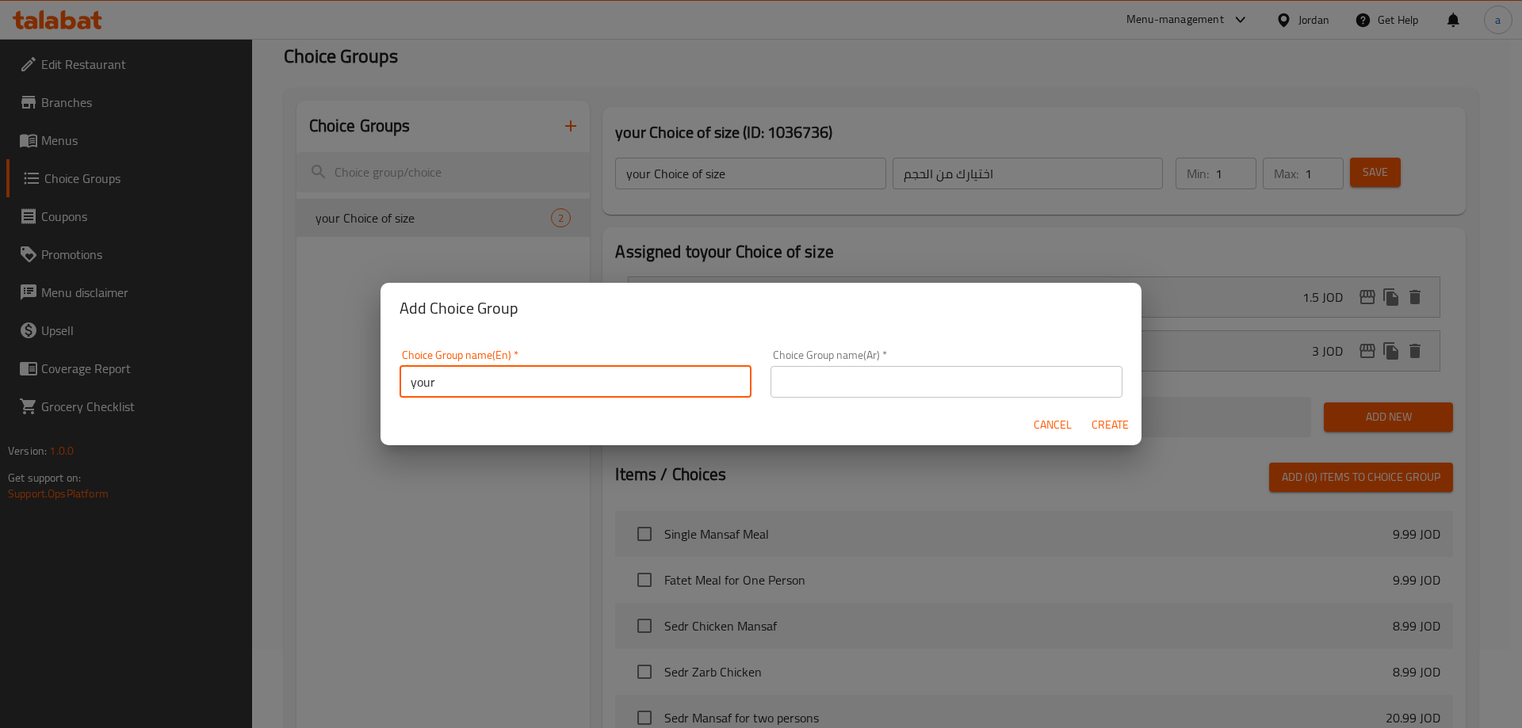
paste input "Choose the flavor"
drag, startPoint x: 497, startPoint y: 382, endPoint x: 480, endPoint y: 386, distance: 17.1
click at [480, 386] on input "your Choose the flavor" at bounding box center [575, 382] width 352 height 32
type input "your Choice of flavor"
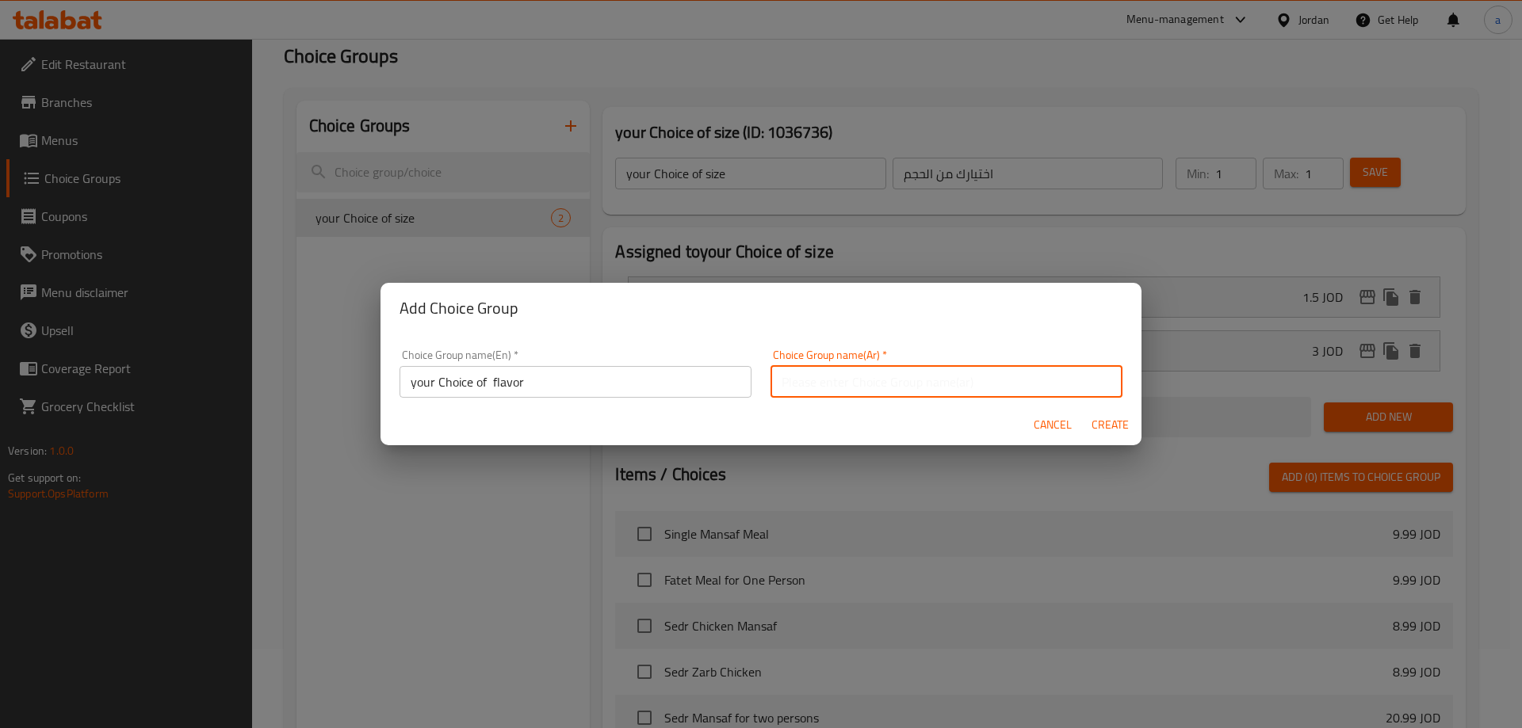
click at [893, 384] on input "text" at bounding box center [946, 382] width 352 height 32
type input "اختيارك من النكهه"
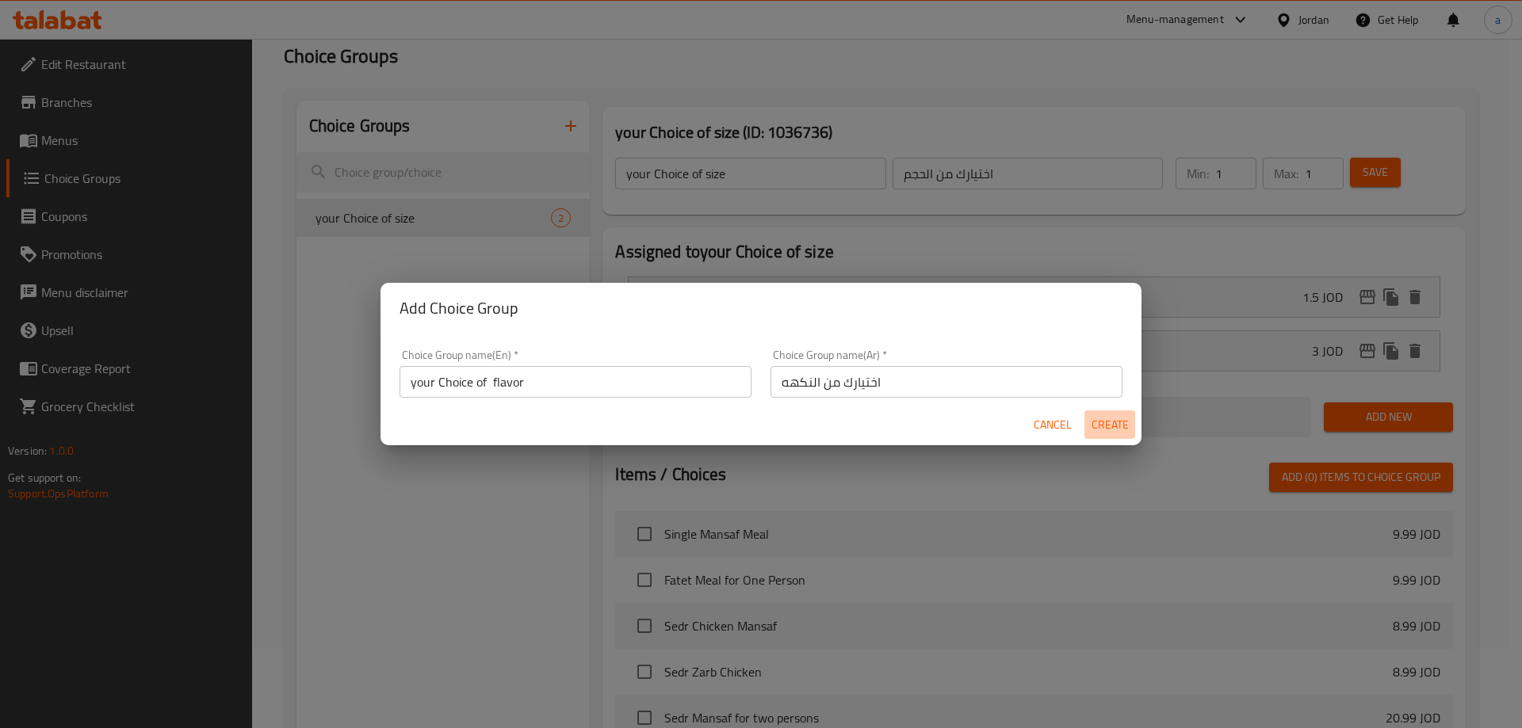
click at [1098, 418] on span "Create" at bounding box center [1110, 425] width 38 height 20
type input "your Choice of flavor"
type input "اختيارك من النكهه"
type input "0"
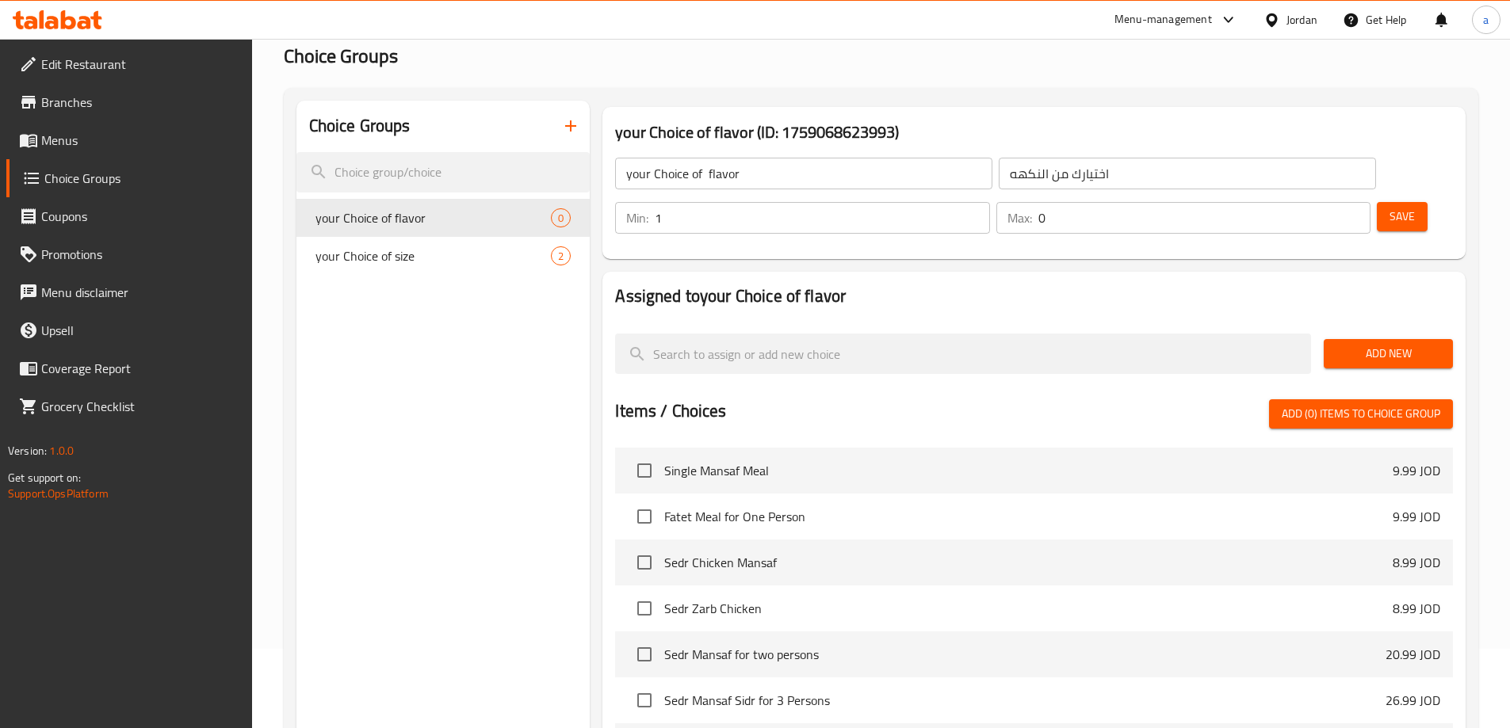
type input "1"
click at [989, 202] on input "1" at bounding box center [822, 218] width 334 height 32
type input "1"
click at [1326, 202] on input "1" at bounding box center [1204, 218] width 332 height 32
click at [1377, 344] on span "Add New" at bounding box center [1388, 354] width 104 height 20
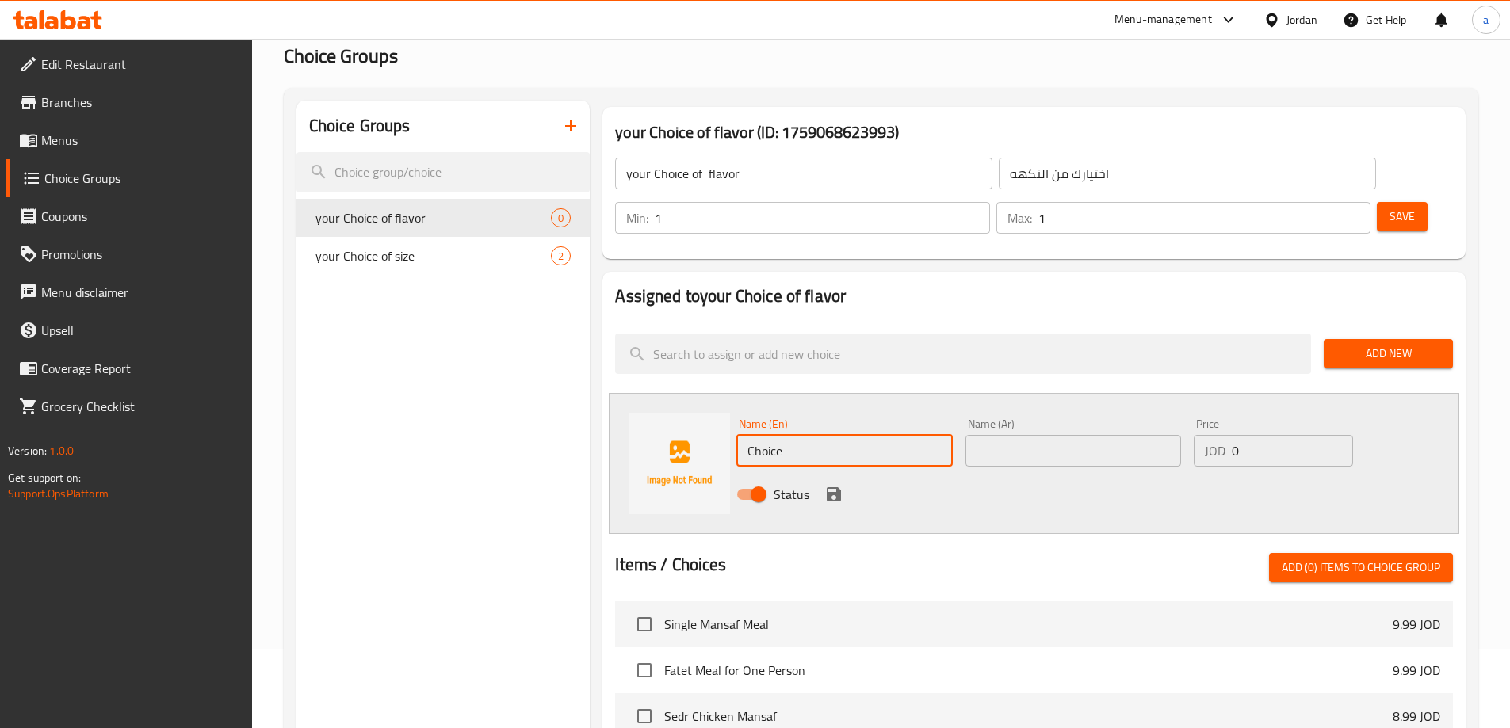
click at [799, 435] on input "Choice" at bounding box center [844, 451] width 216 height 32
paste input "ola"
type input "Cola"
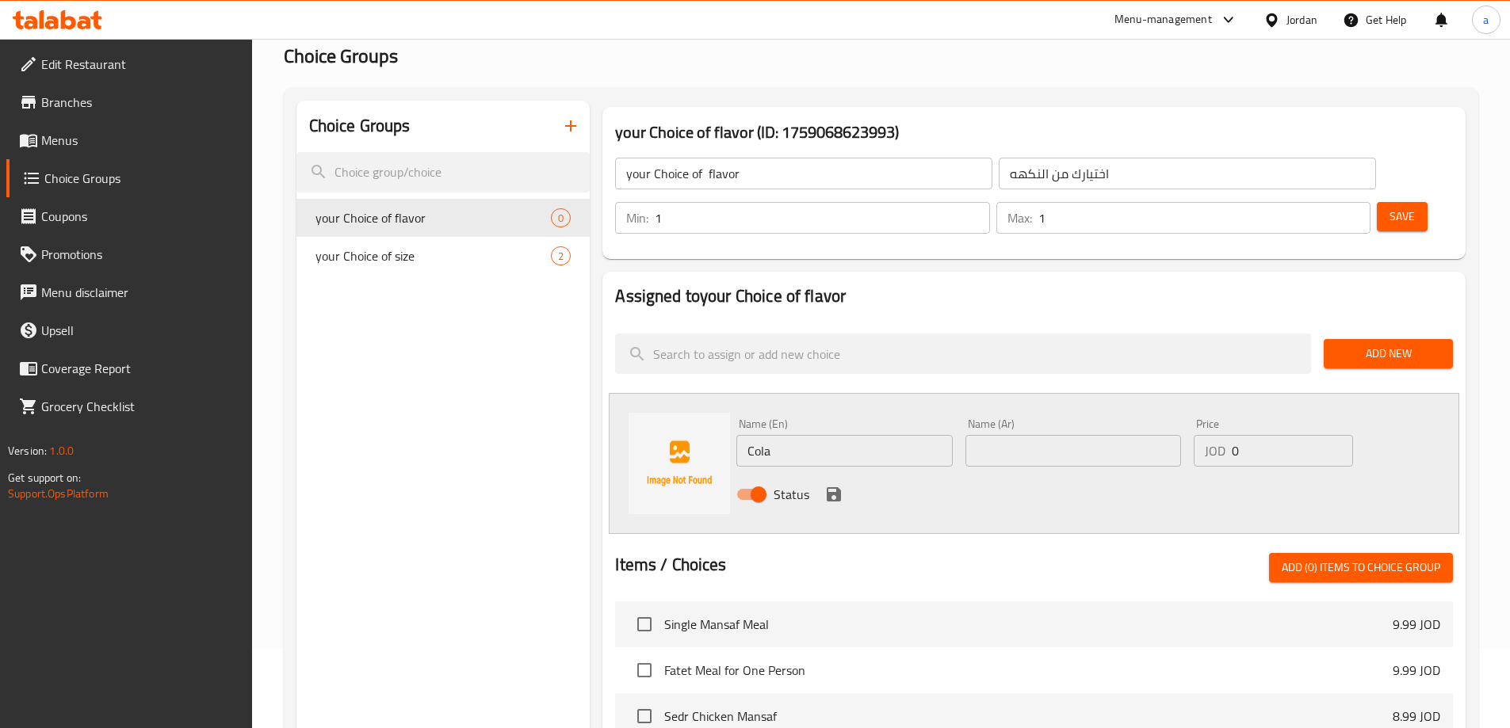
click at [1152, 473] on div "Status" at bounding box center [1073, 494] width 686 height 43
click at [1144, 424] on div "Name (Ar) Name (Ar)" at bounding box center [1073, 442] width 228 height 61
click at [1132, 435] on input "text" at bounding box center [1073, 451] width 216 height 32
paste input "كولا"
type input "كولا"
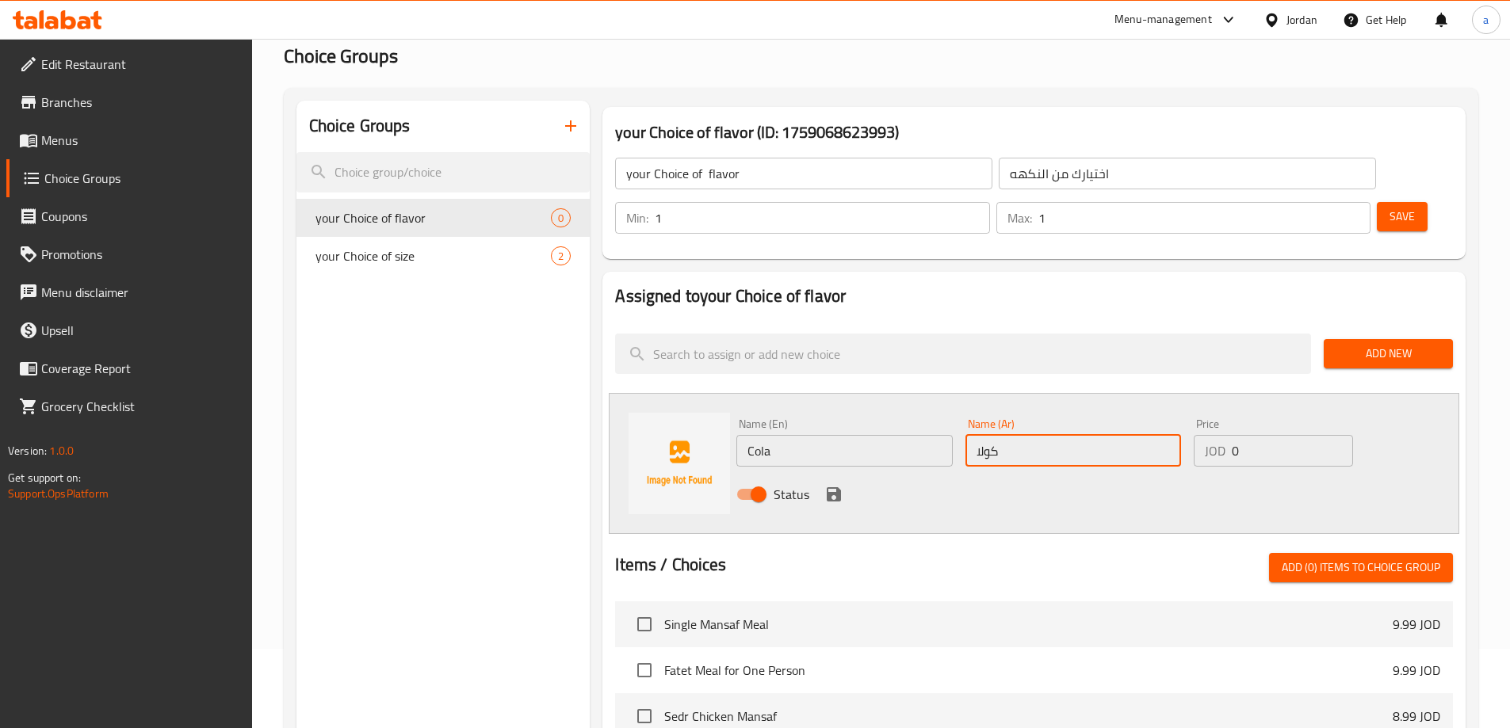
click at [1264, 435] on input "0" at bounding box center [1292, 451] width 120 height 32
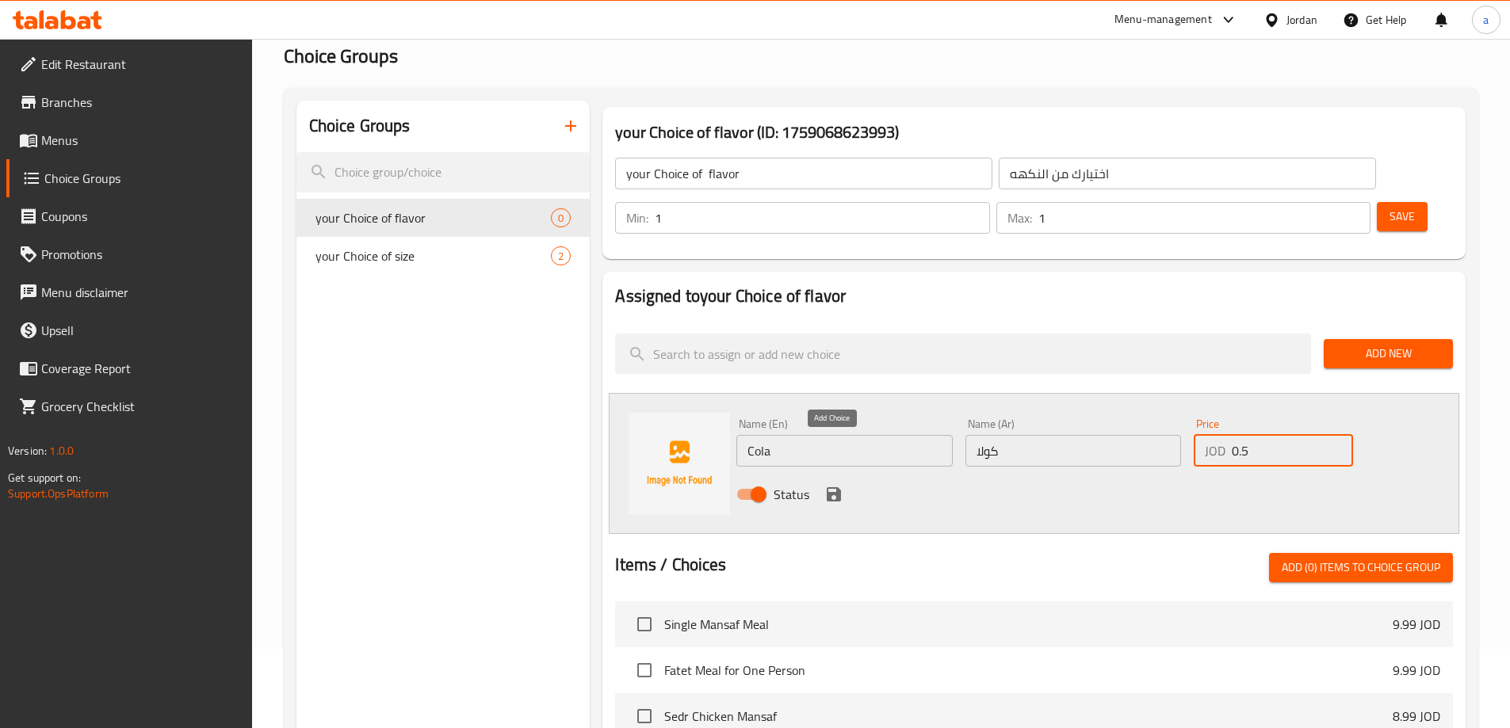
type input "0.5"
click at [835, 485] on icon "save" at bounding box center [833, 494] width 19 height 19
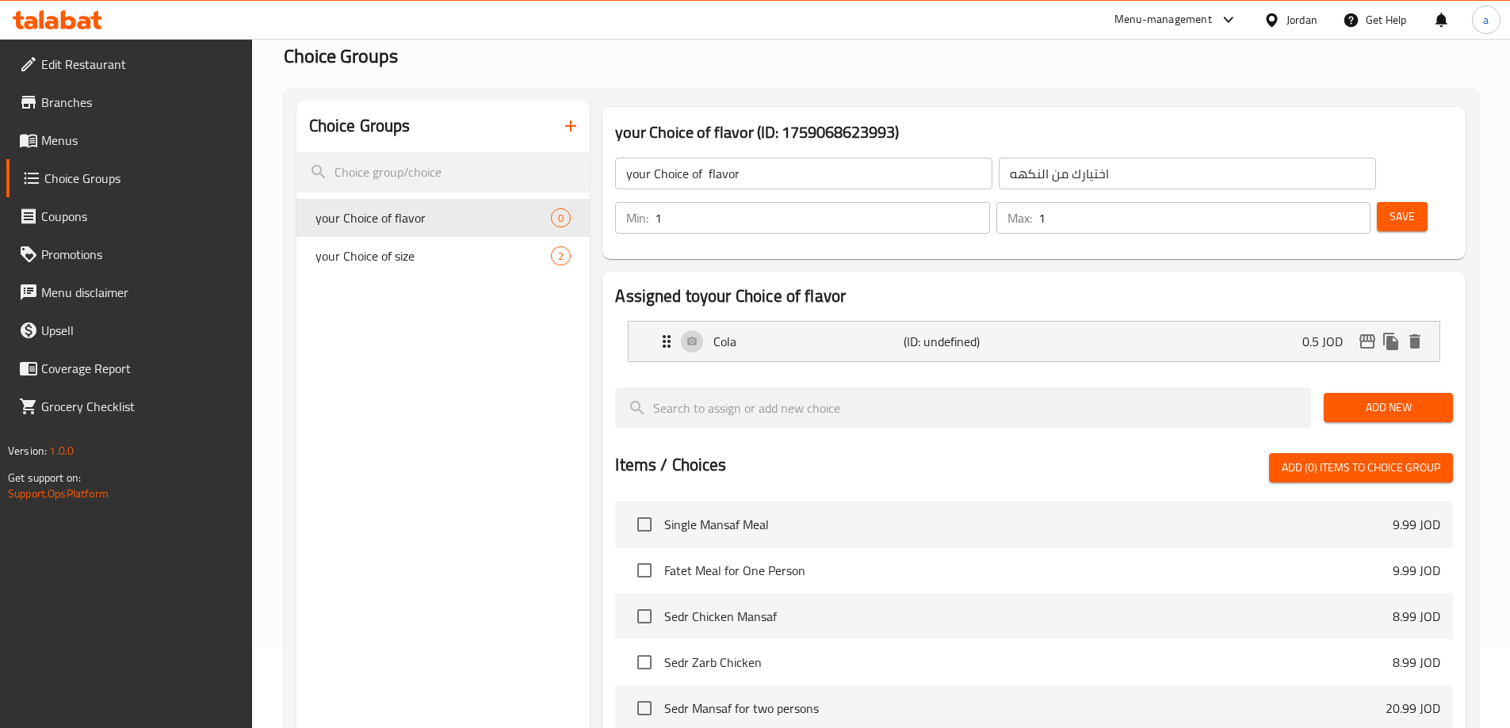
click at [1401, 398] on span "Add New" at bounding box center [1388, 408] width 104 height 20
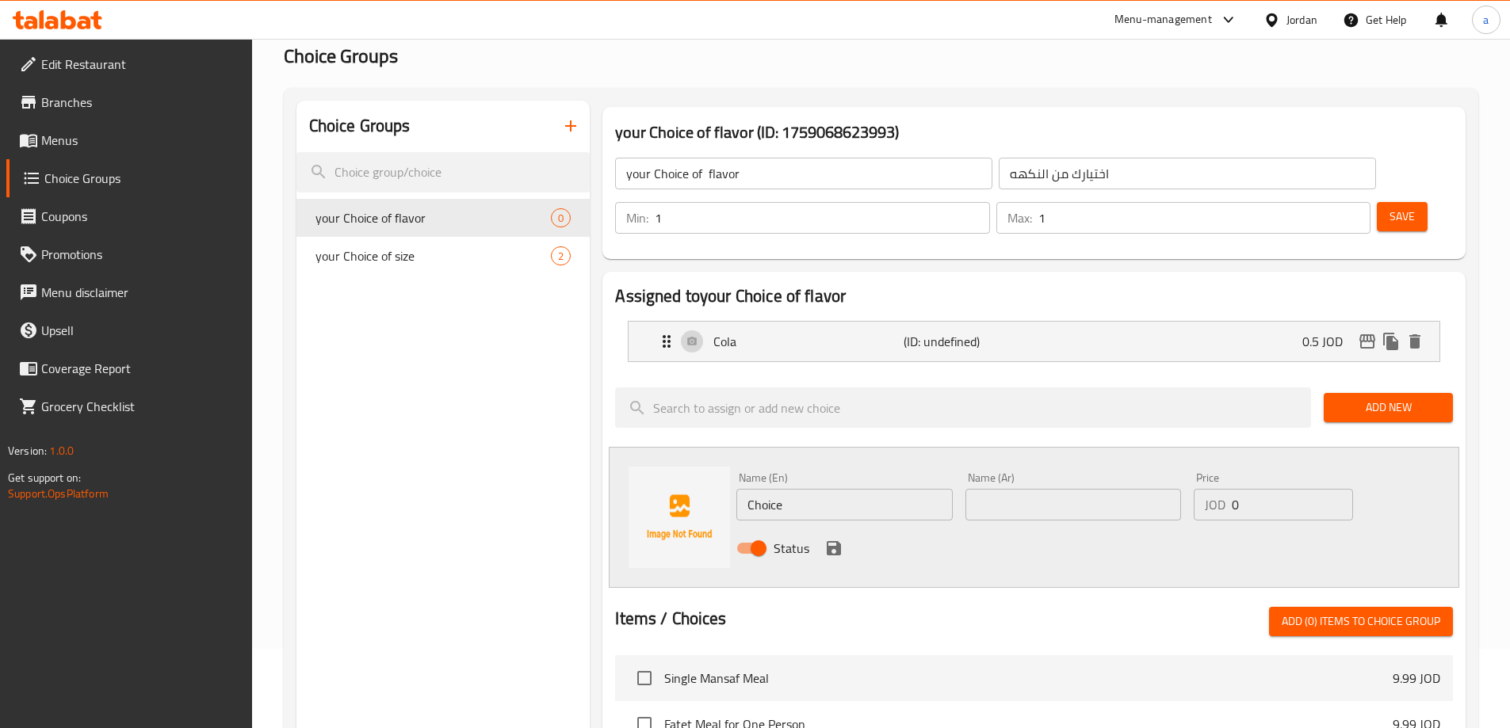
click at [837, 489] on input "Choice" at bounding box center [844, 505] width 216 height 32
paste input "orang"
type input "orange"
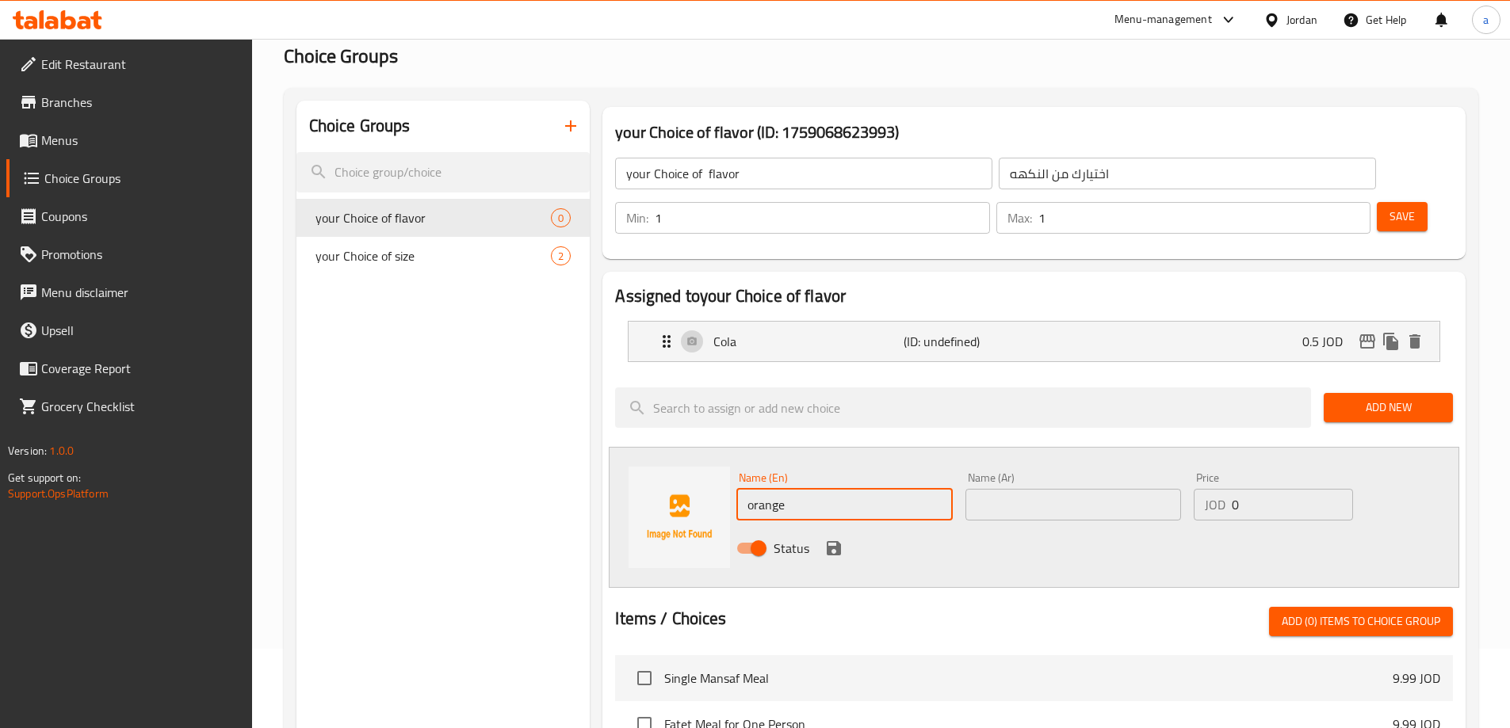
click at [986, 489] on input "text" at bounding box center [1073, 505] width 216 height 32
paste input "برتقال"
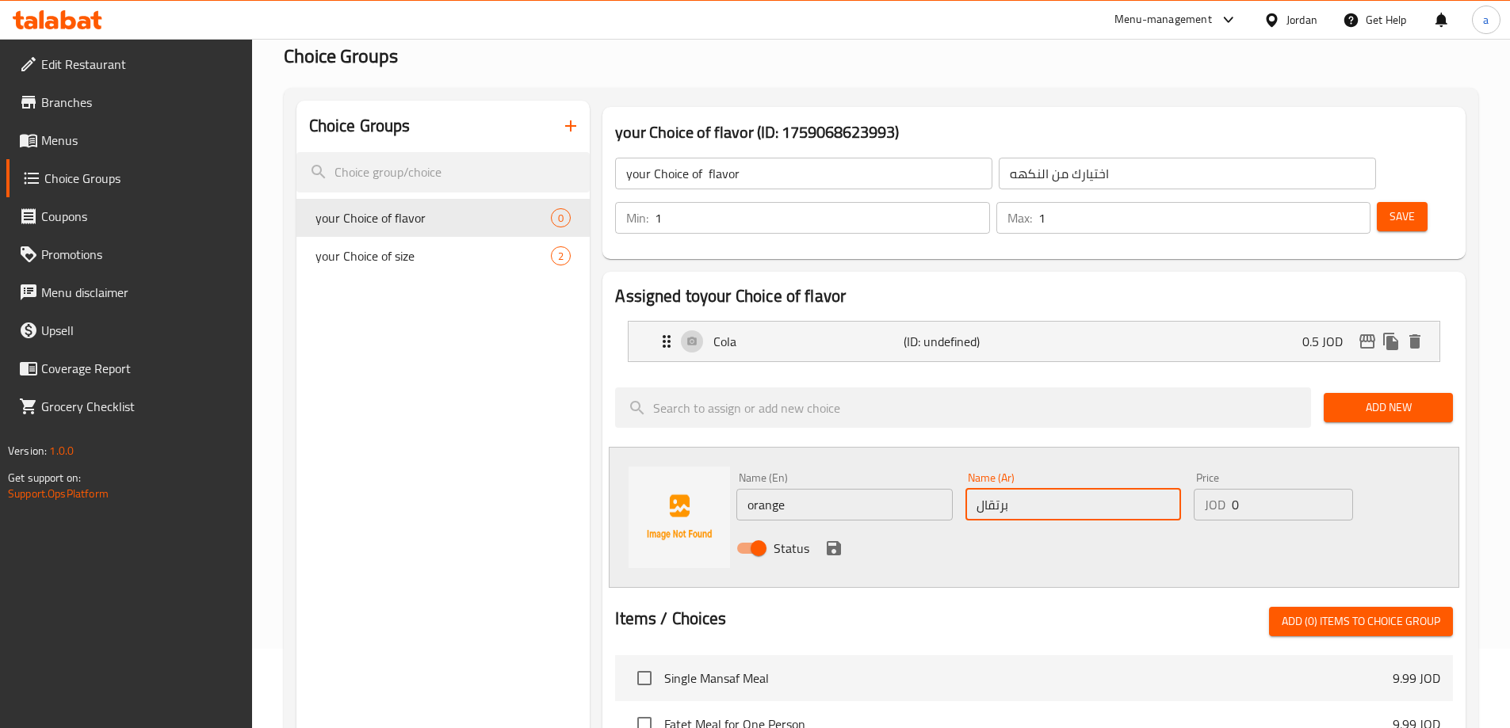
type input "برتقال"
click at [1314, 489] on input "0" at bounding box center [1292, 505] width 120 height 32
type input "0.5"
click at [830, 539] on icon "save" at bounding box center [833, 548] width 19 height 19
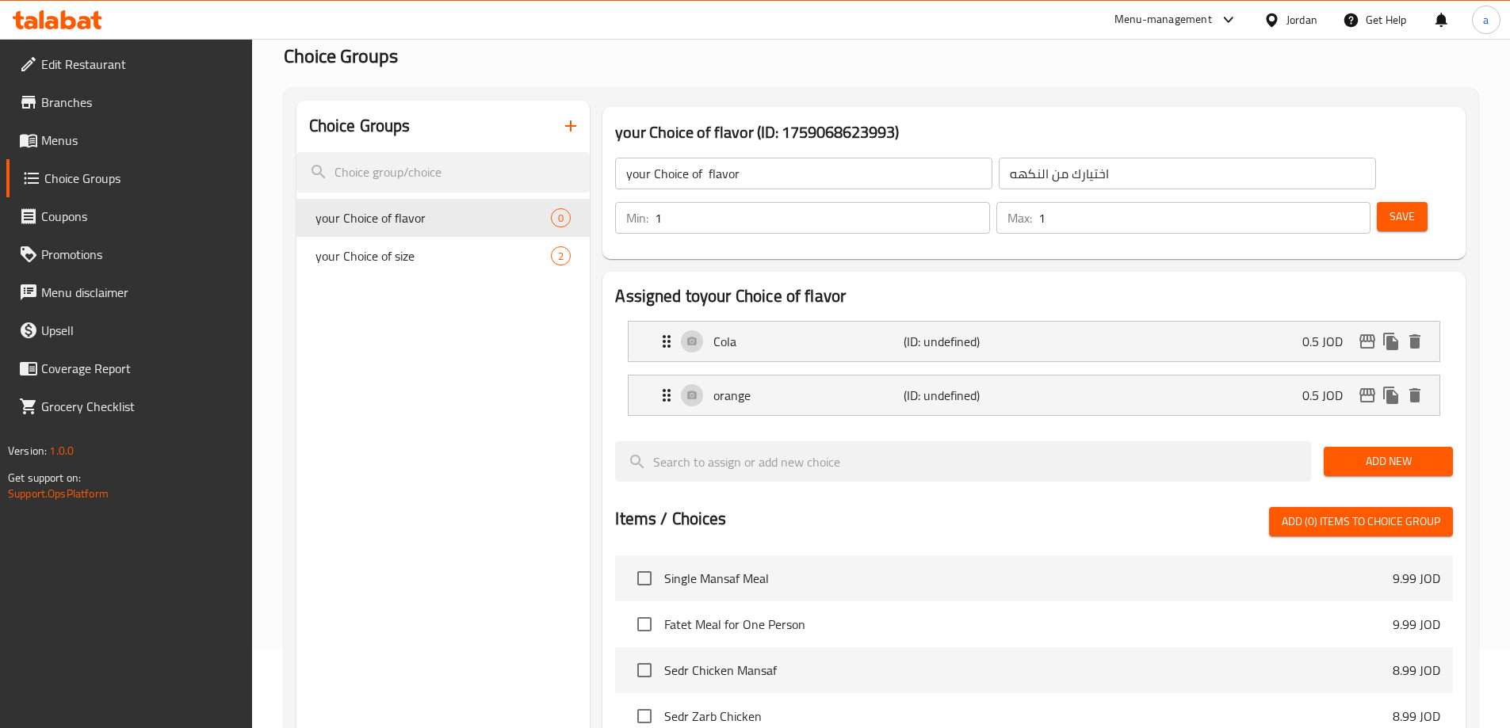
click at [1423, 452] on span "Add New" at bounding box center [1388, 462] width 104 height 20
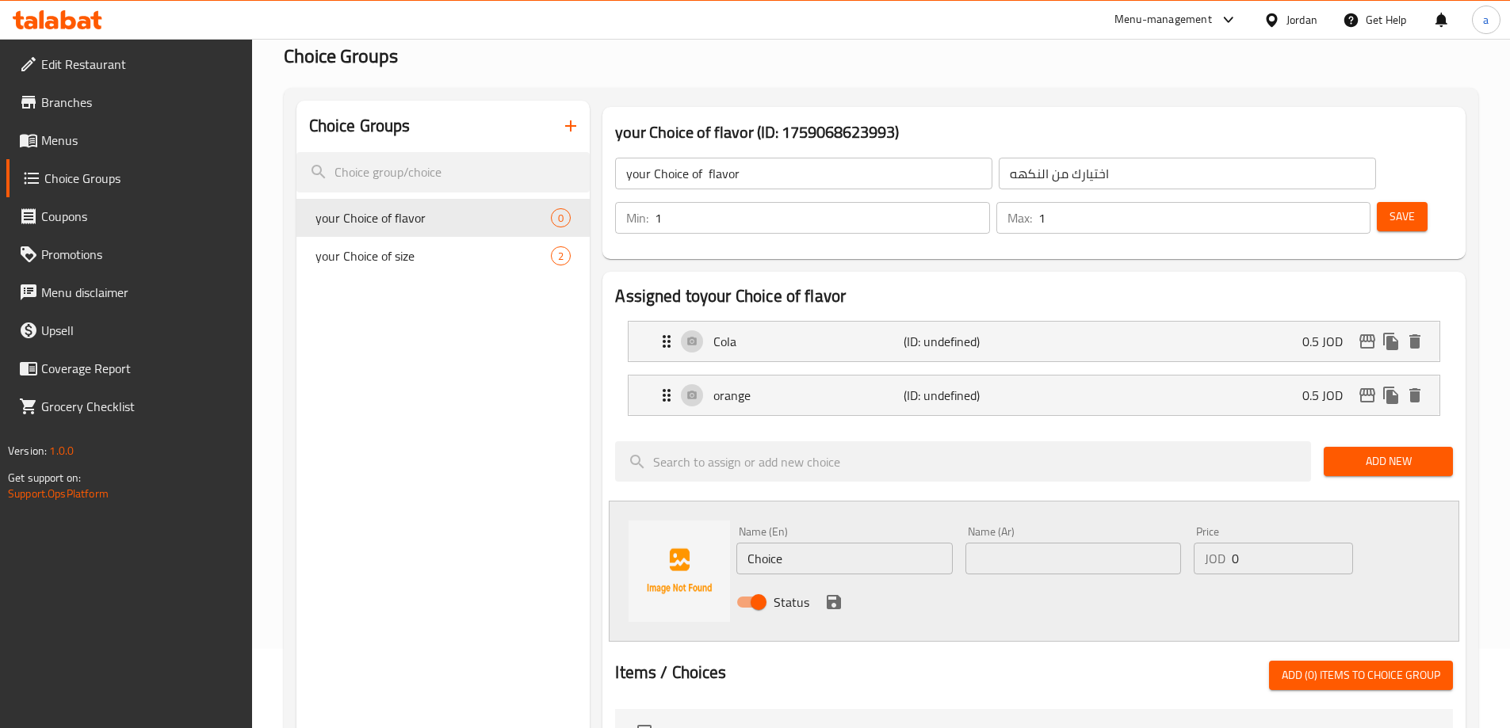
click at [859, 543] on input "Choice" at bounding box center [844, 559] width 216 height 32
paste input "up"
type input "up"
click at [1119, 531] on div "Name (Ar) Name (Ar)" at bounding box center [1073, 550] width 228 height 61
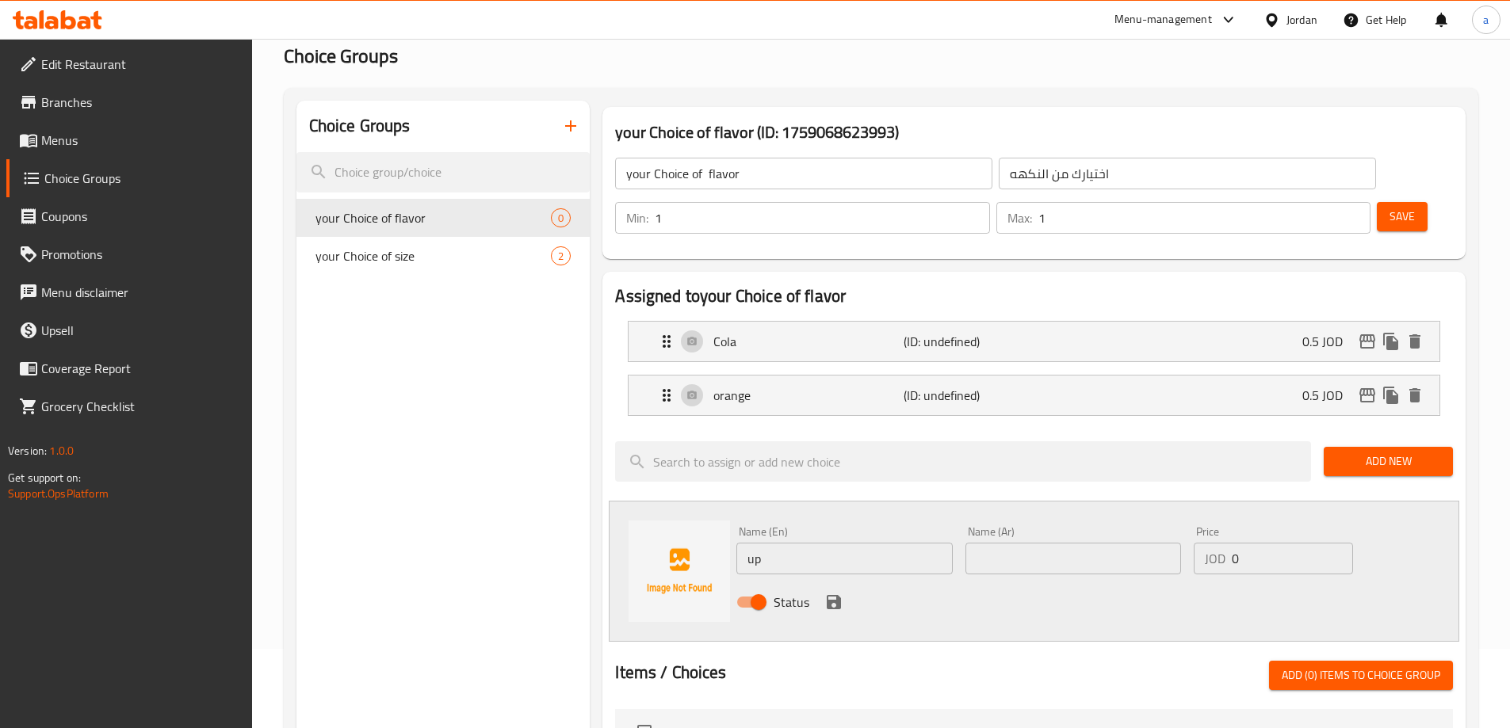
click at [1106, 543] on input "text" at bounding box center [1073, 559] width 216 height 32
paste input "اب"
type input "اب"
click at [1317, 543] on input "0" at bounding box center [1292, 559] width 120 height 32
type input "0.5"
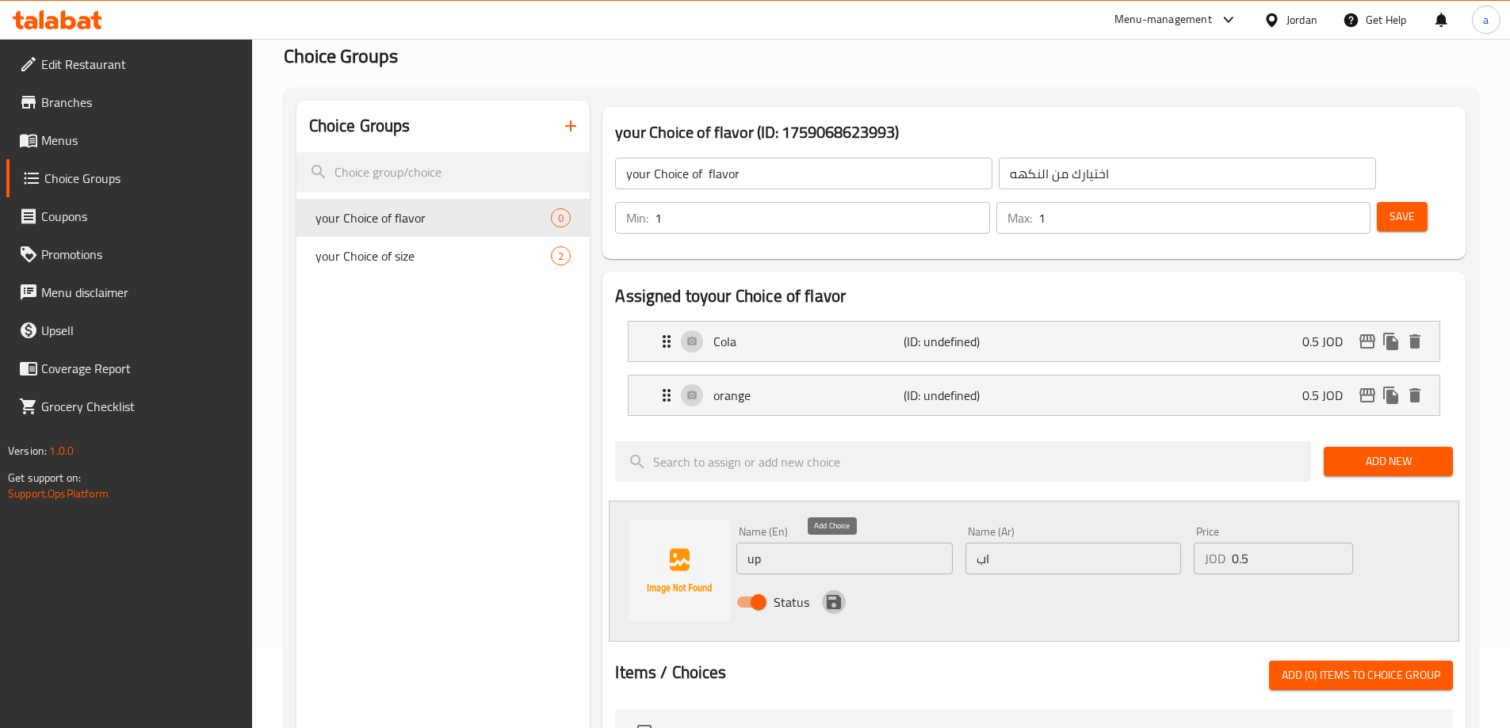
click at [836, 595] on icon "save" at bounding box center [834, 602] width 14 height 14
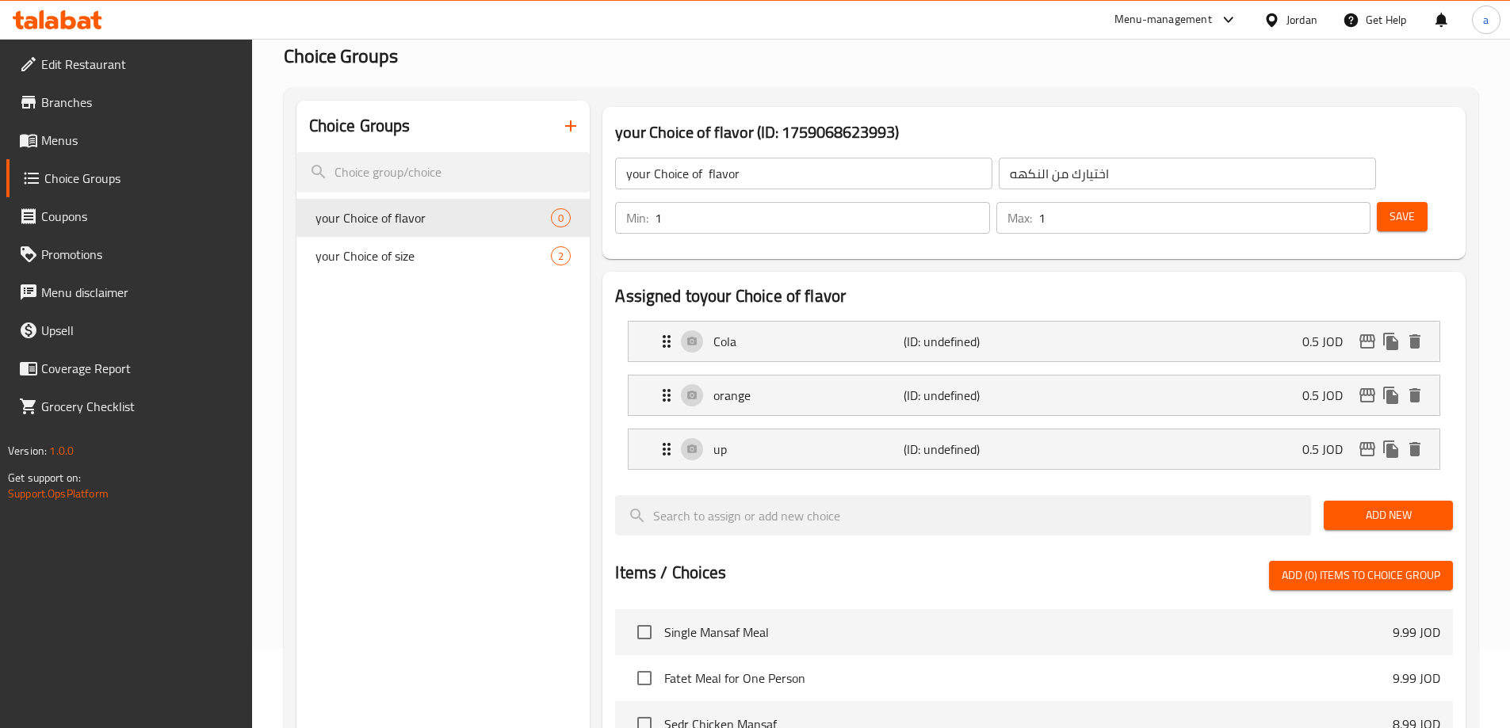
click at [1389, 207] on span "Save" at bounding box center [1401, 217] width 25 height 20
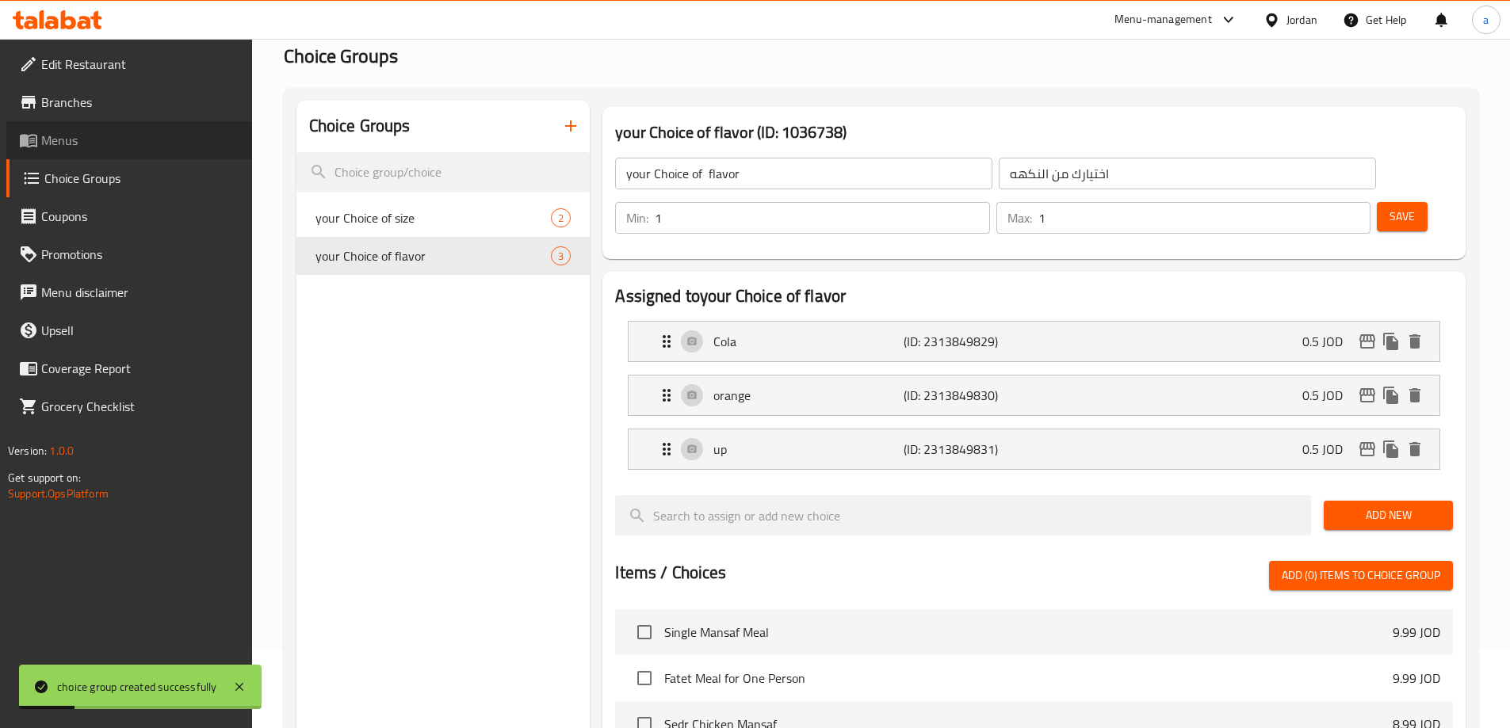
click at [59, 134] on span "Menus" at bounding box center [140, 140] width 198 height 19
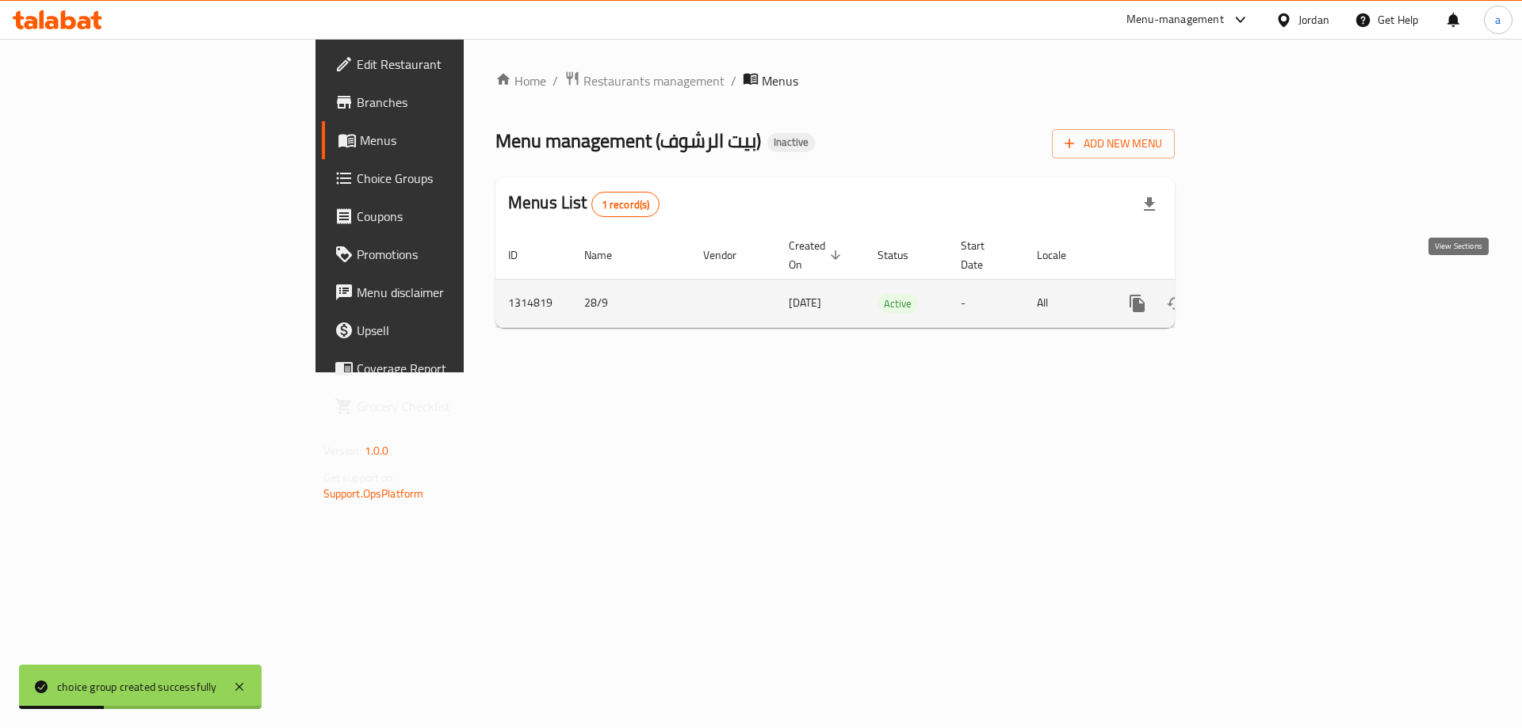
click at [1261, 294] on icon "enhanced table" at bounding box center [1251, 303] width 19 height 19
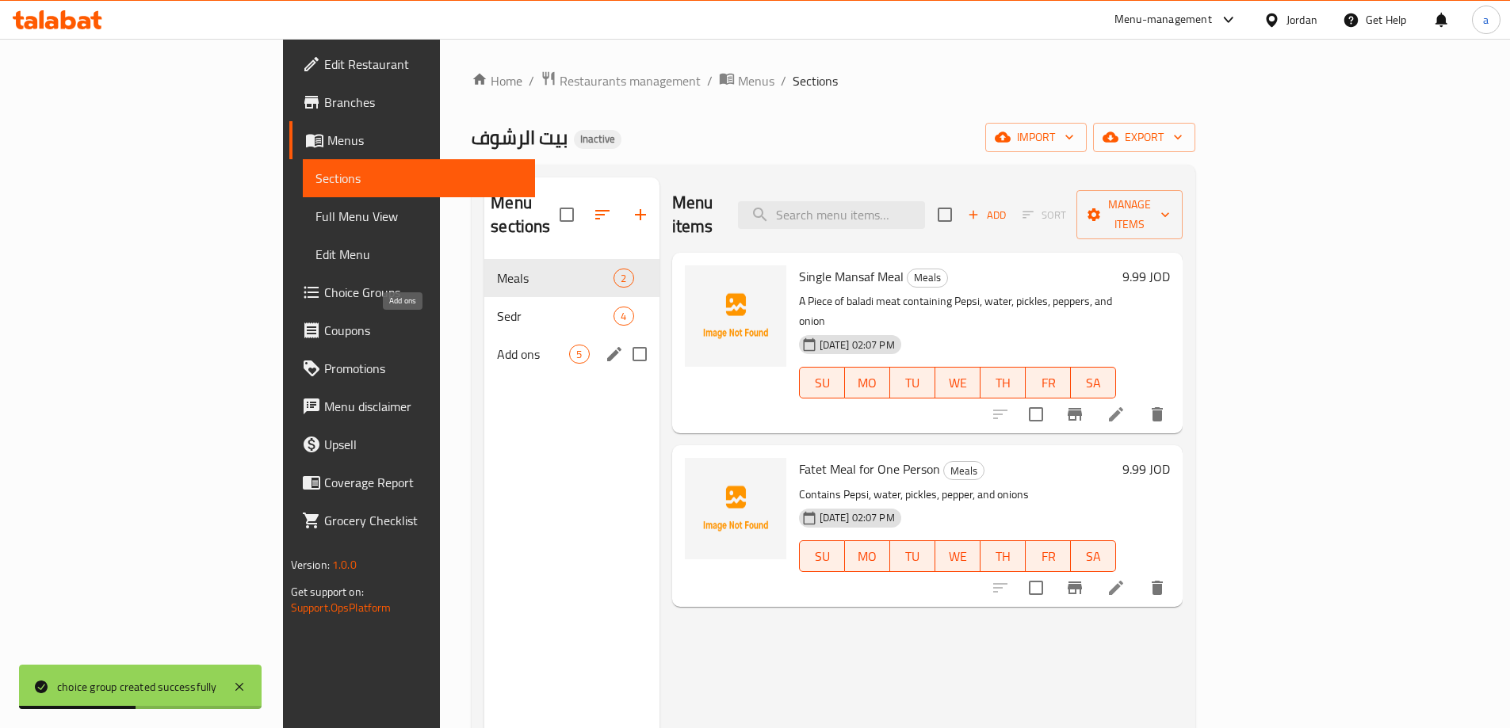
click at [497, 345] on span "Add ons" at bounding box center [533, 354] width 72 height 19
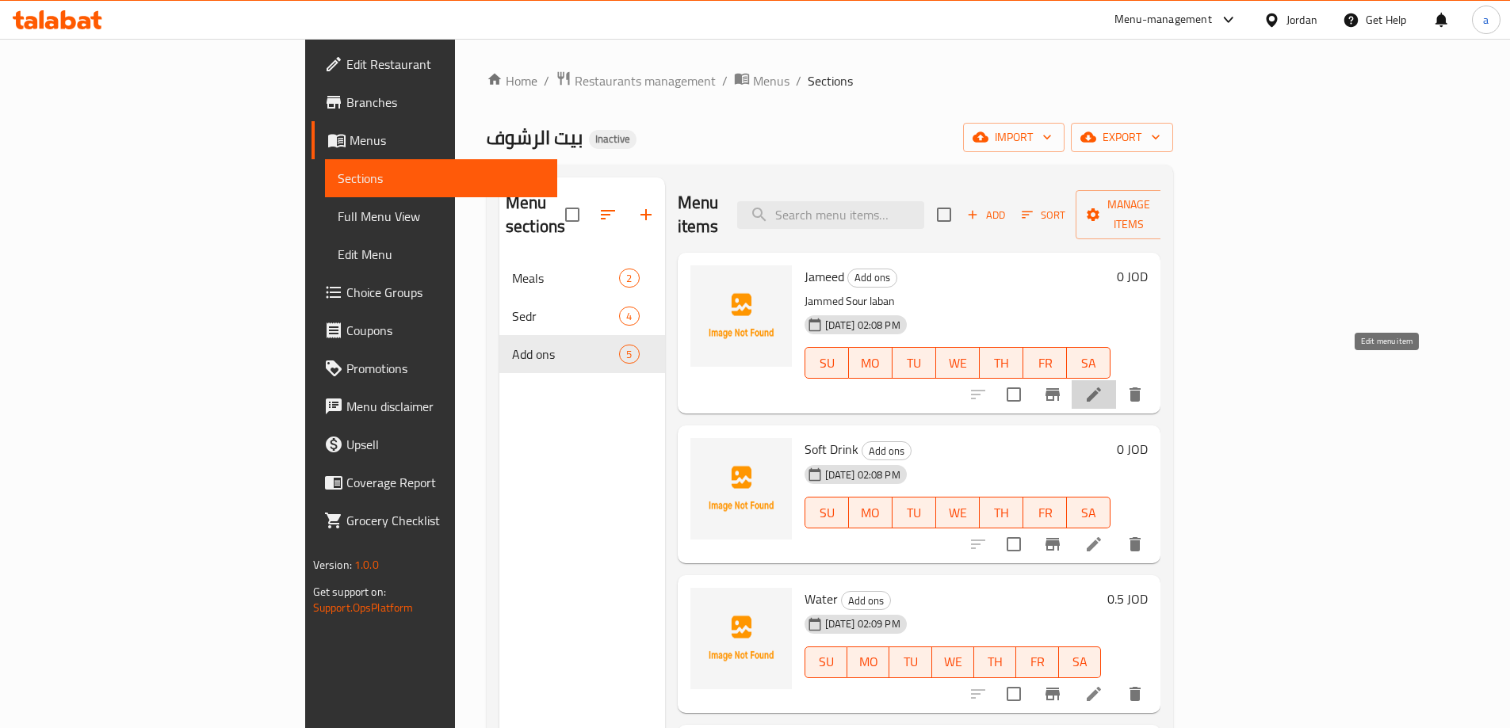
click at [1103, 385] on icon at bounding box center [1093, 394] width 19 height 19
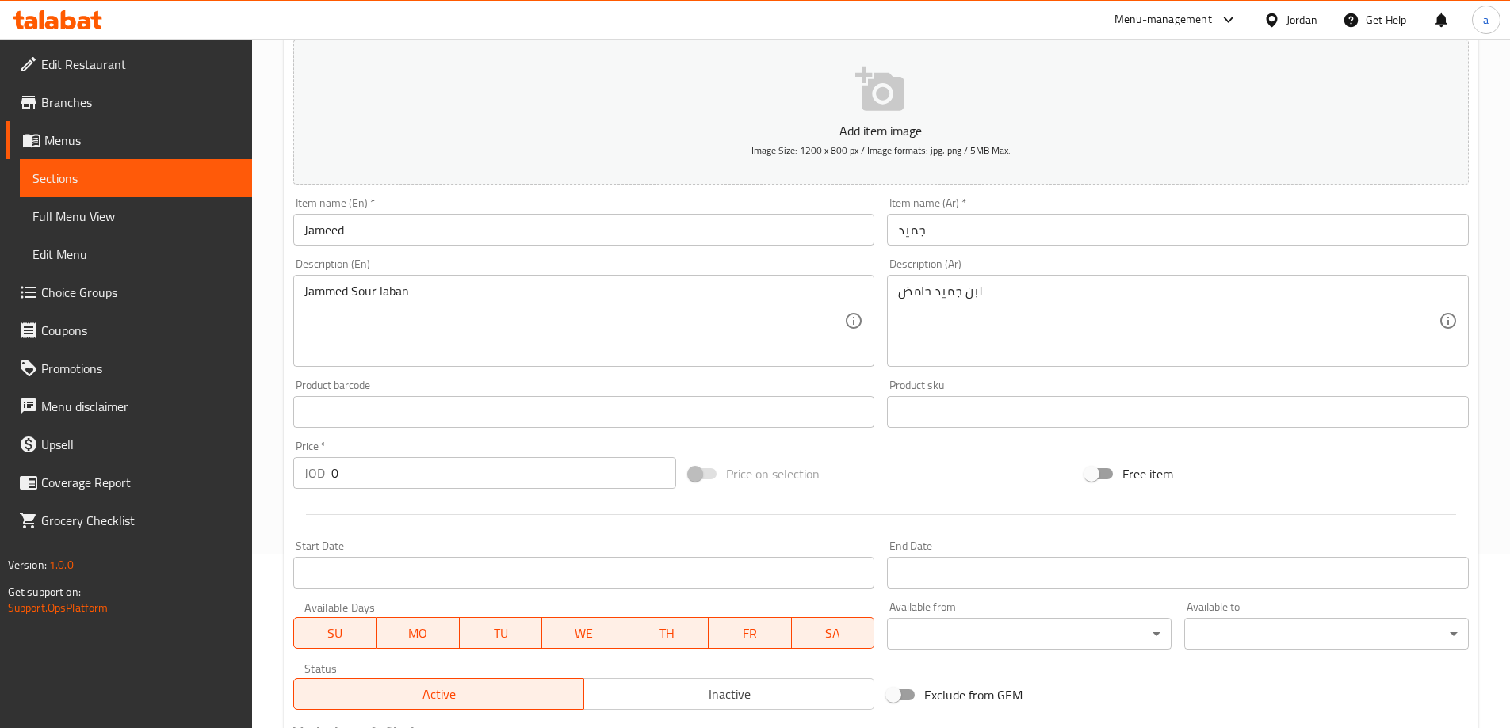
scroll to position [392, 0]
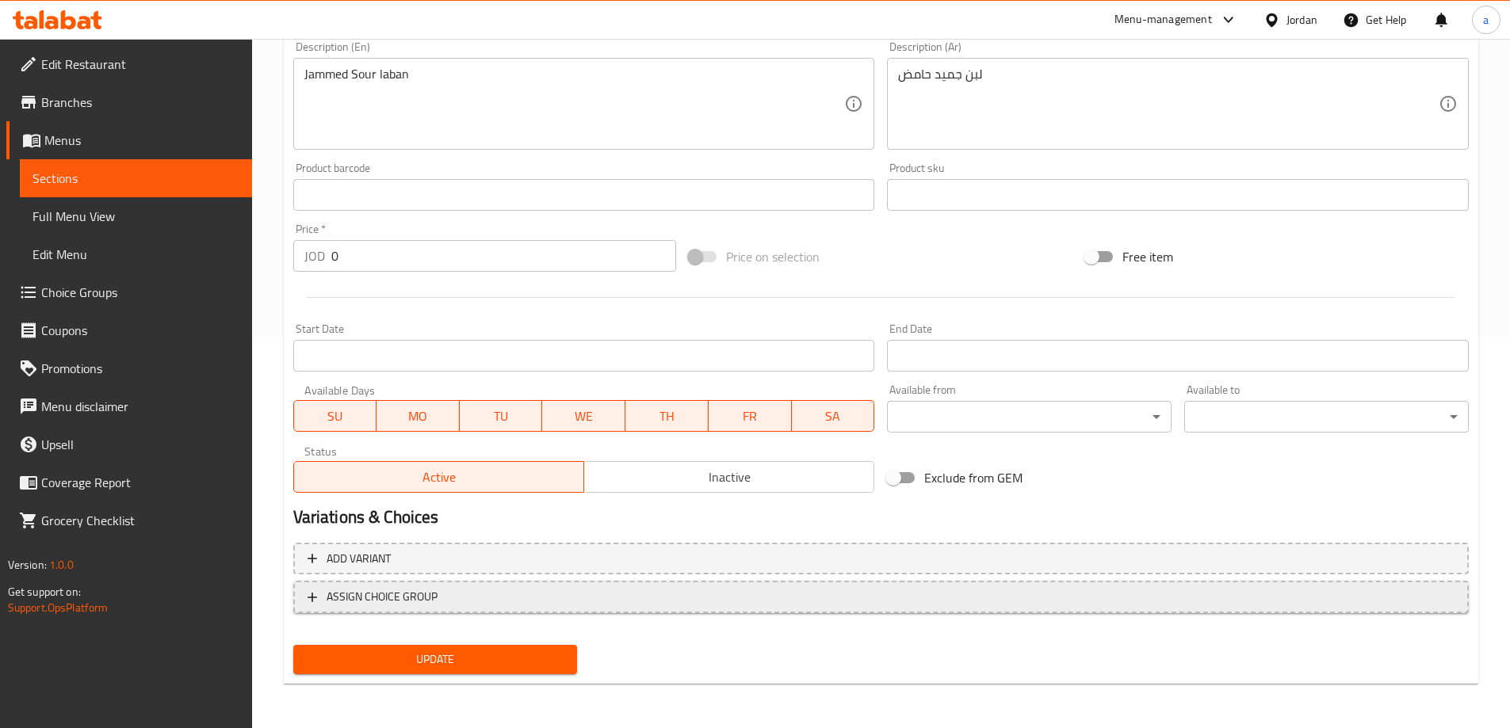
click at [561, 594] on span "ASSIGN CHOICE GROUP" at bounding box center [881, 597] width 1147 height 20
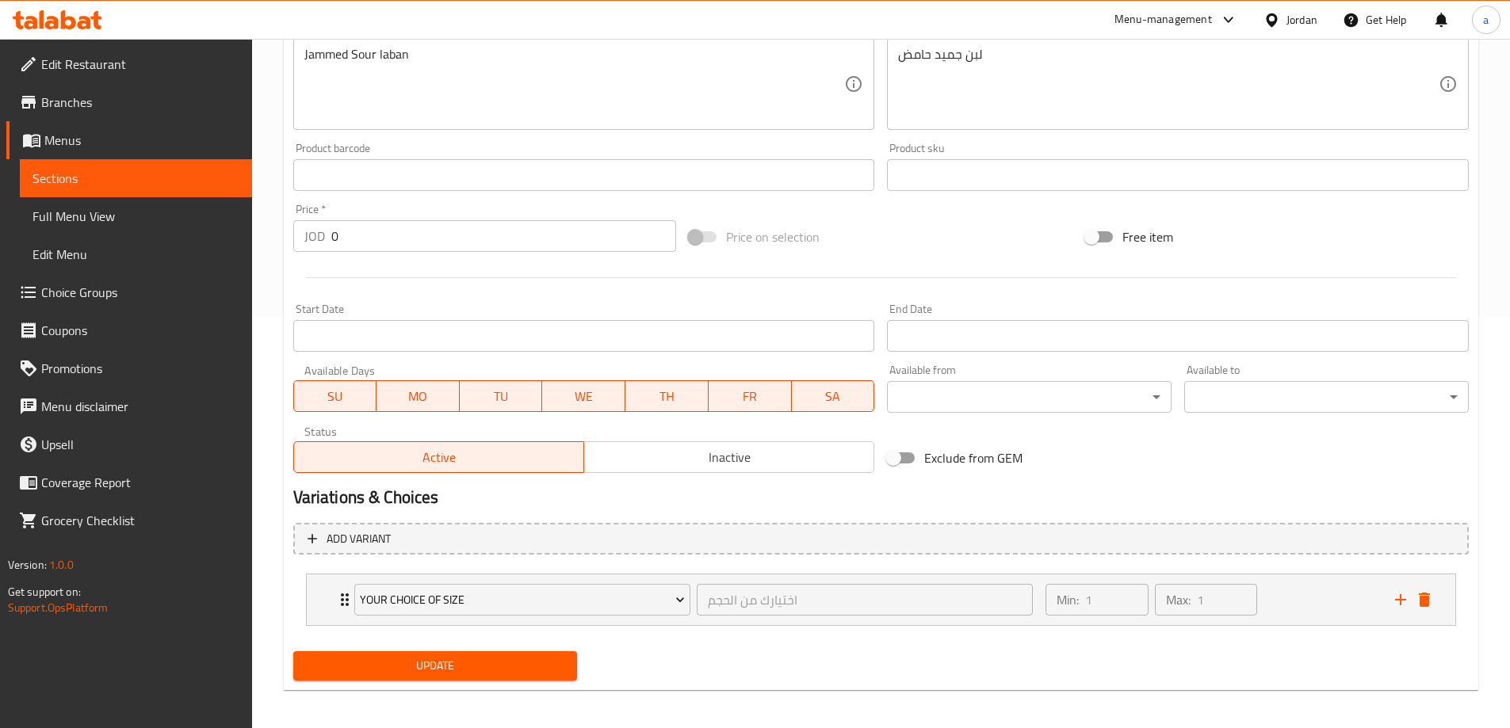
scroll to position [418, 0]
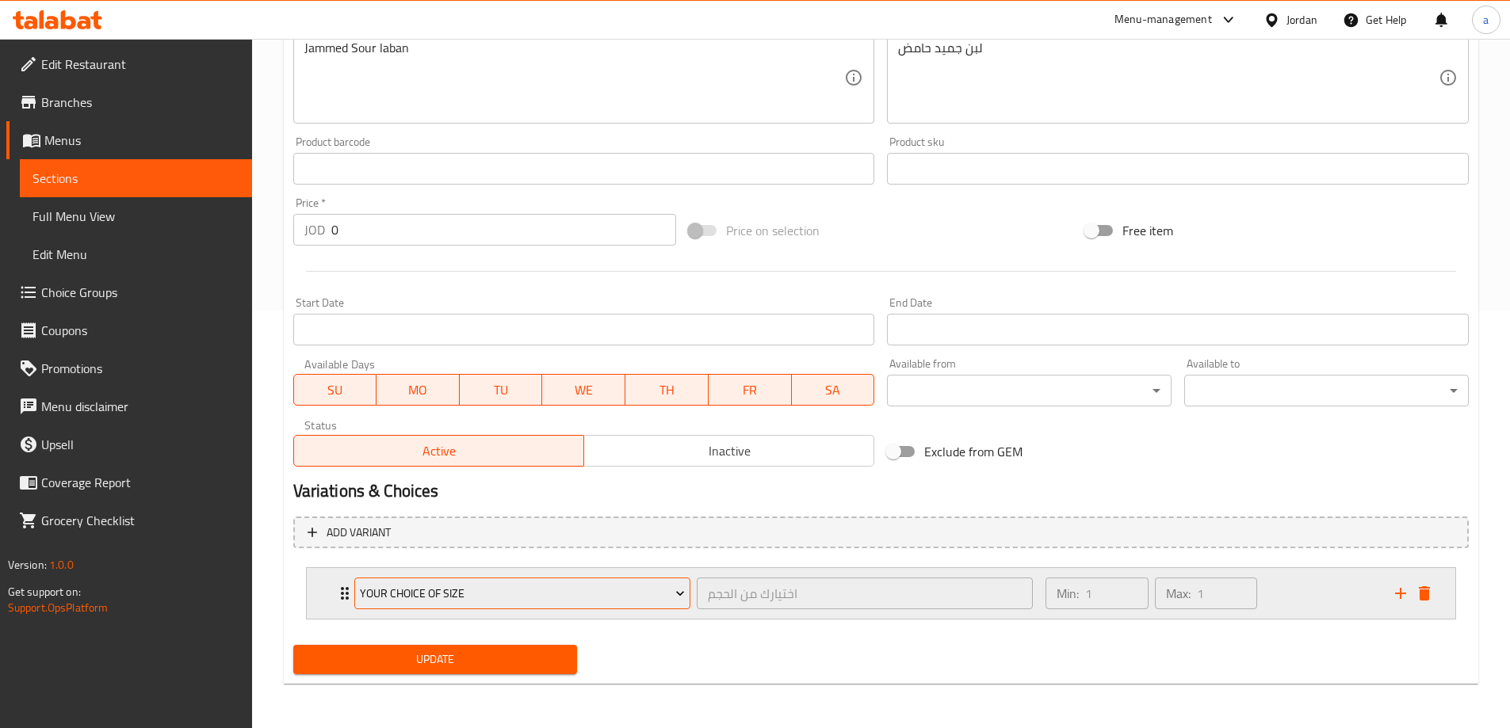
click at [670, 589] on span "your Choice of size" at bounding box center [522, 594] width 325 height 20
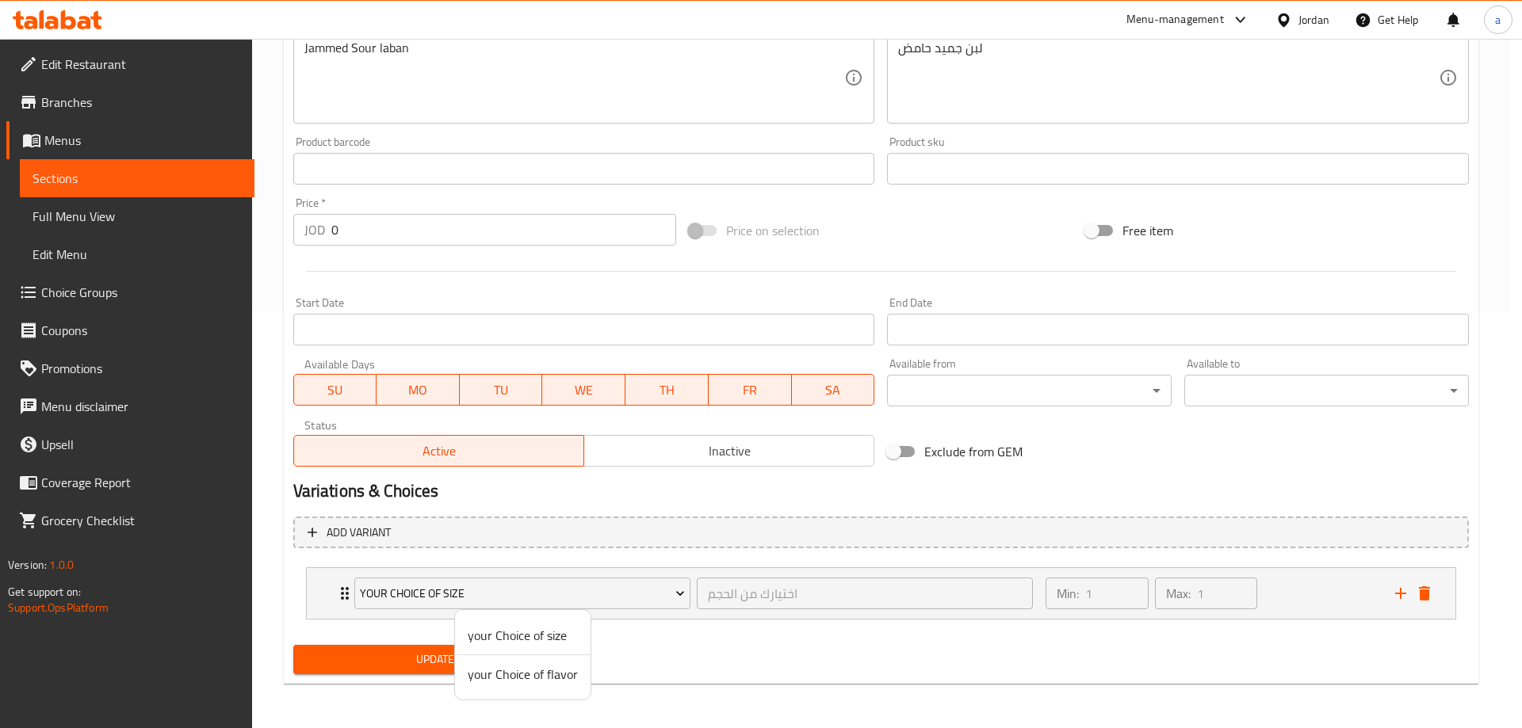
click at [548, 640] on span "your Choice of size" at bounding box center [523, 635] width 110 height 19
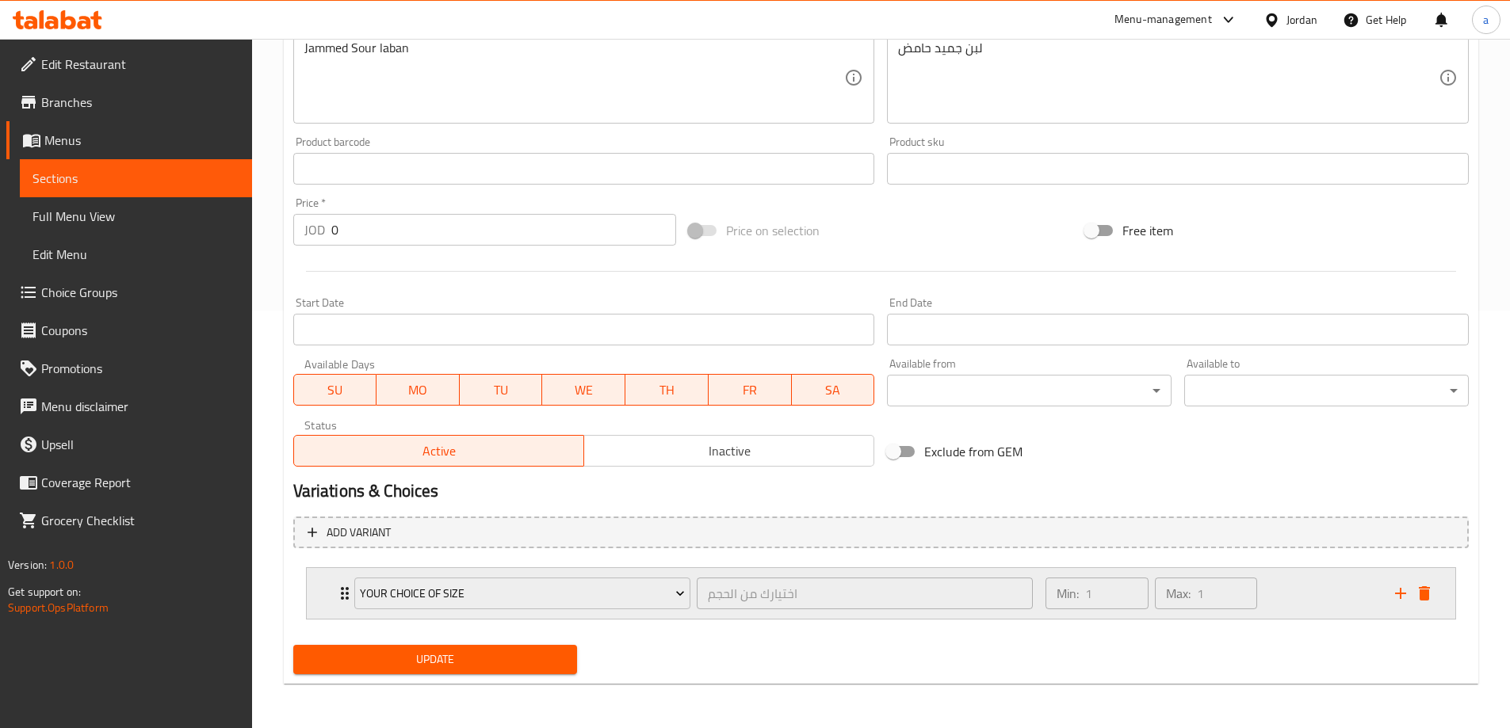
click at [1308, 598] on div "Min: 1 ​ Max: 1 ​" at bounding box center [1210, 593] width 349 height 51
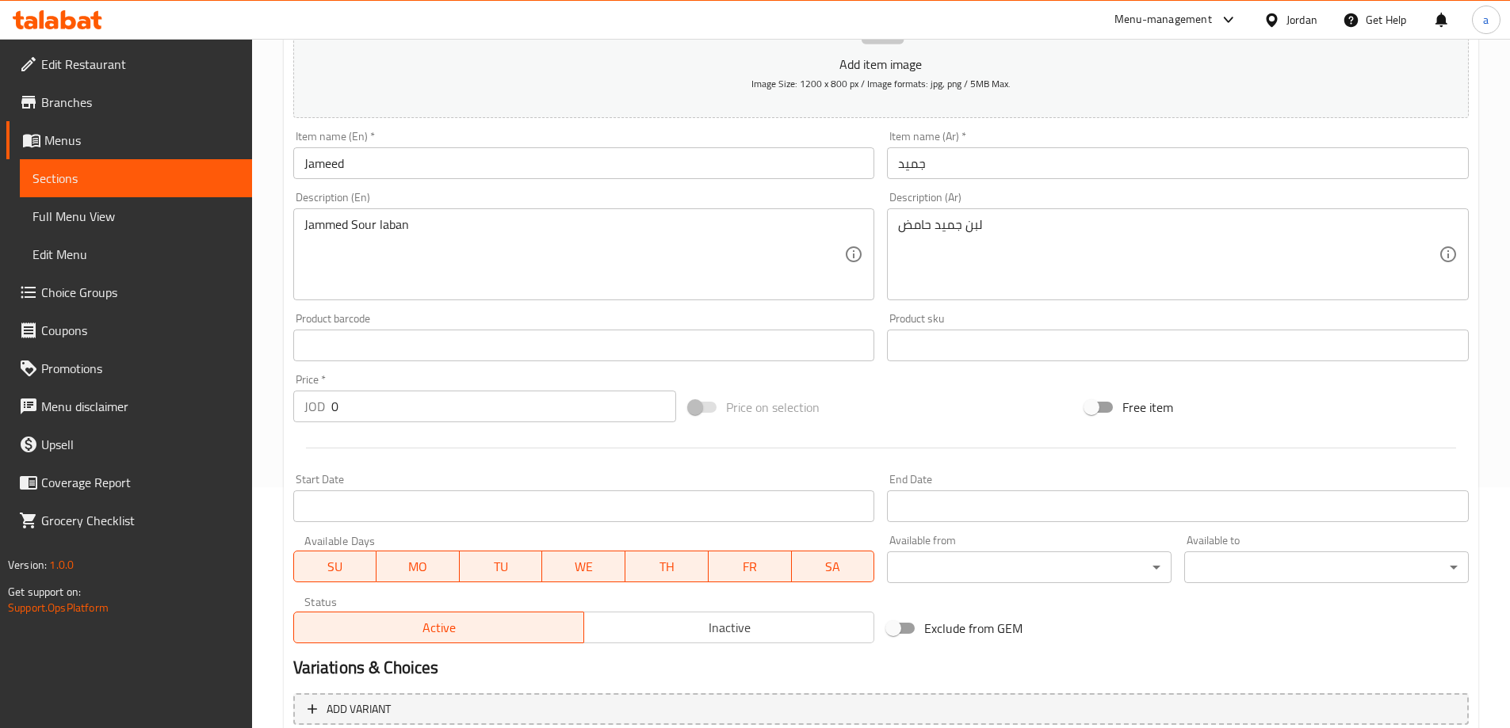
scroll to position [558, 0]
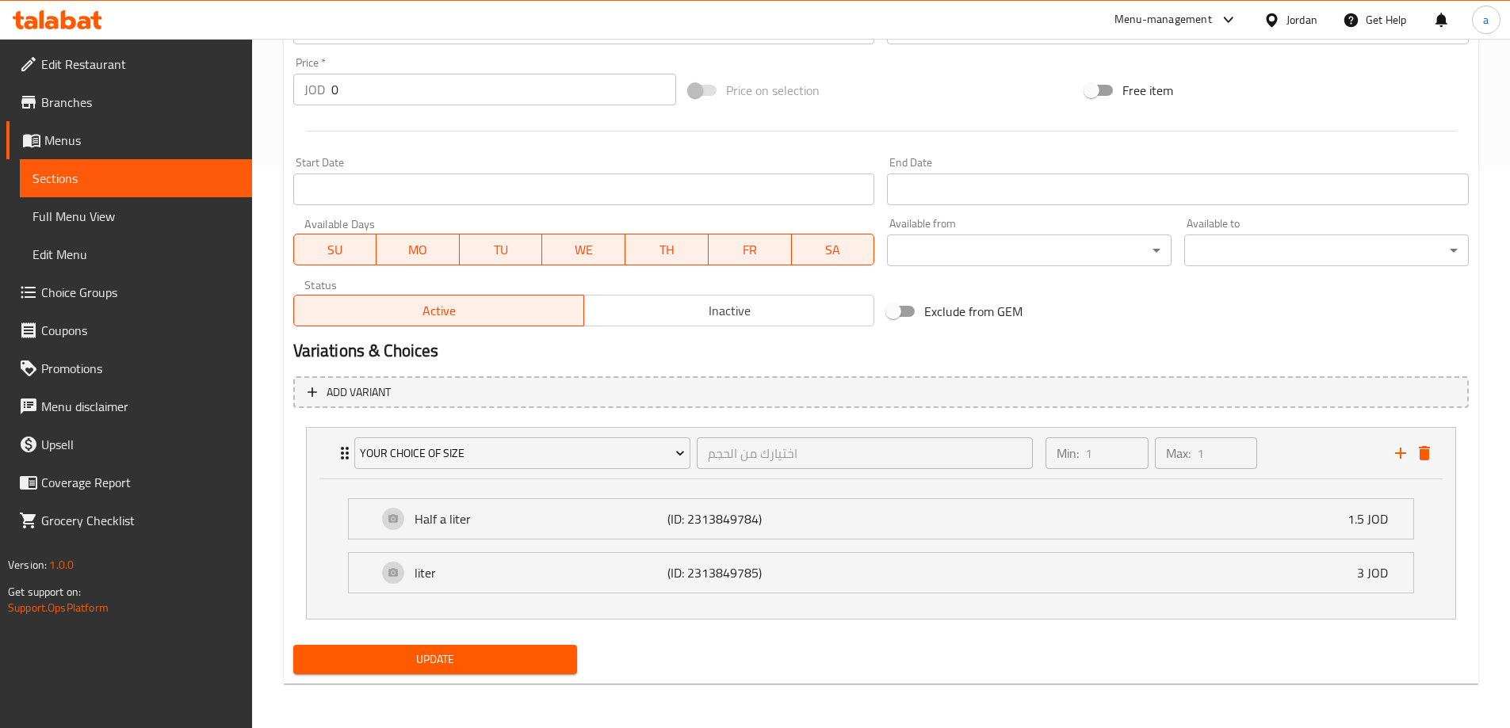
click at [532, 660] on span "Update" at bounding box center [435, 660] width 259 height 20
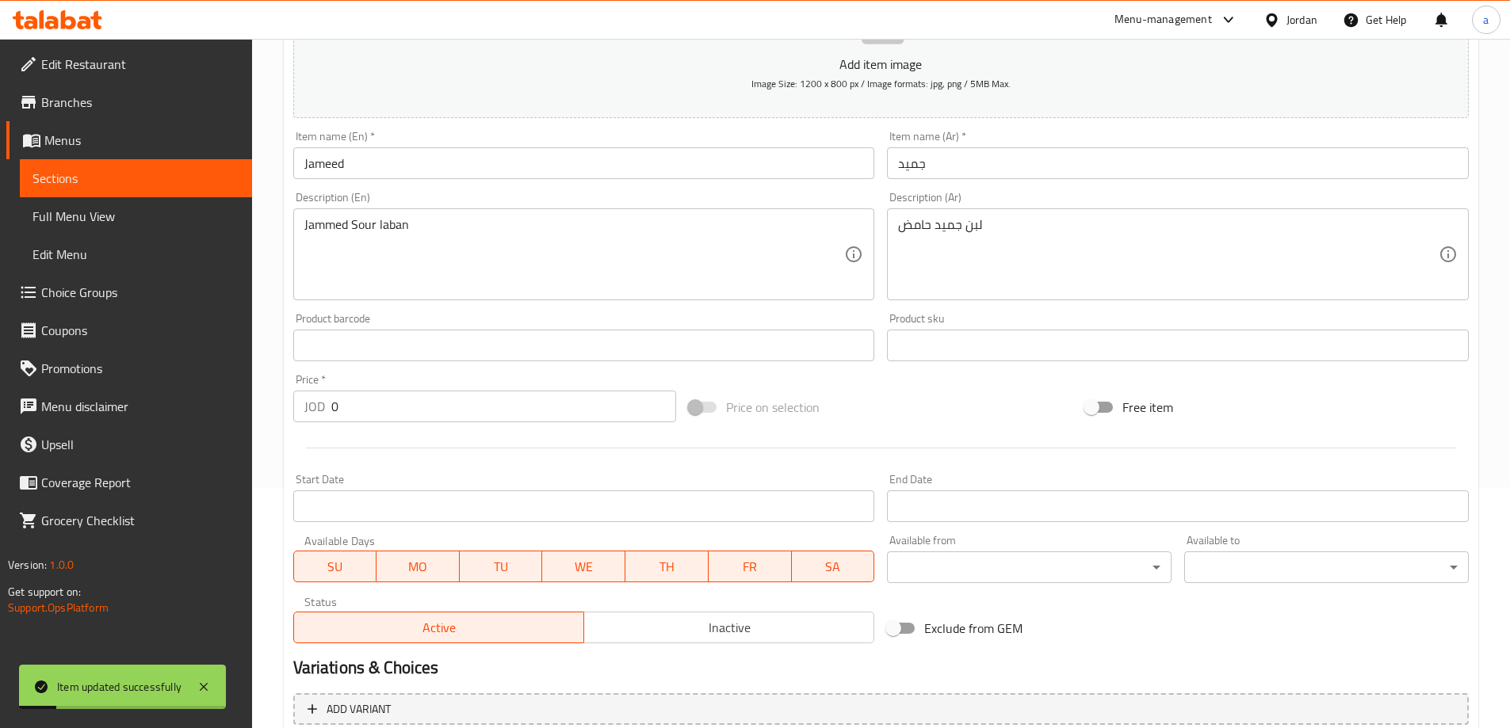
scroll to position [0, 0]
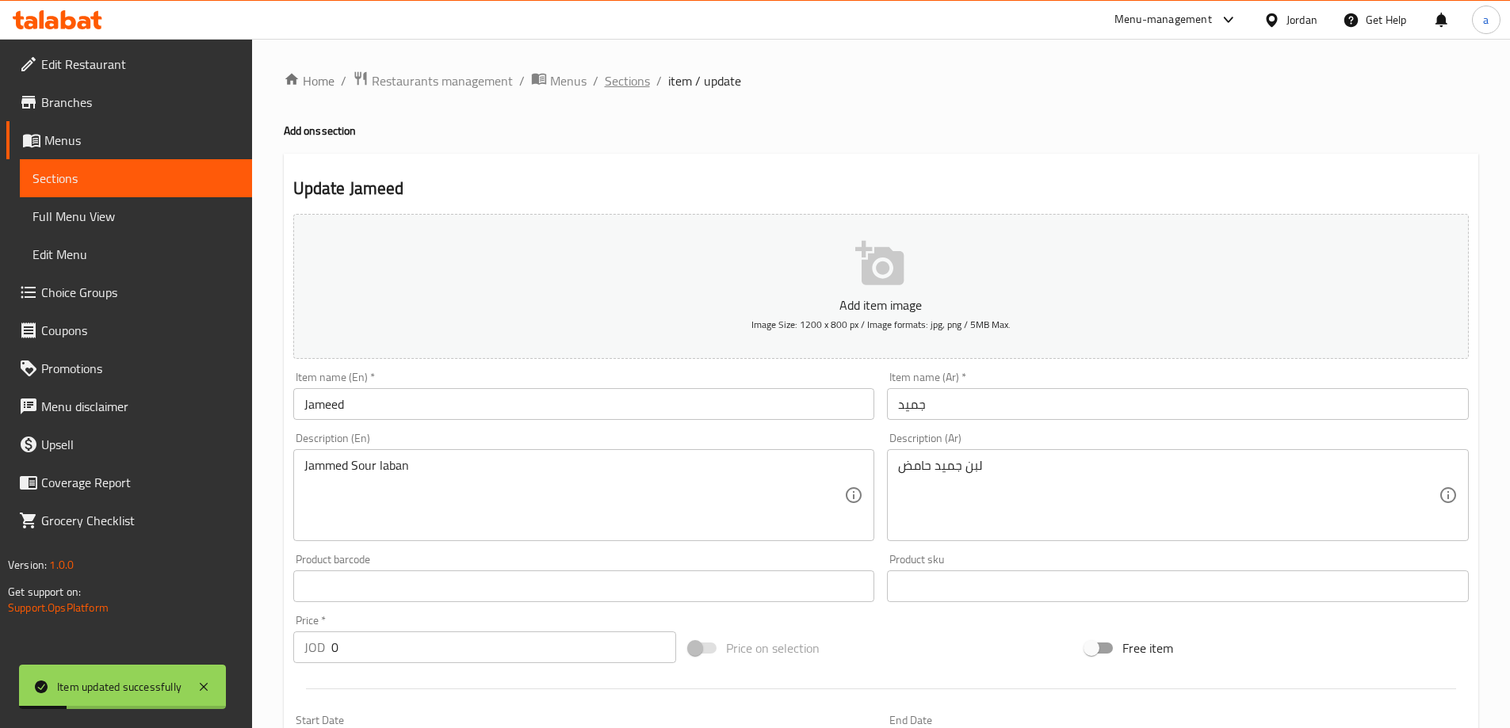
click at [636, 86] on span "Sections" at bounding box center [627, 80] width 45 height 19
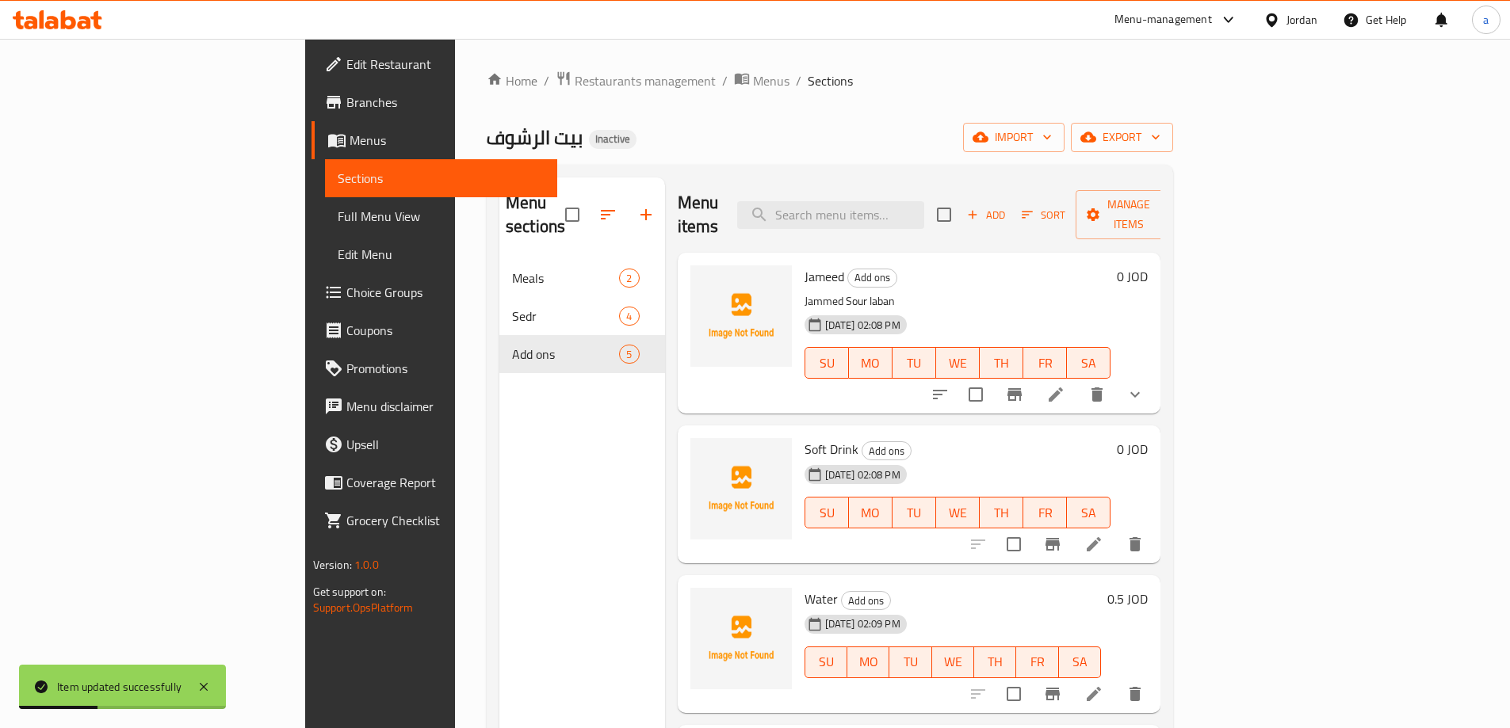
scroll to position [129, 0]
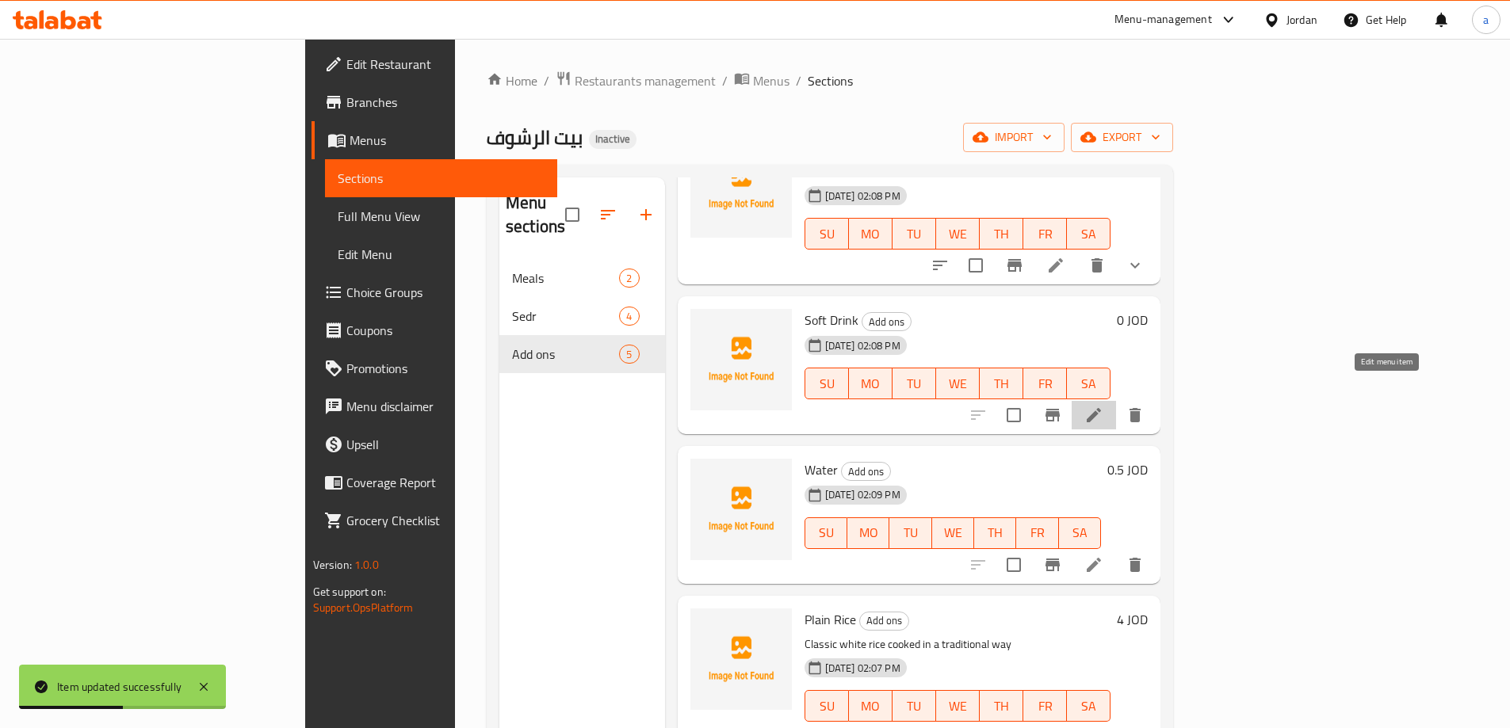
click at [1103, 406] on icon at bounding box center [1093, 415] width 19 height 19
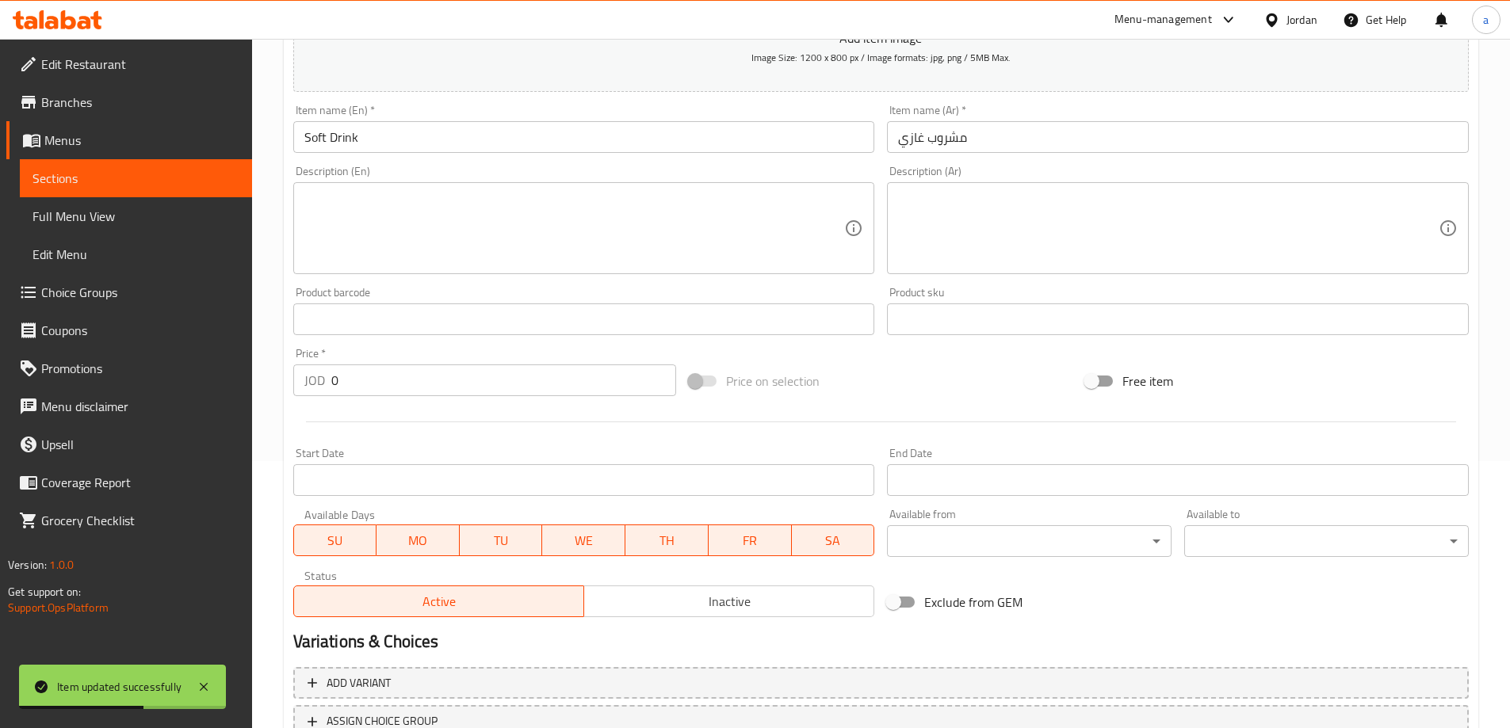
scroll to position [392, 0]
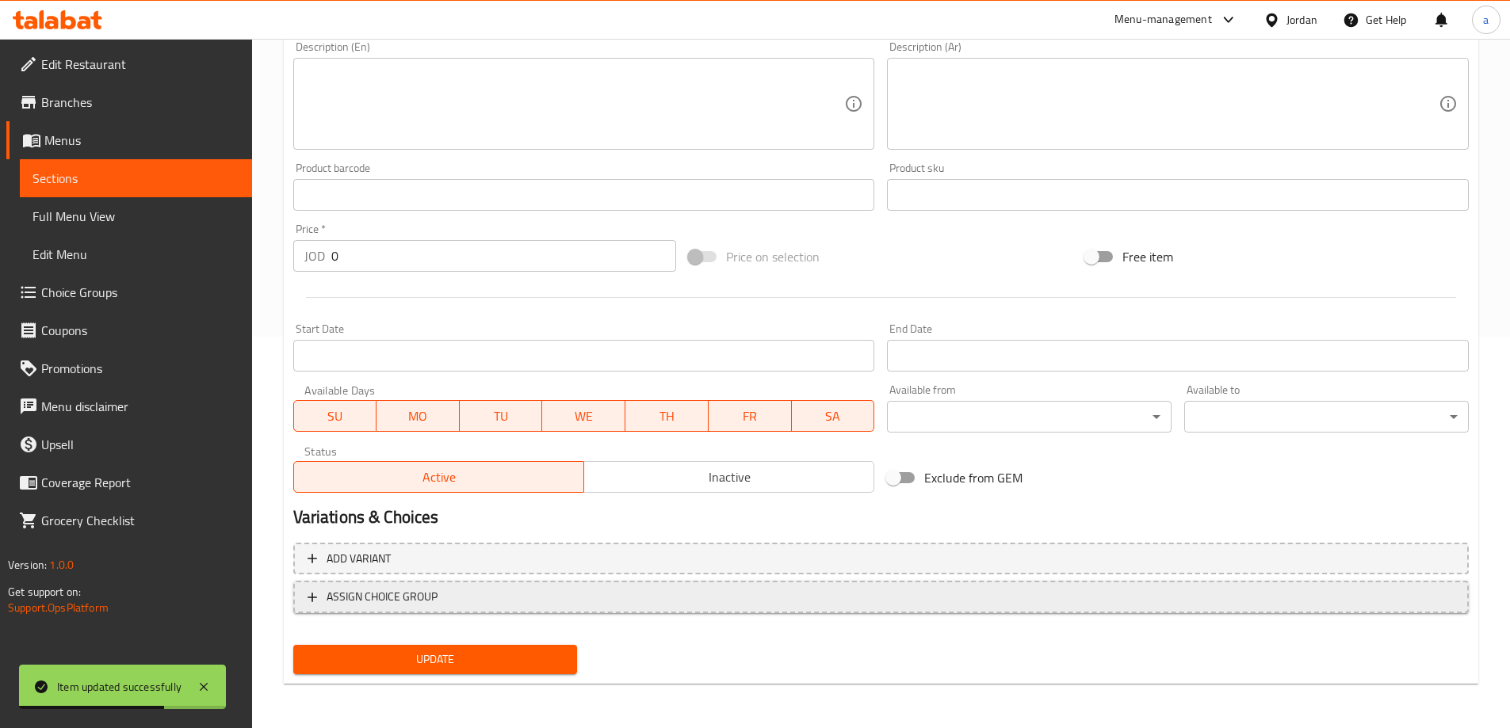
click at [743, 610] on button "ASSIGN CHOICE GROUP" at bounding box center [880, 597] width 1175 height 32
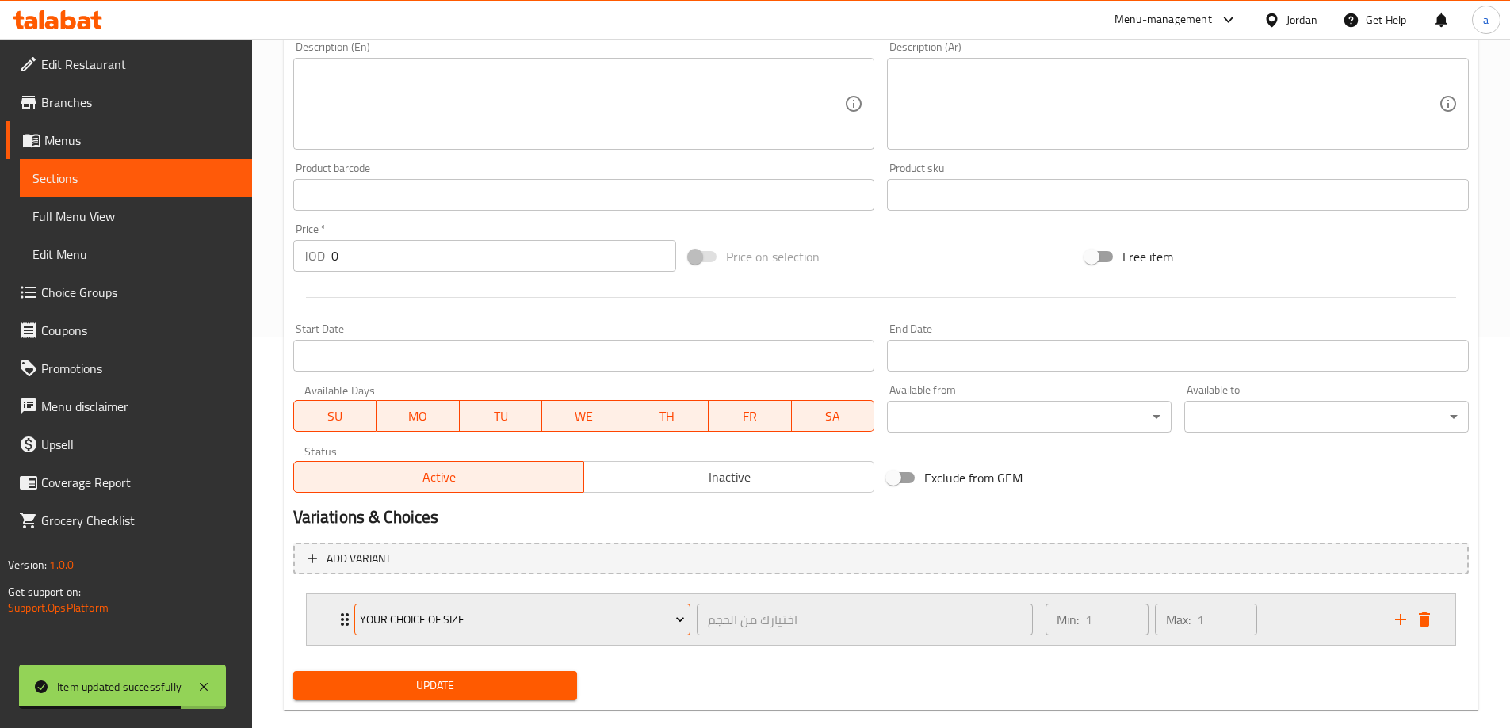
click at [569, 631] on button "your Choice of size" at bounding box center [522, 620] width 336 height 32
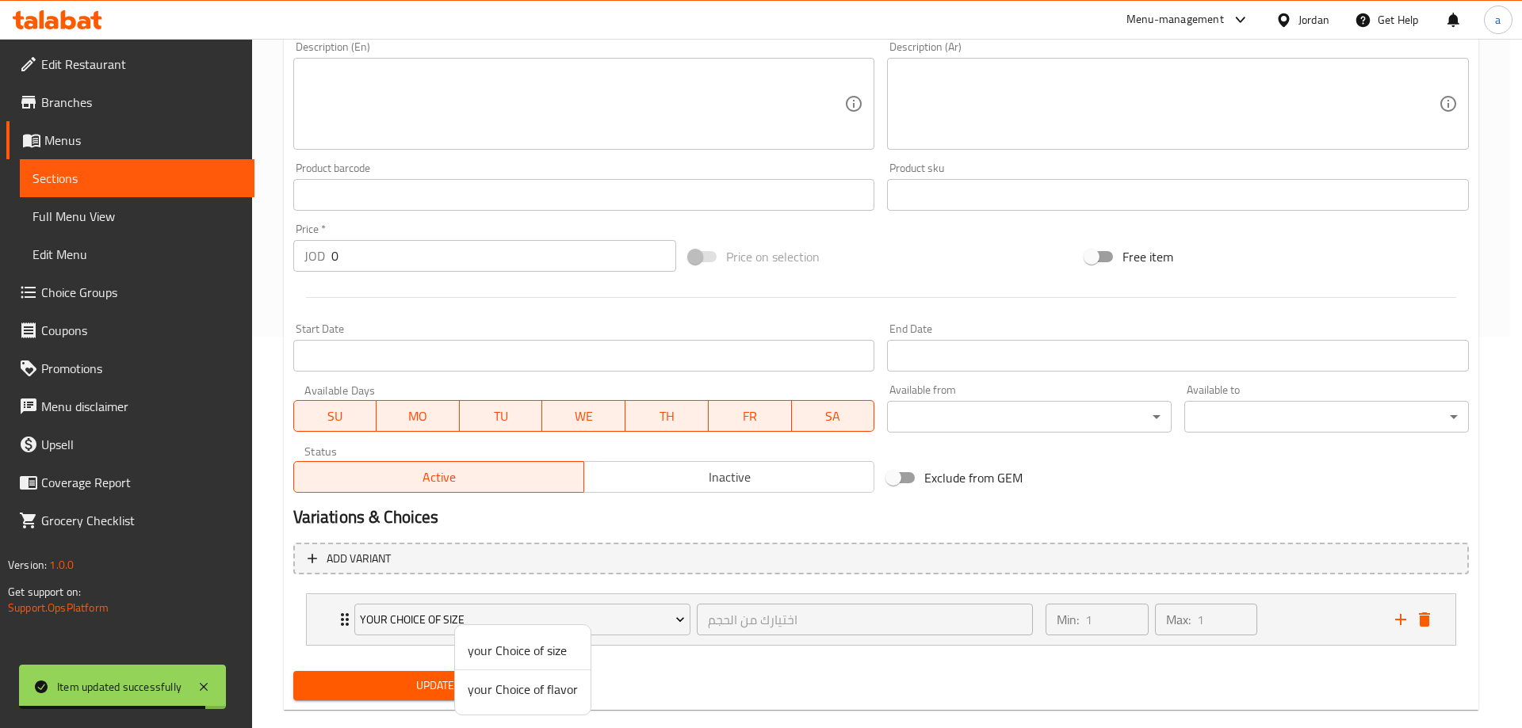
click at [529, 691] on span "your Choice of flavor" at bounding box center [523, 689] width 110 height 19
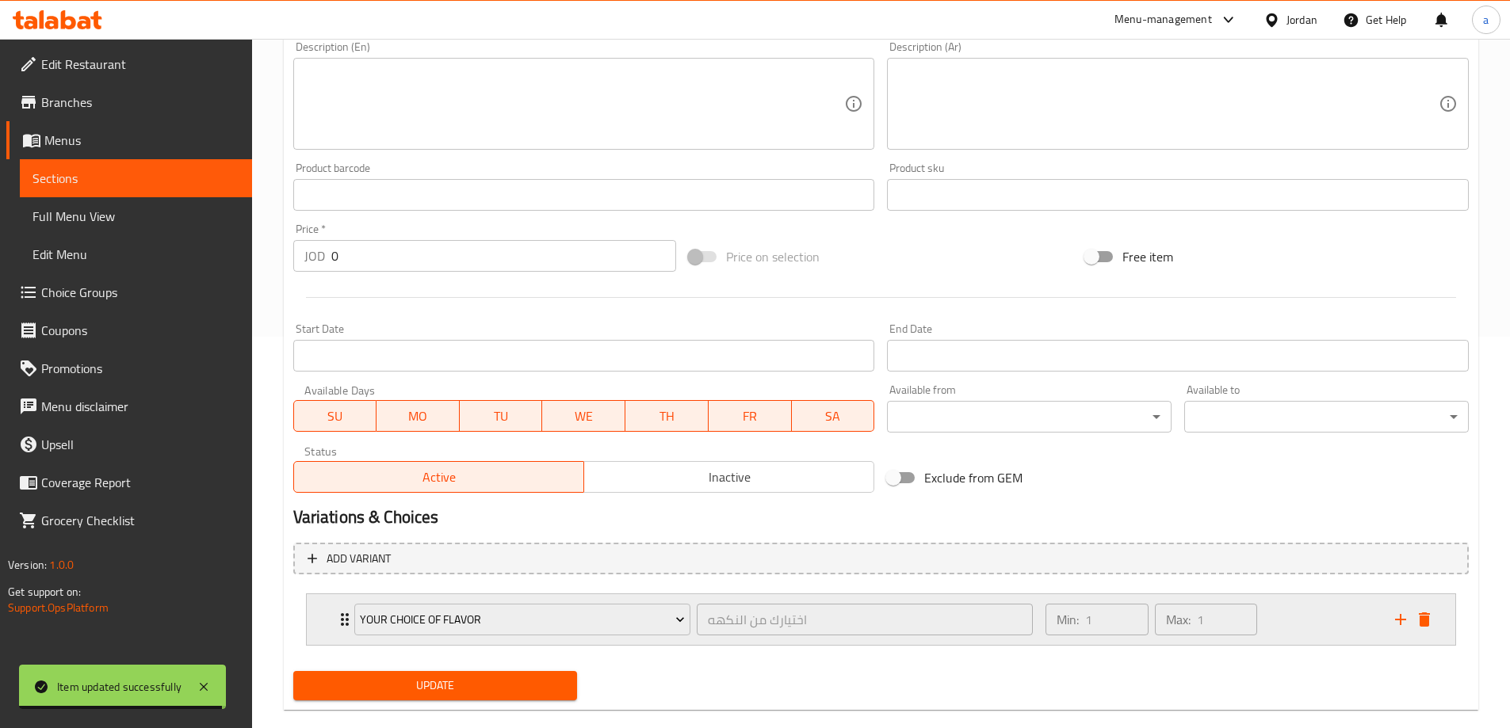
click at [1268, 604] on div "Min: 1 ​ Max: 1 ​" at bounding box center [1210, 619] width 349 height 51
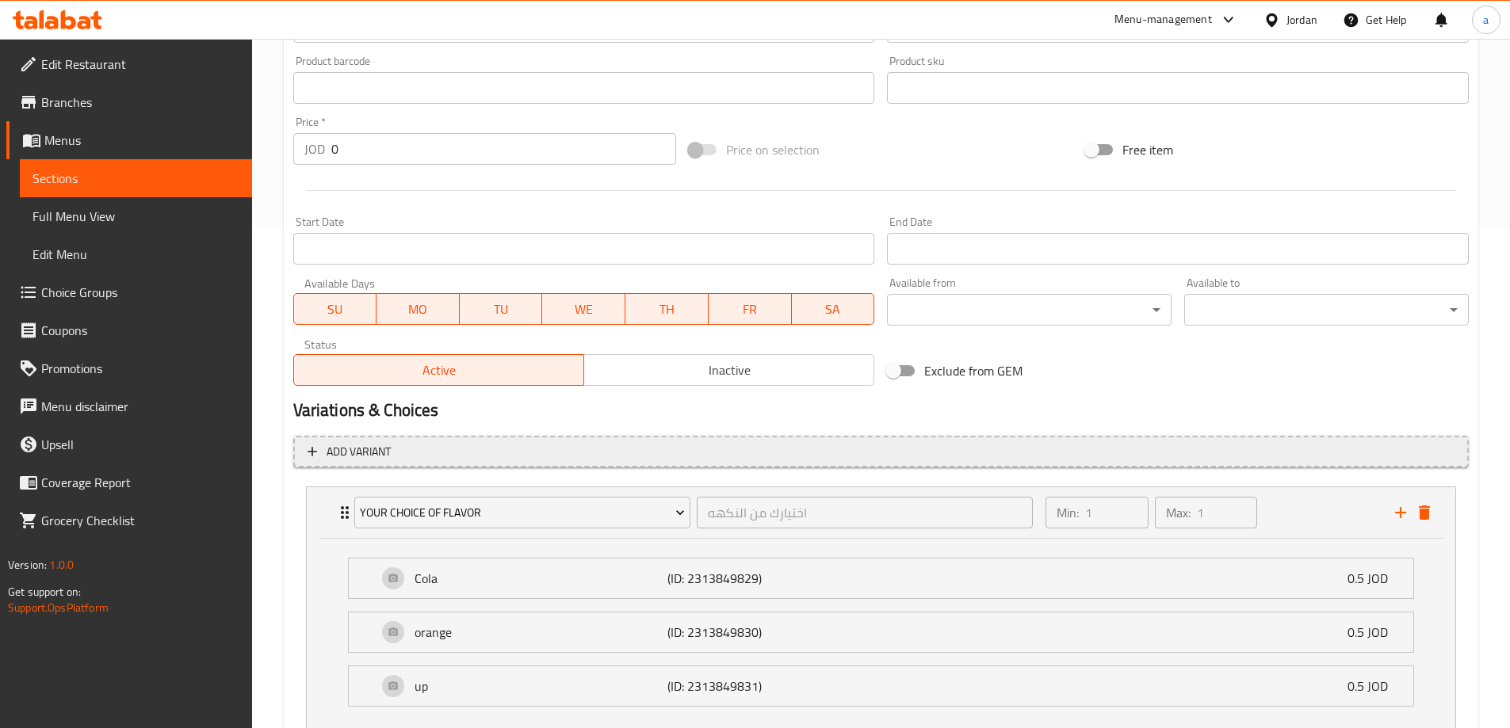
scroll to position [612, 0]
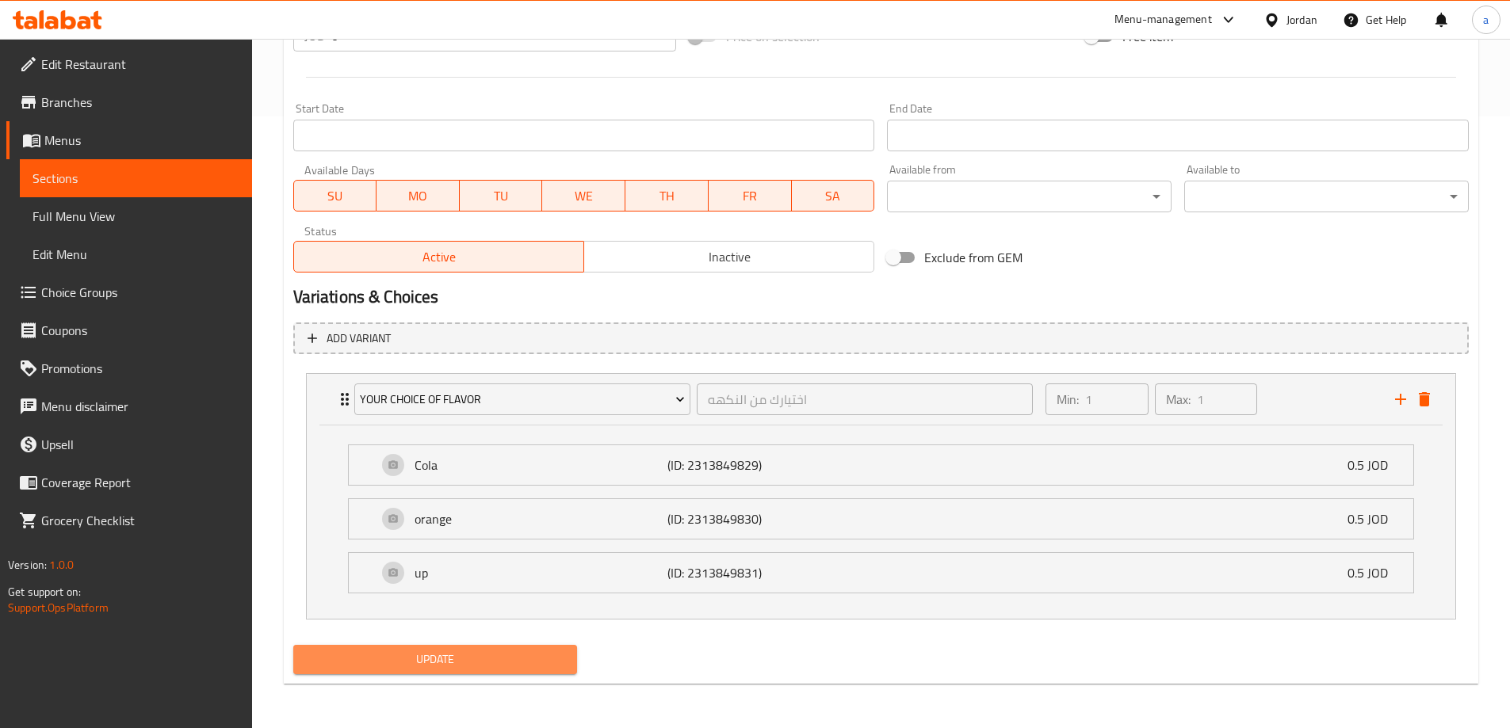
click at [498, 656] on span "Update" at bounding box center [435, 660] width 259 height 20
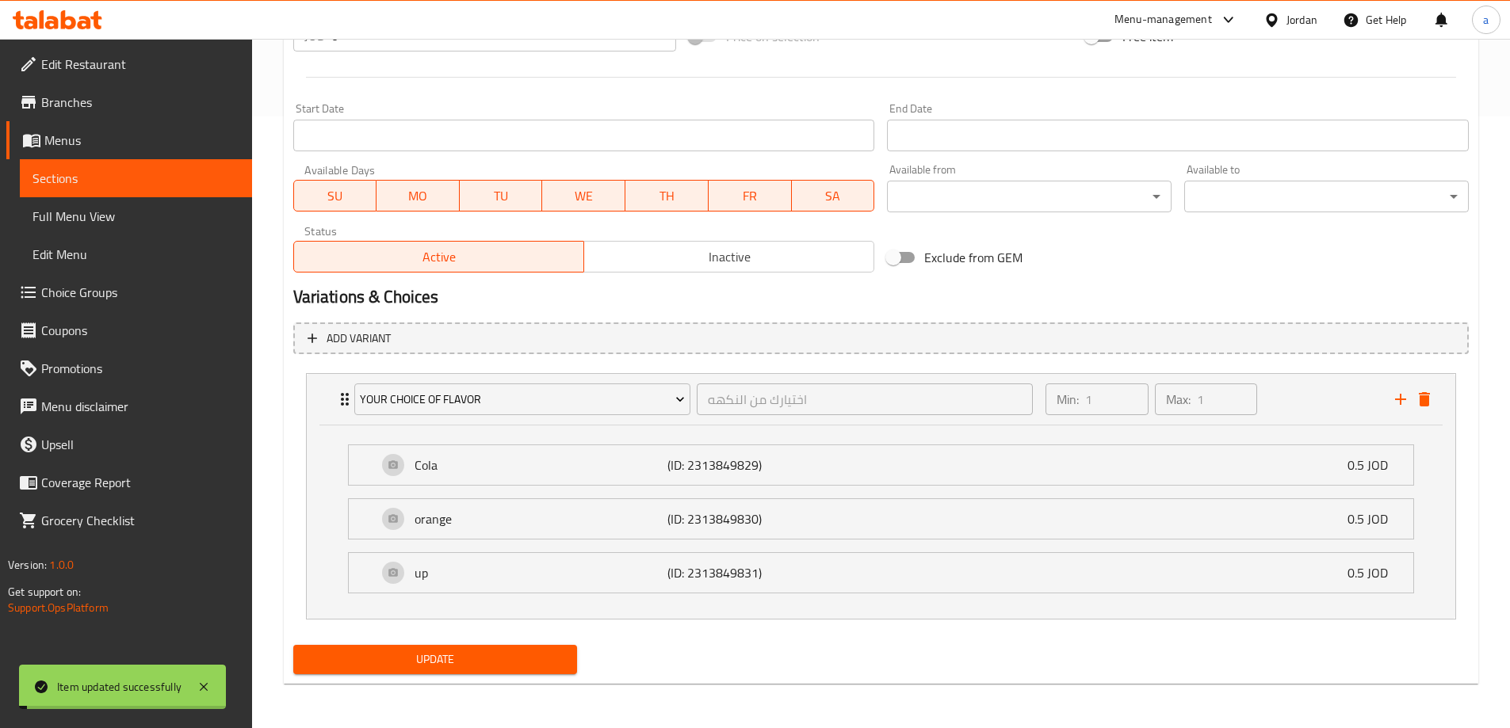
click at [147, 182] on span "Sections" at bounding box center [135, 178] width 207 height 19
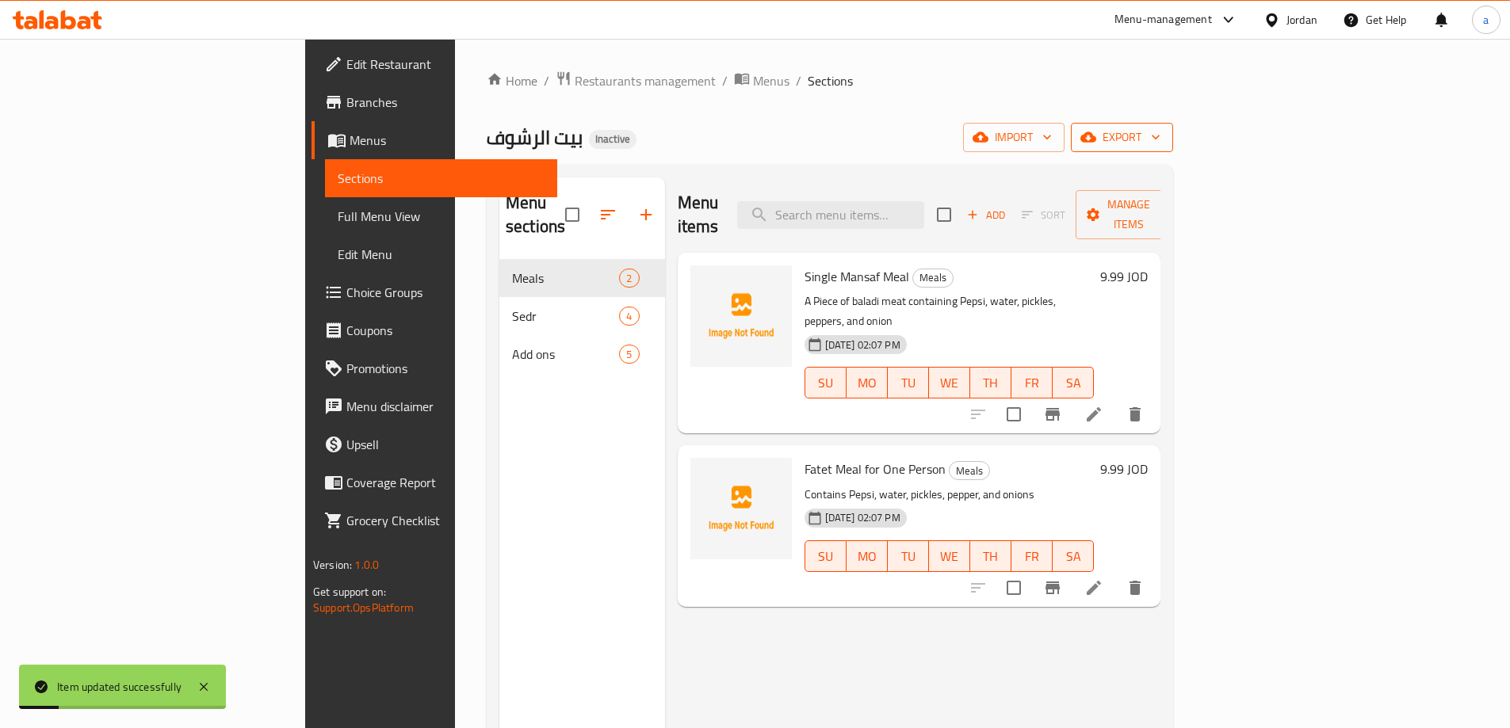
click at [1160, 143] on span "export" at bounding box center [1121, 138] width 77 height 20
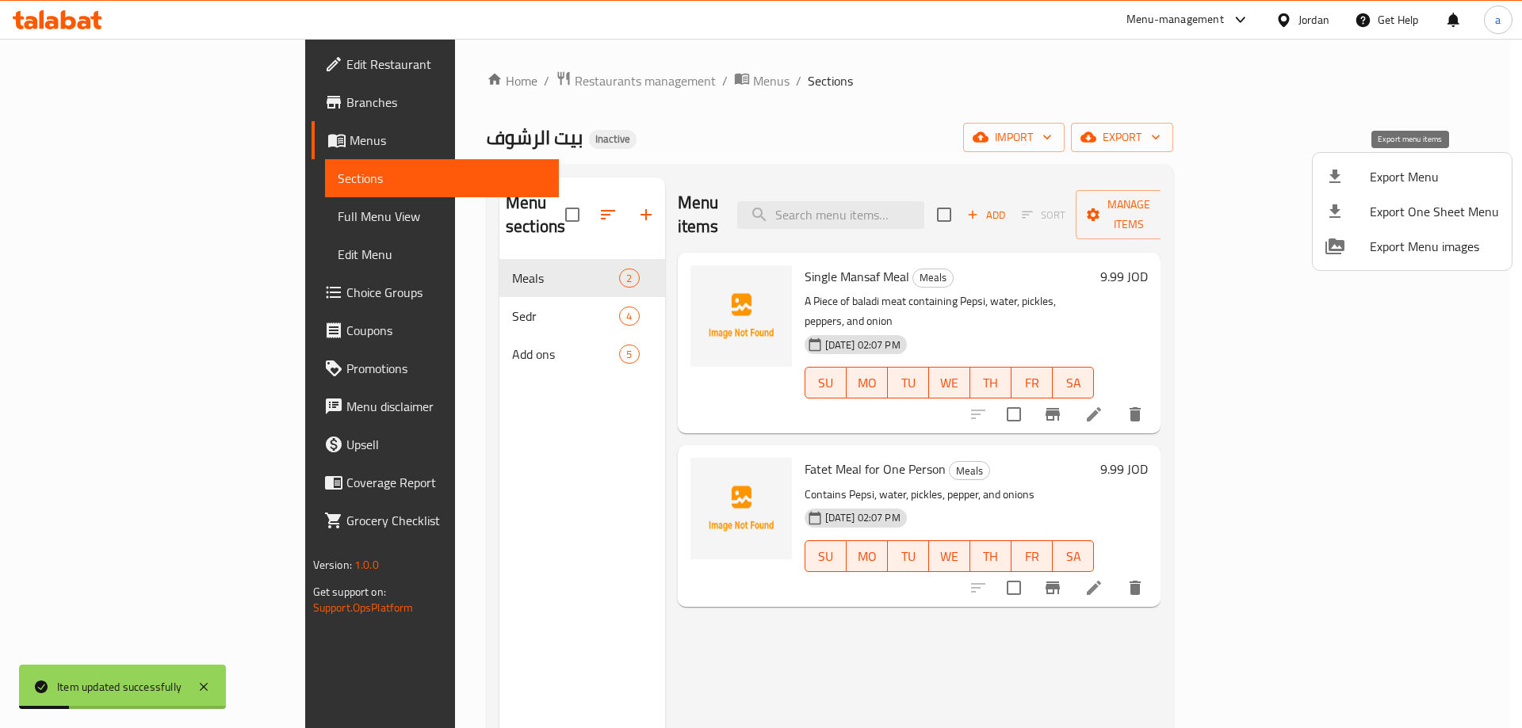
click at [1427, 180] on span "Export Menu" at bounding box center [1434, 176] width 129 height 19
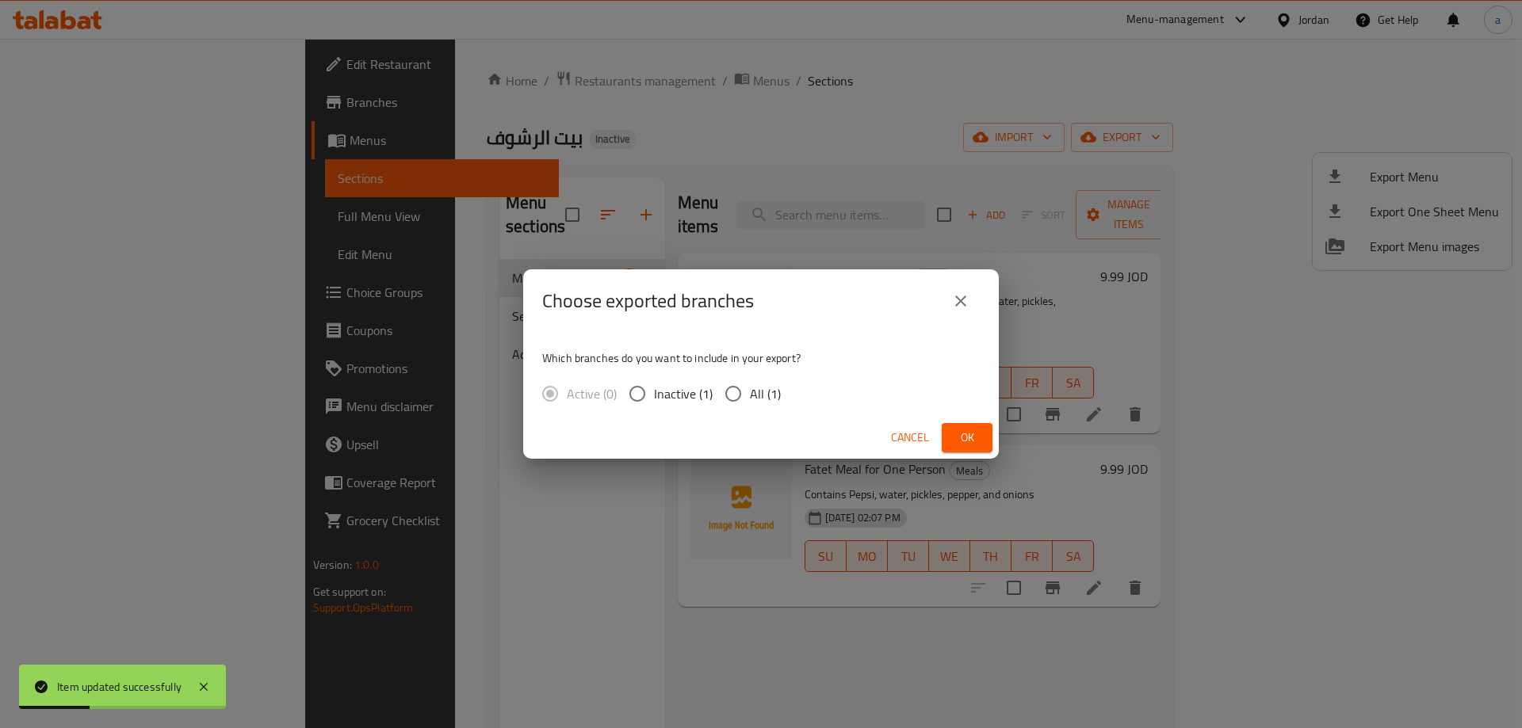
click at [735, 383] on input "All (1)" at bounding box center [732, 393] width 33 height 33
radio input "true"
click at [988, 441] on button "Ok" at bounding box center [967, 437] width 51 height 29
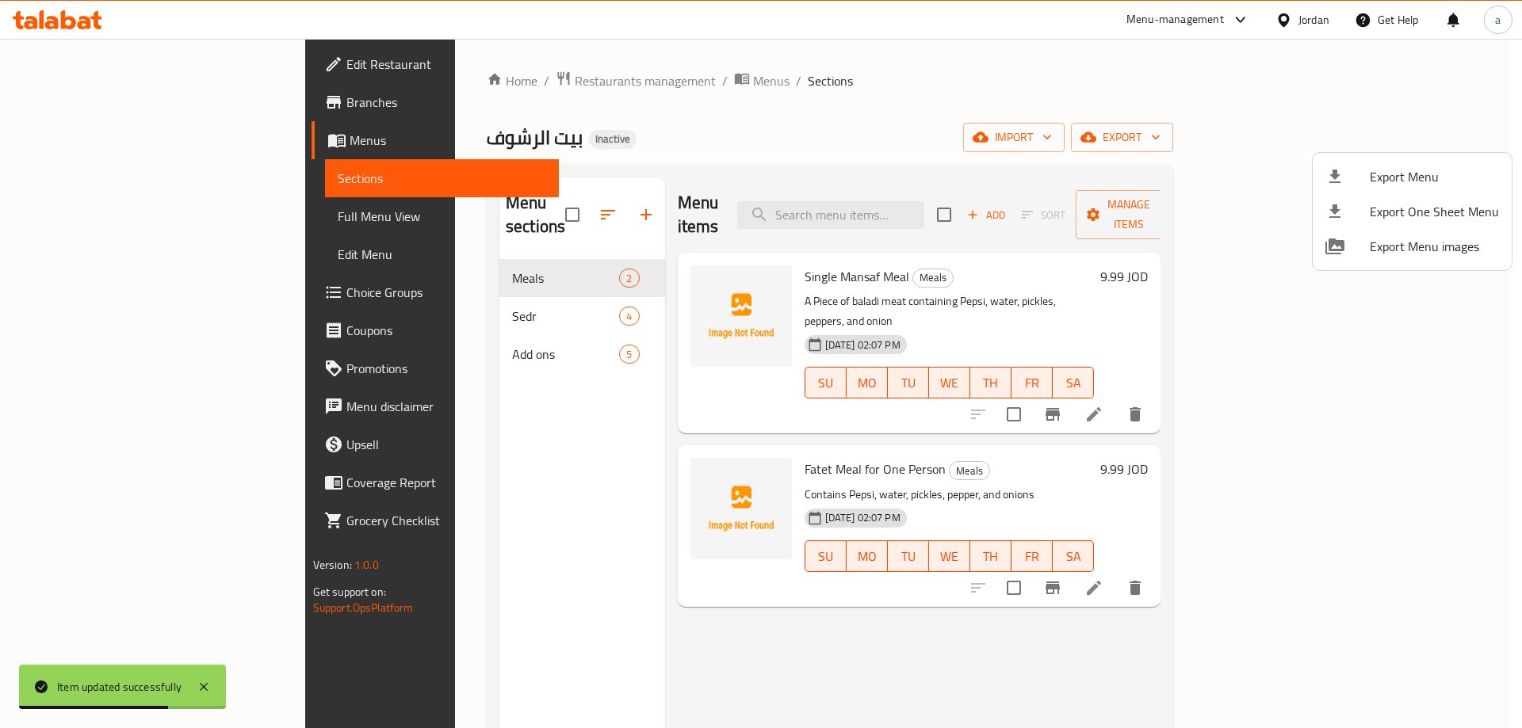
click at [95, 220] on div at bounding box center [761, 364] width 1522 height 728
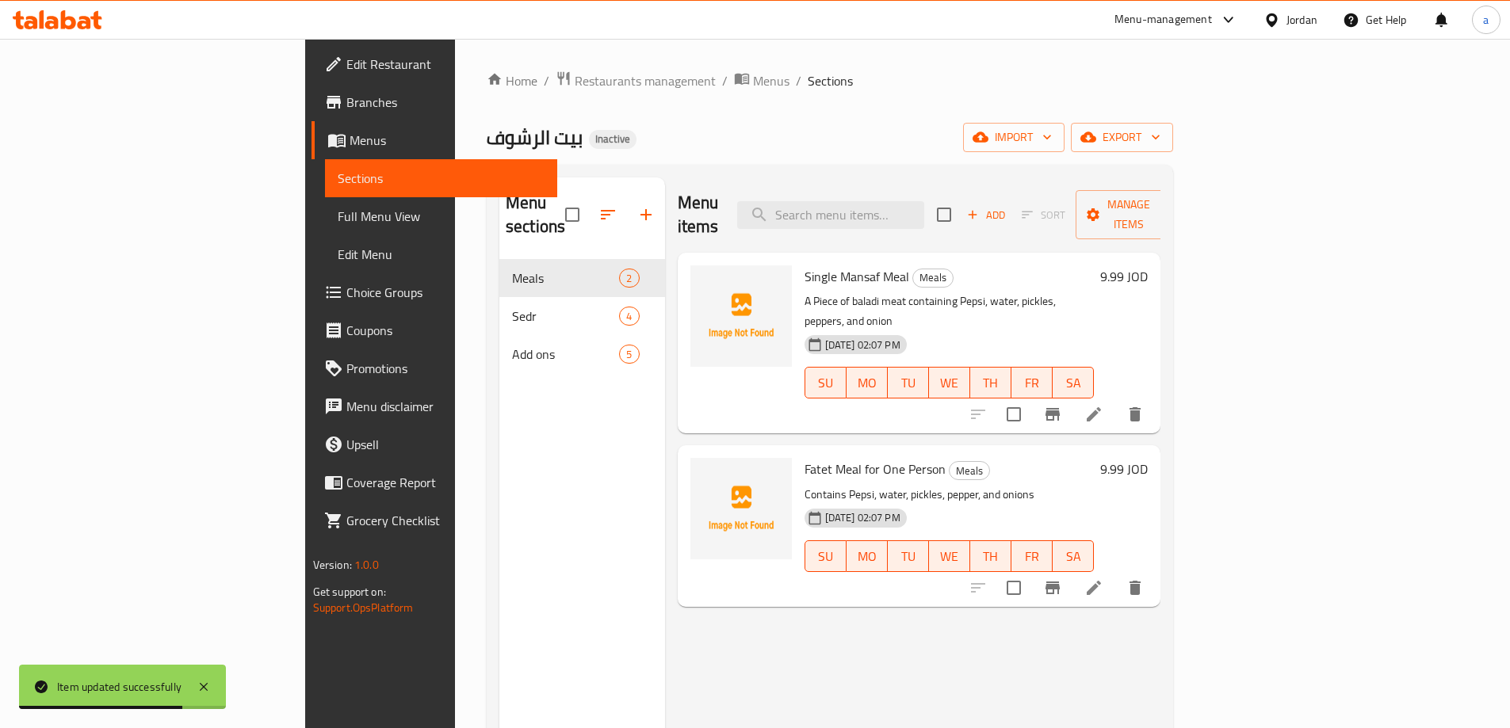
click at [338, 208] on span "Full Menu View" at bounding box center [441, 216] width 207 height 19
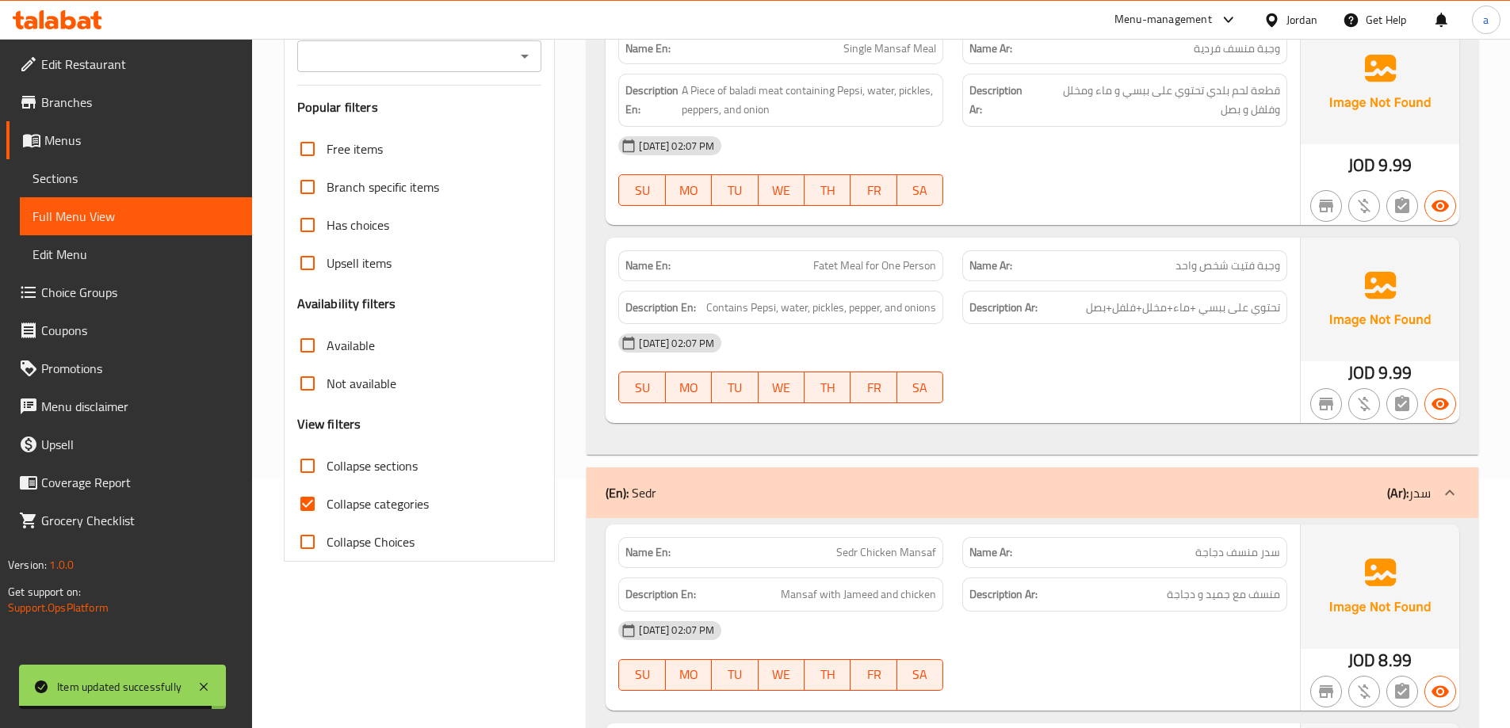
scroll to position [396, 0]
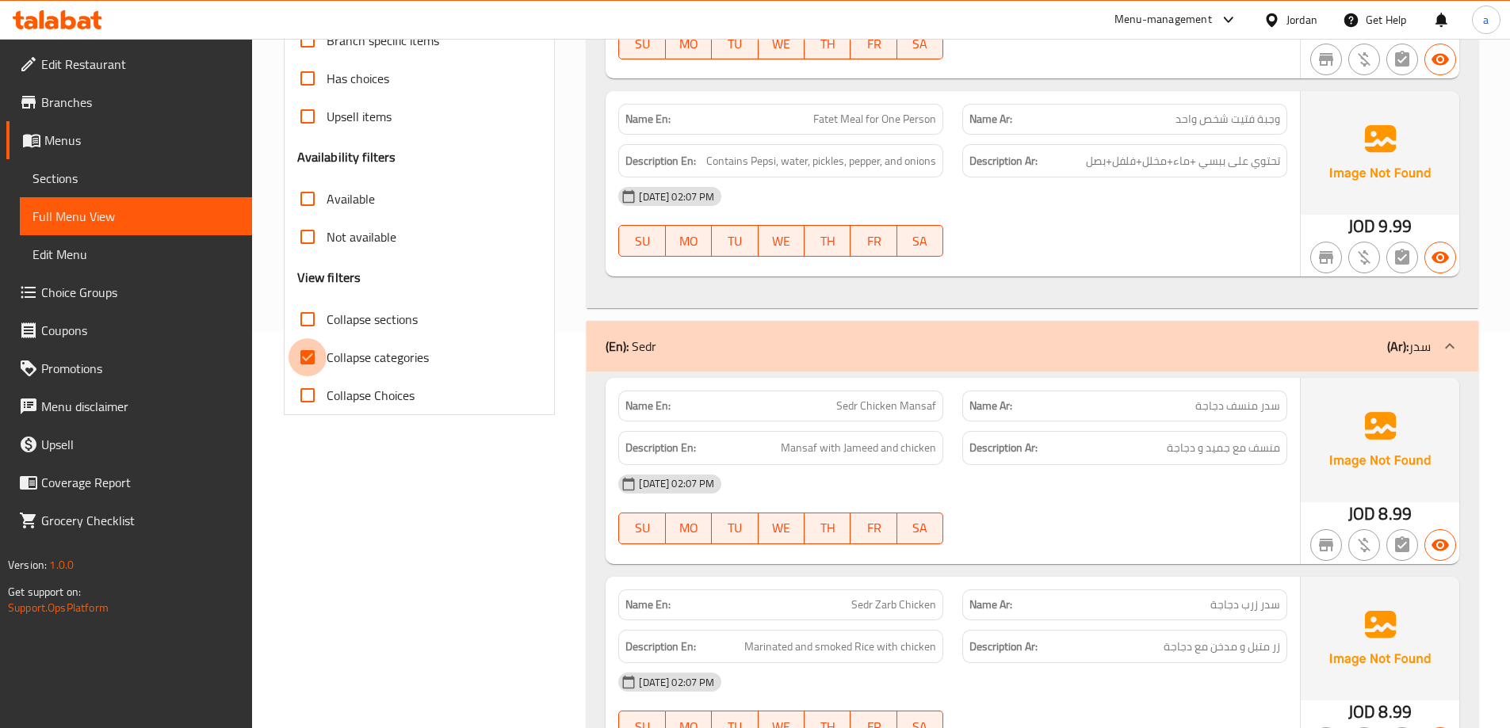
click at [310, 369] on input "Collapse categories" at bounding box center [307, 357] width 38 height 38
checkbox input "false"
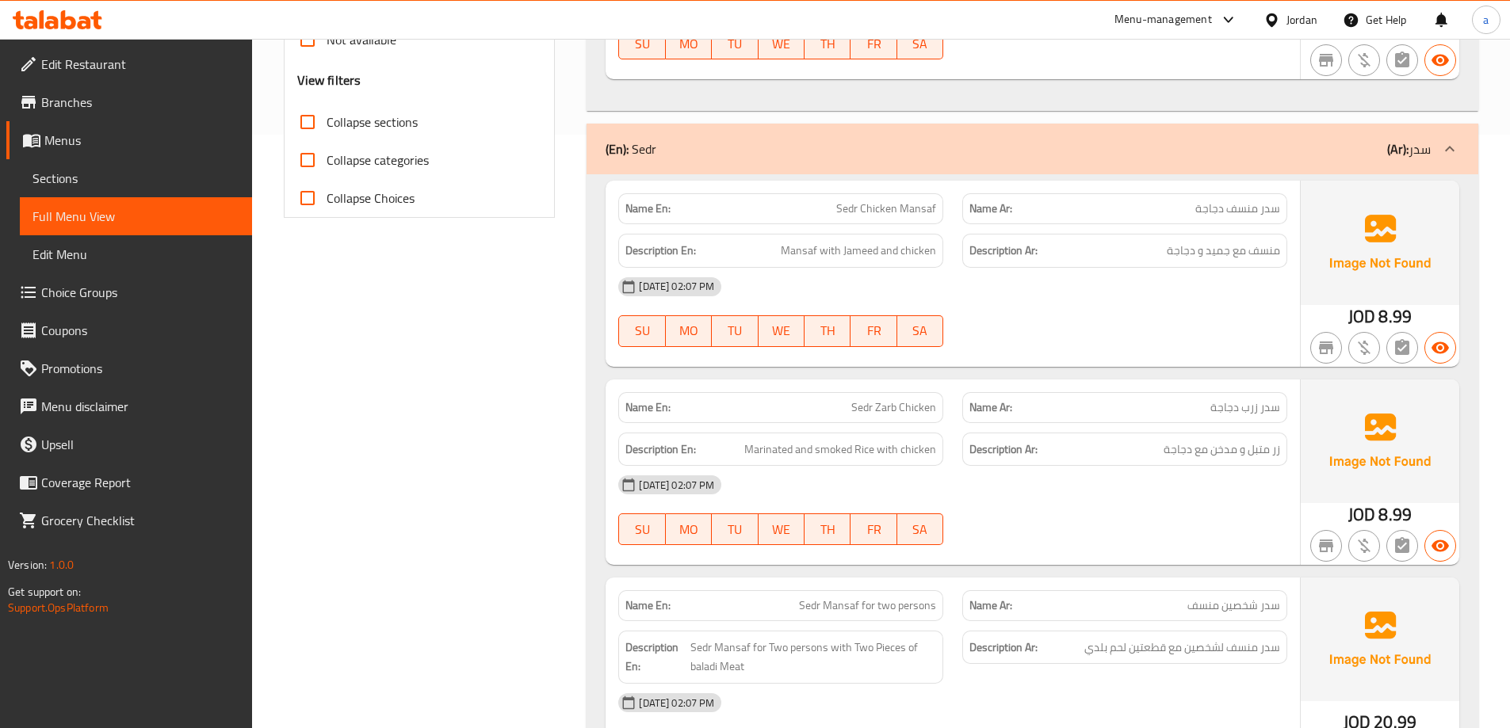
scroll to position [357, 0]
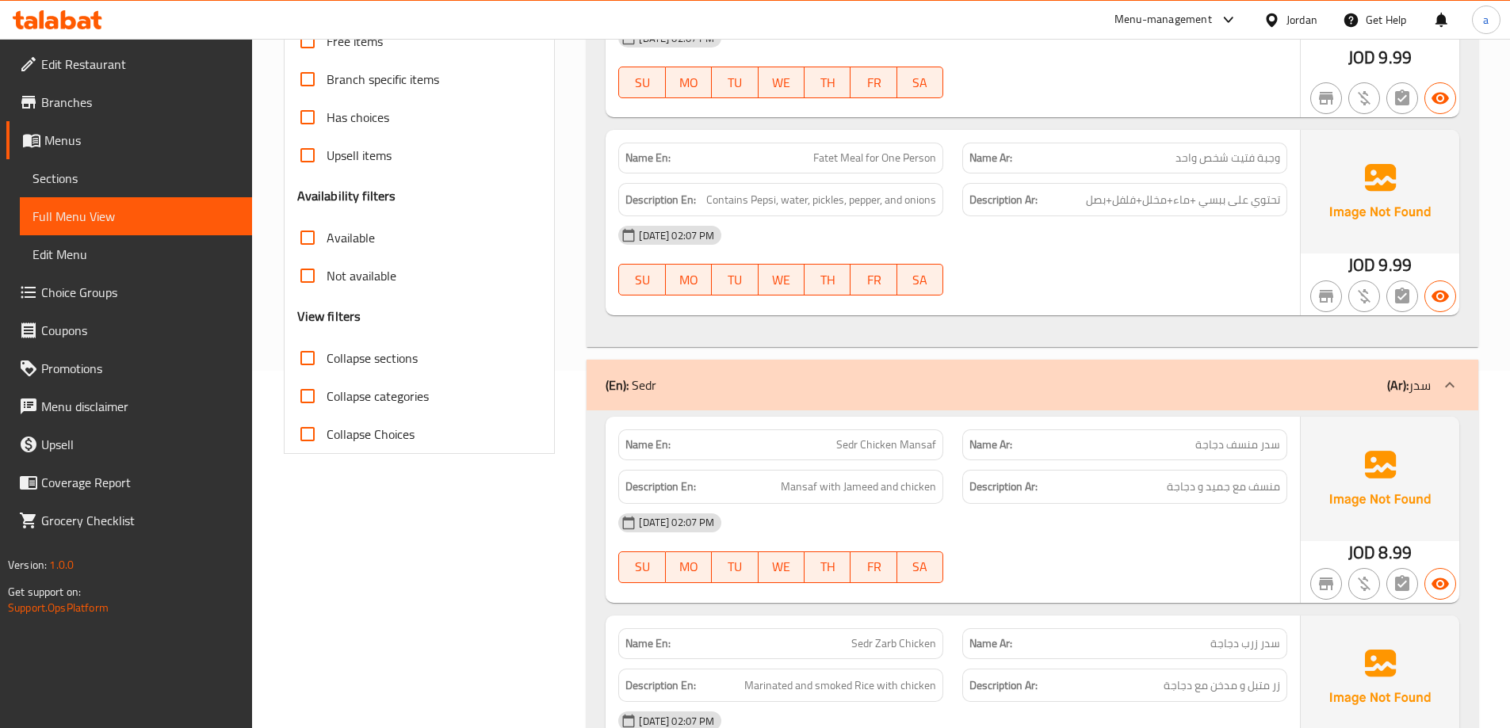
click at [528, 148] on div "Upsell items" at bounding box center [419, 155] width 245 height 38
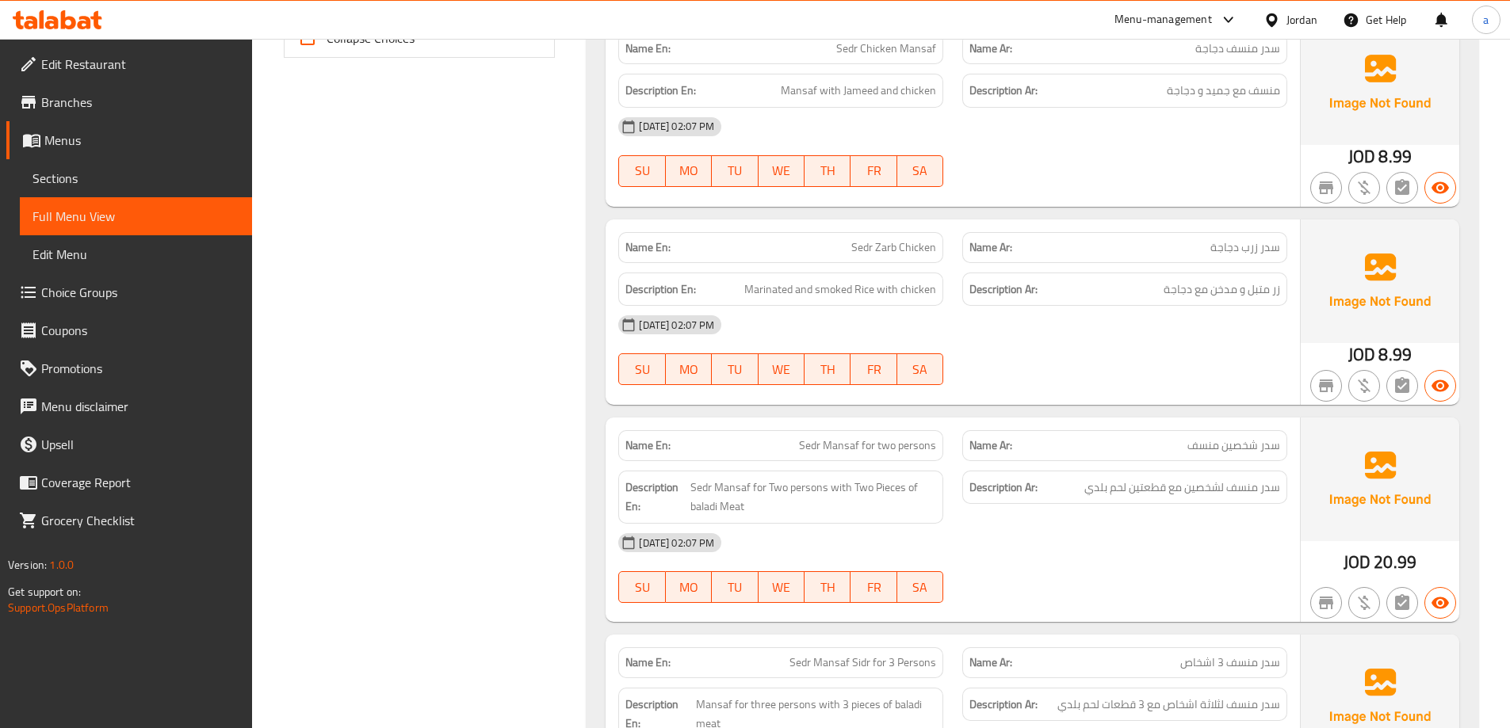
scroll to position [199, 0]
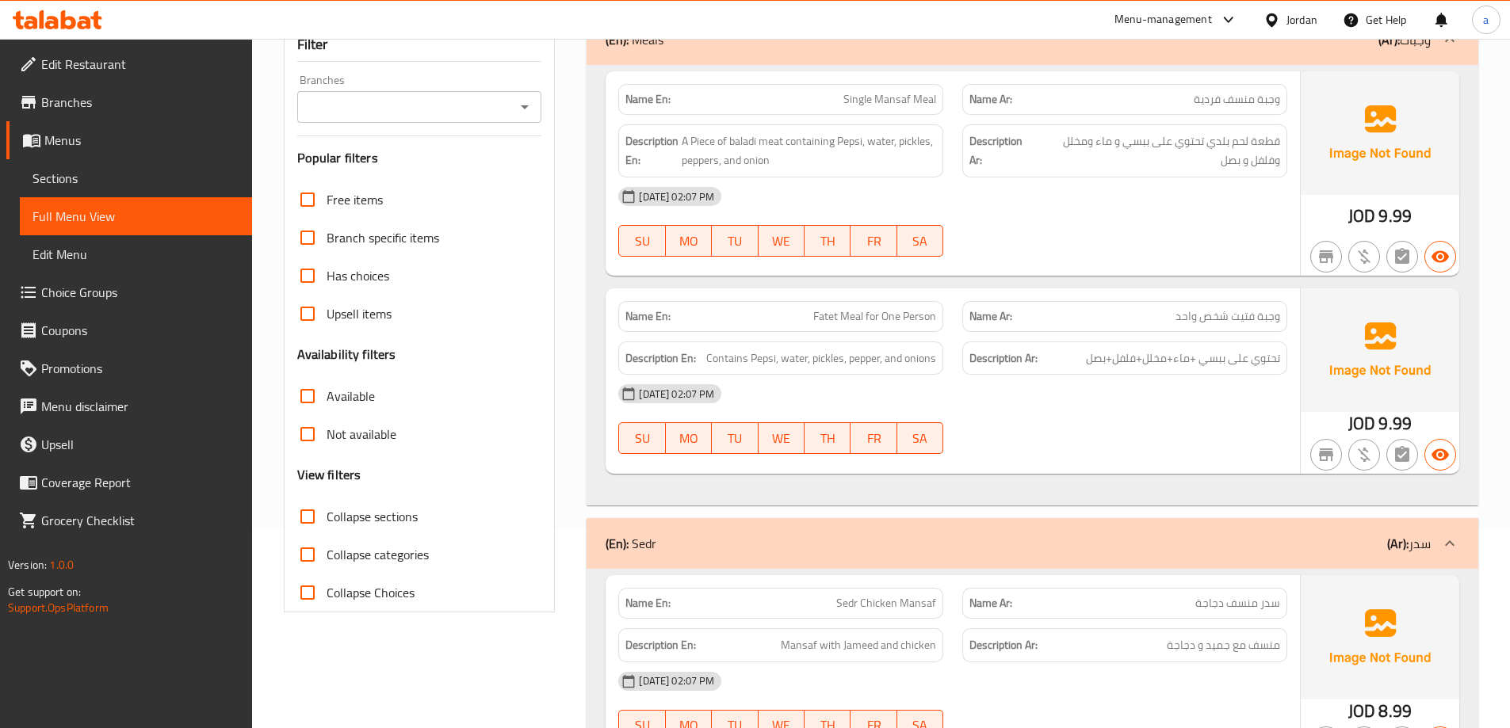
click at [78, 21] on icon at bounding box center [58, 19] width 90 height 19
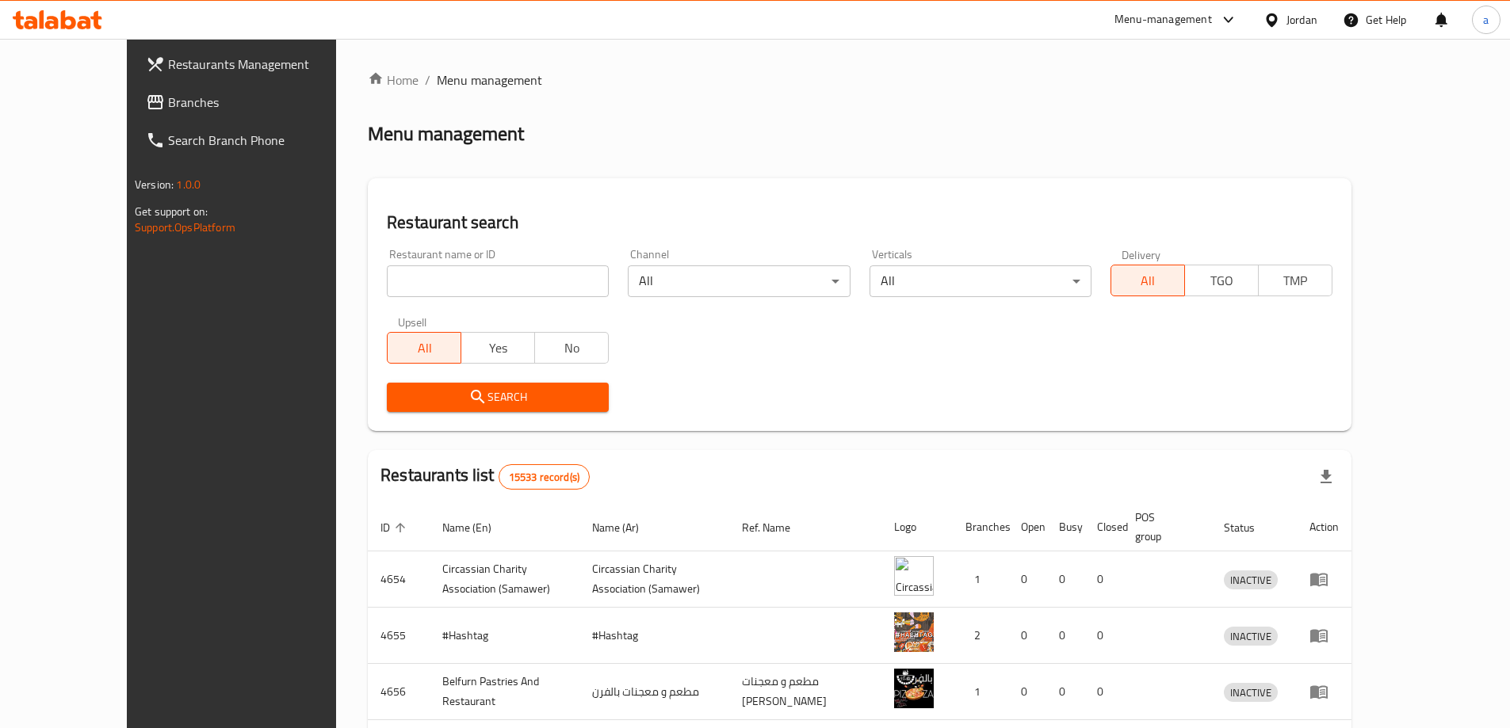
click at [1286, 19] on div "Jordan" at bounding box center [1301, 19] width 31 height 17
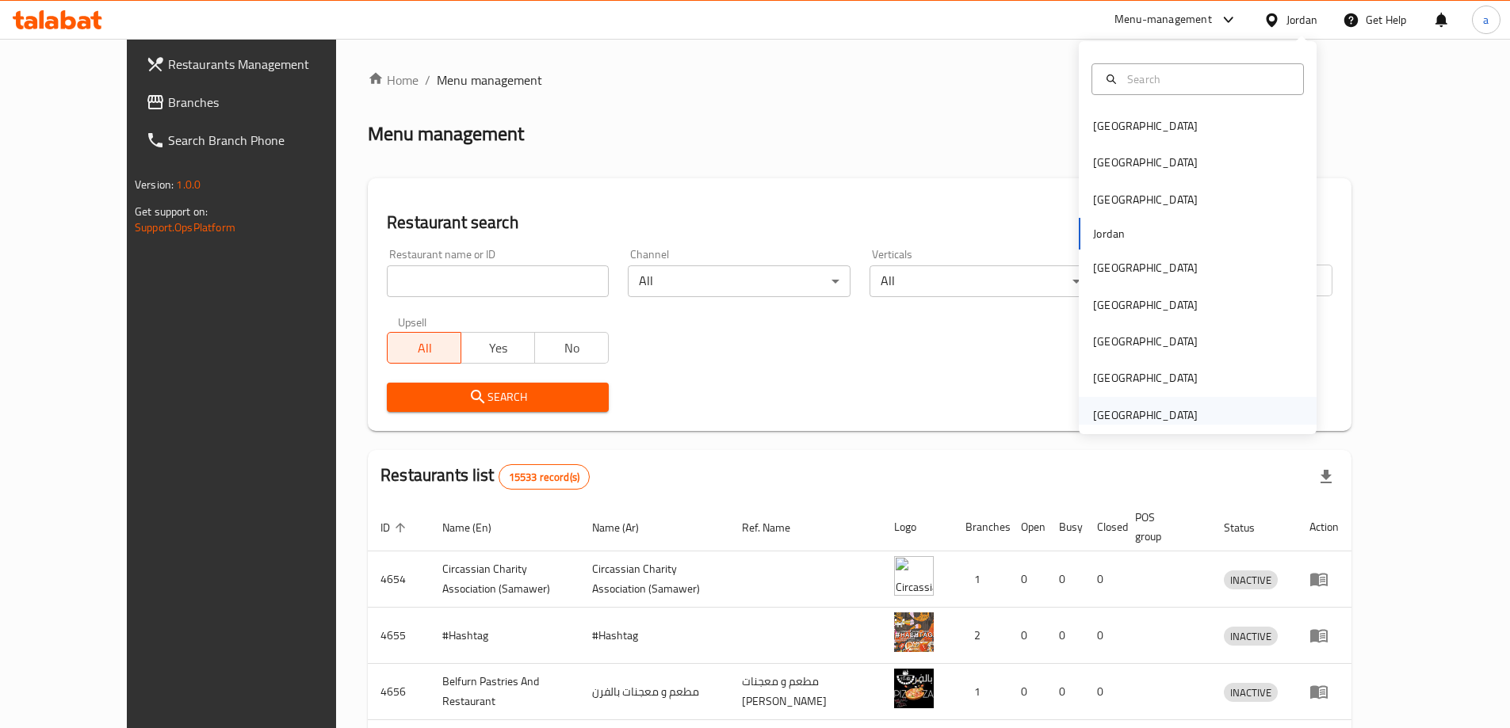
click at [1137, 407] on div "[GEOGRAPHIC_DATA]" at bounding box center [1145, 415] width 105 height 17
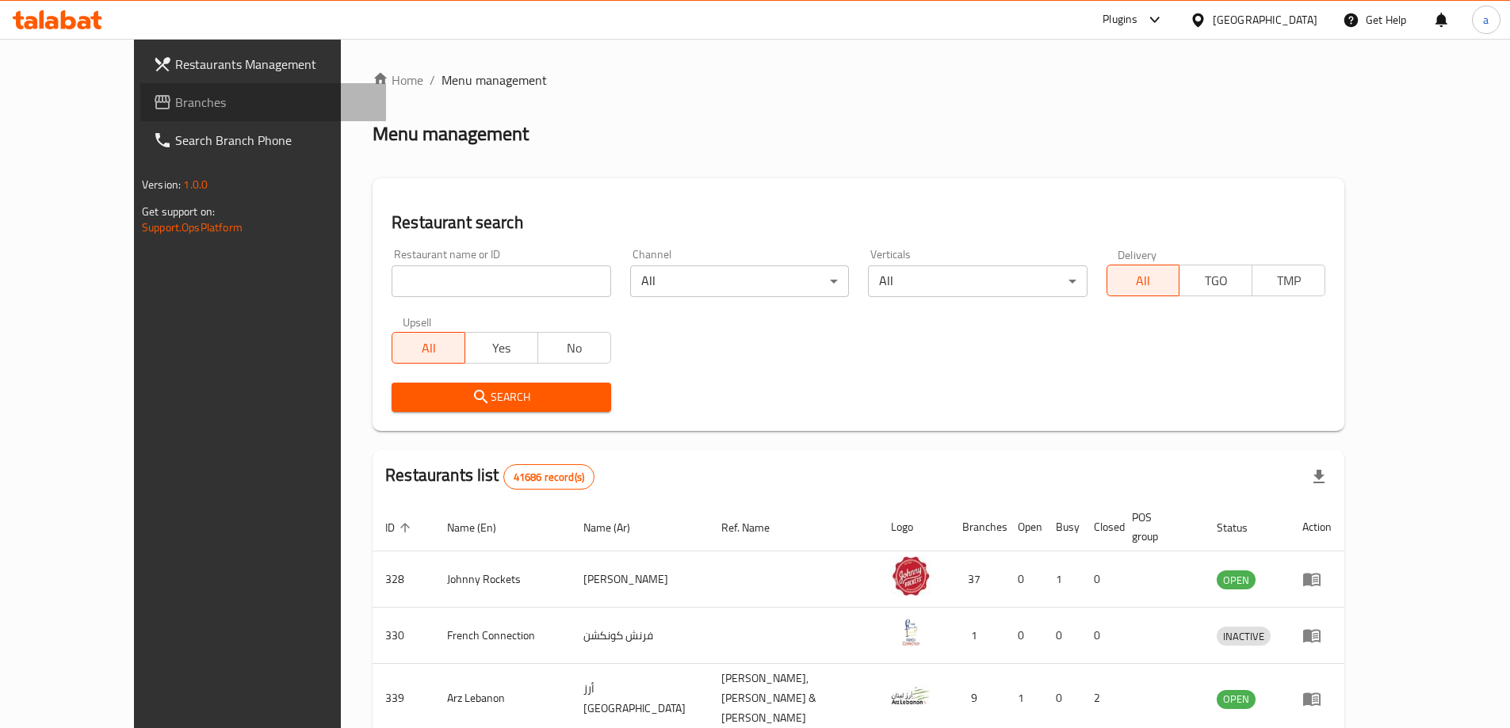
click at [140, 92] on link "Branches" at bounding box center [263, 102] width 246 height 38
